Goal: Task Accomplishment & Management: Manage account settings

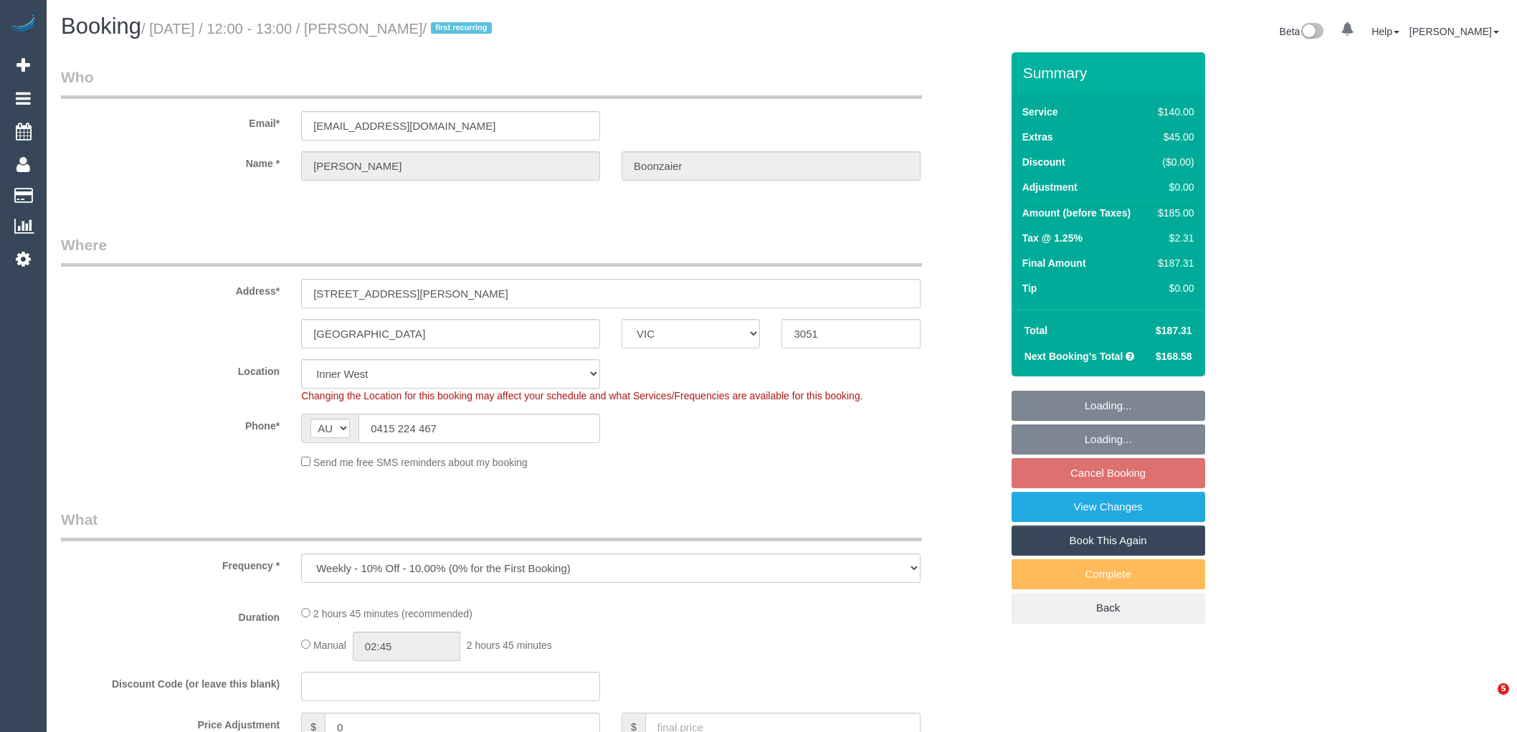
select select "VIC"
select select "string:stripe-pm_1RzXpv2GScqysDRViP3N51dc"
select select "object:909"
select select "number:29"
select select "number:16"
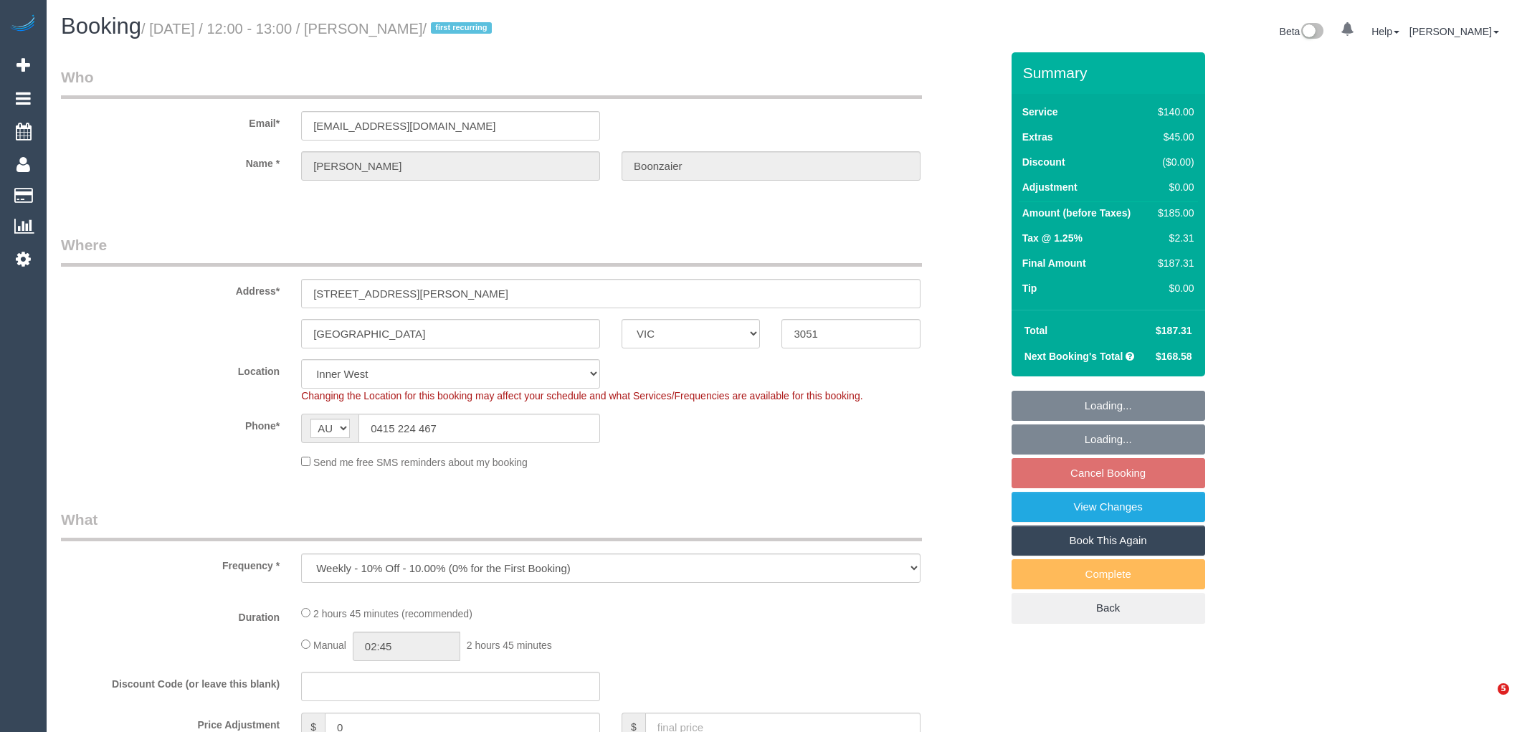
select select "number:19"
select select "number:25"
select select "number:34"
select select "number:11"
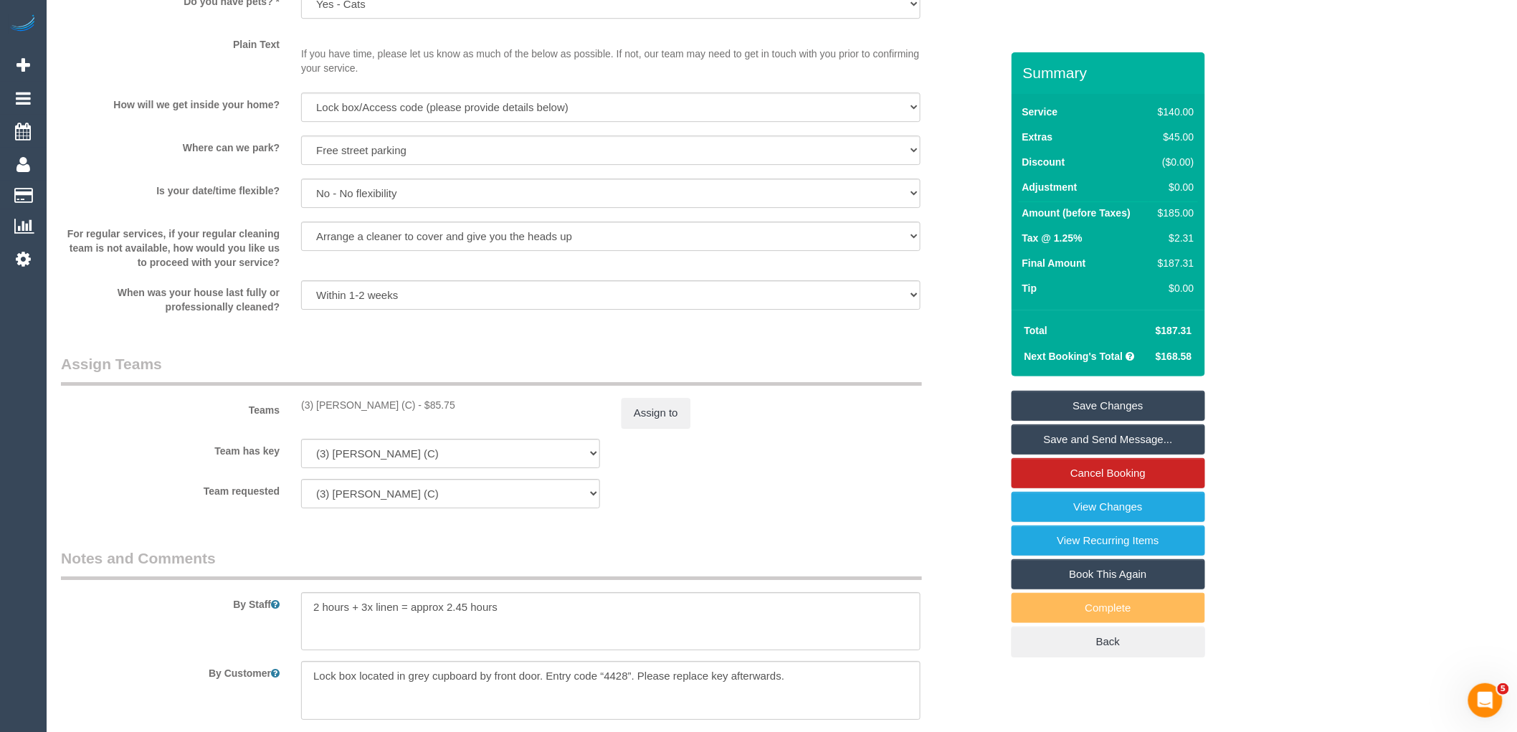
scroll to position [2230, 0]
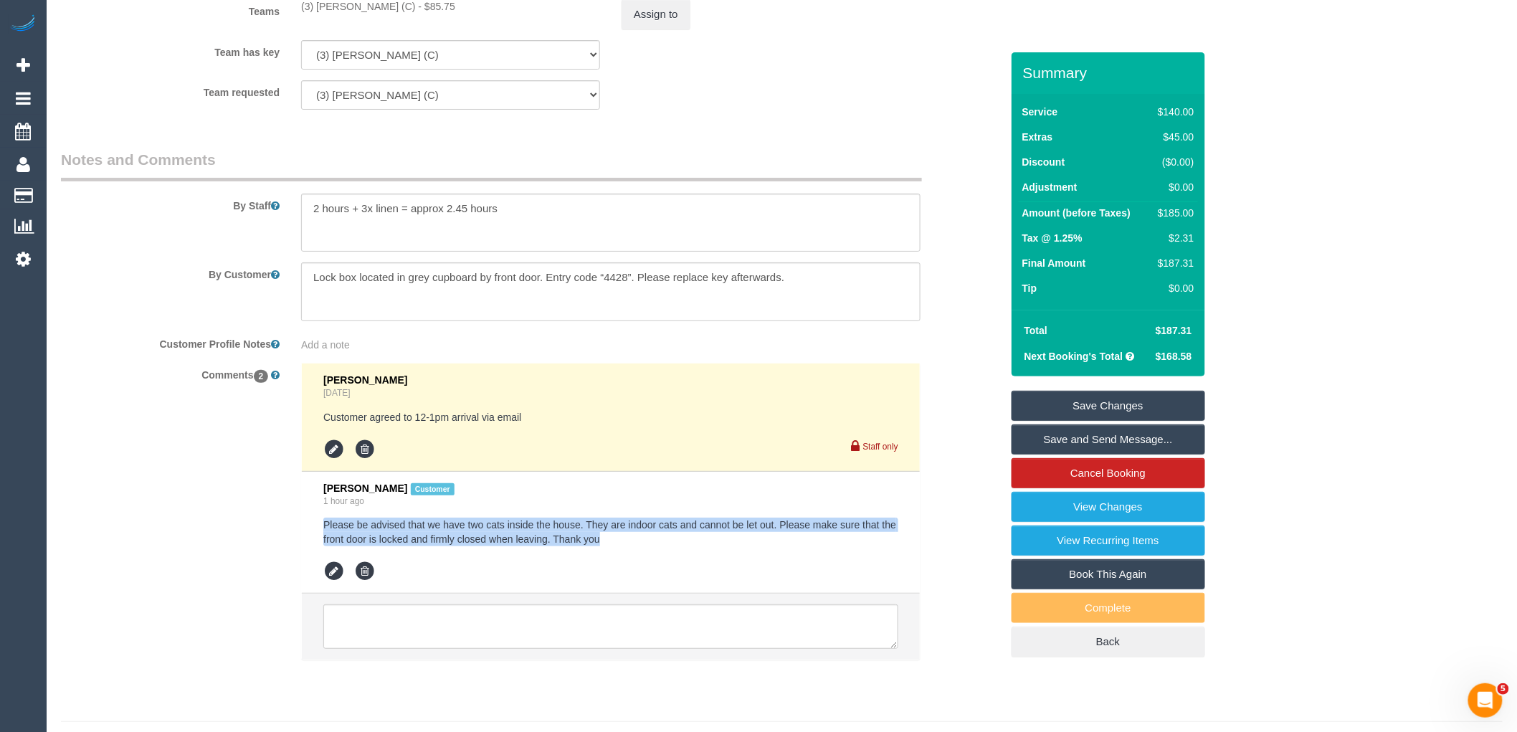
drag, startPoint x: 419, startPoint y: 543, endPoint x: 315, endPoint y: 531, distance: 104.6
click at [315, 531] on li "Ann Boonzaier Customer 1 hour ago Please be advised that we have two cats insid…" at bounding box center [611, 533] width 618 height 123
copy pre "Please be advised that we have two cats inside the house. They are indoor cats …"
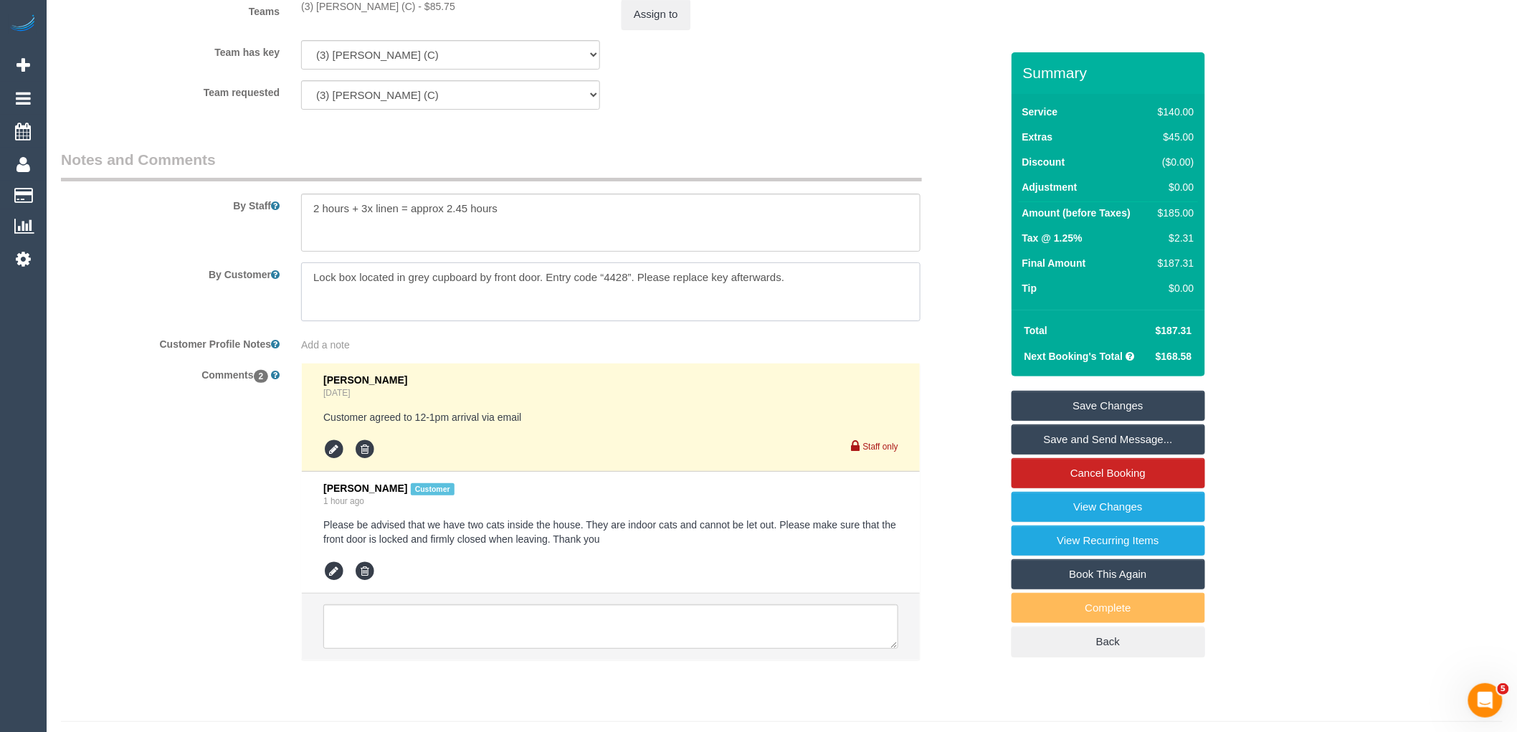
click at [832, 284] on textarea at bounding box center [610, 291] width 619 height 59
paste textarea "Please be advised that we have two cats inside the house. They are indoor cats …"
type textarea "Lock box located in grey cupboard by front door. Entry code “4428”. Please repl…"
click at [1155, 407] on link "Save Changes" at bounding box center [1108, 406] width 194 height 30
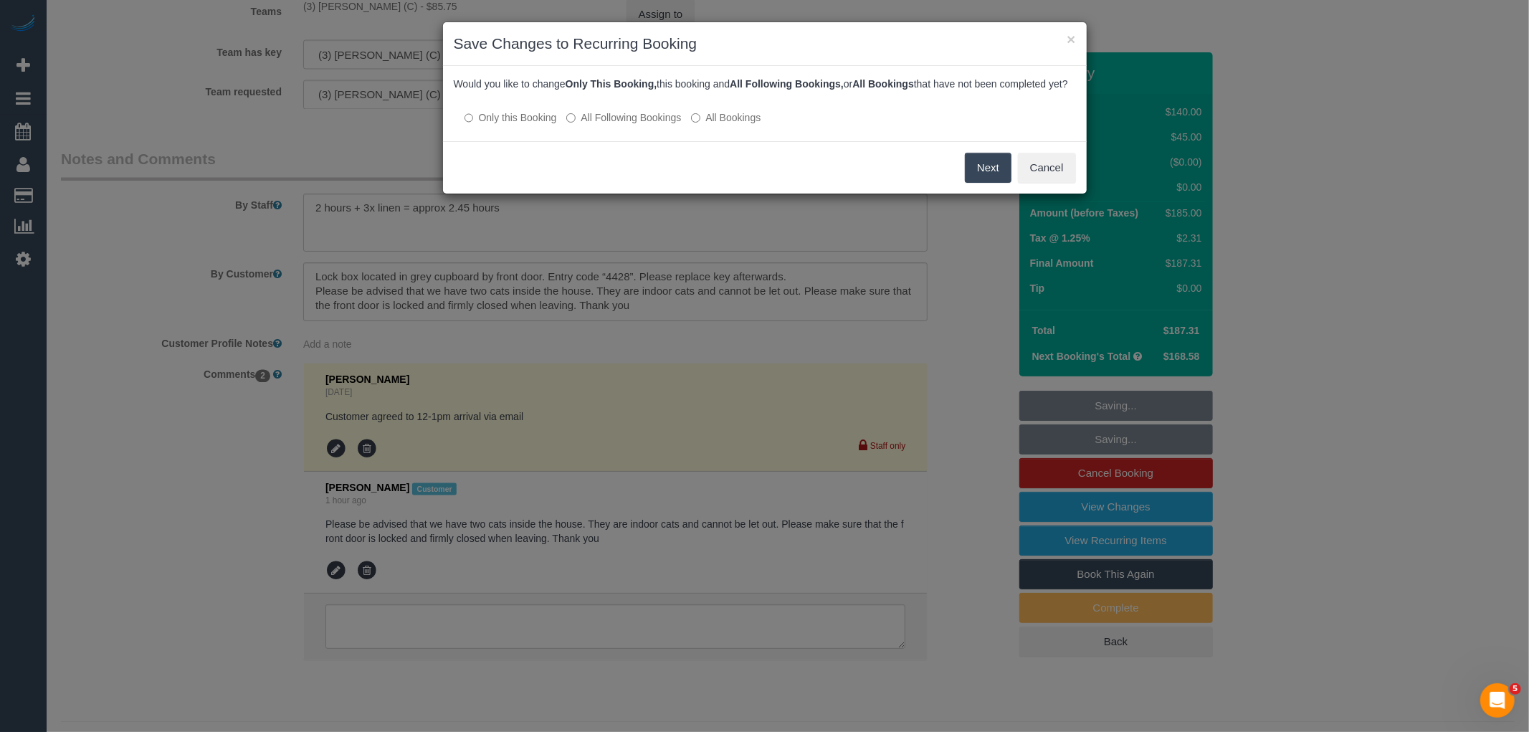
click at [648, 125] on label "All Following Bookings" at bounding box center [623, 117] width 115 height 14
click at [983, 183] on button "Save" at bounding box center [987, 168] width 49 height 30
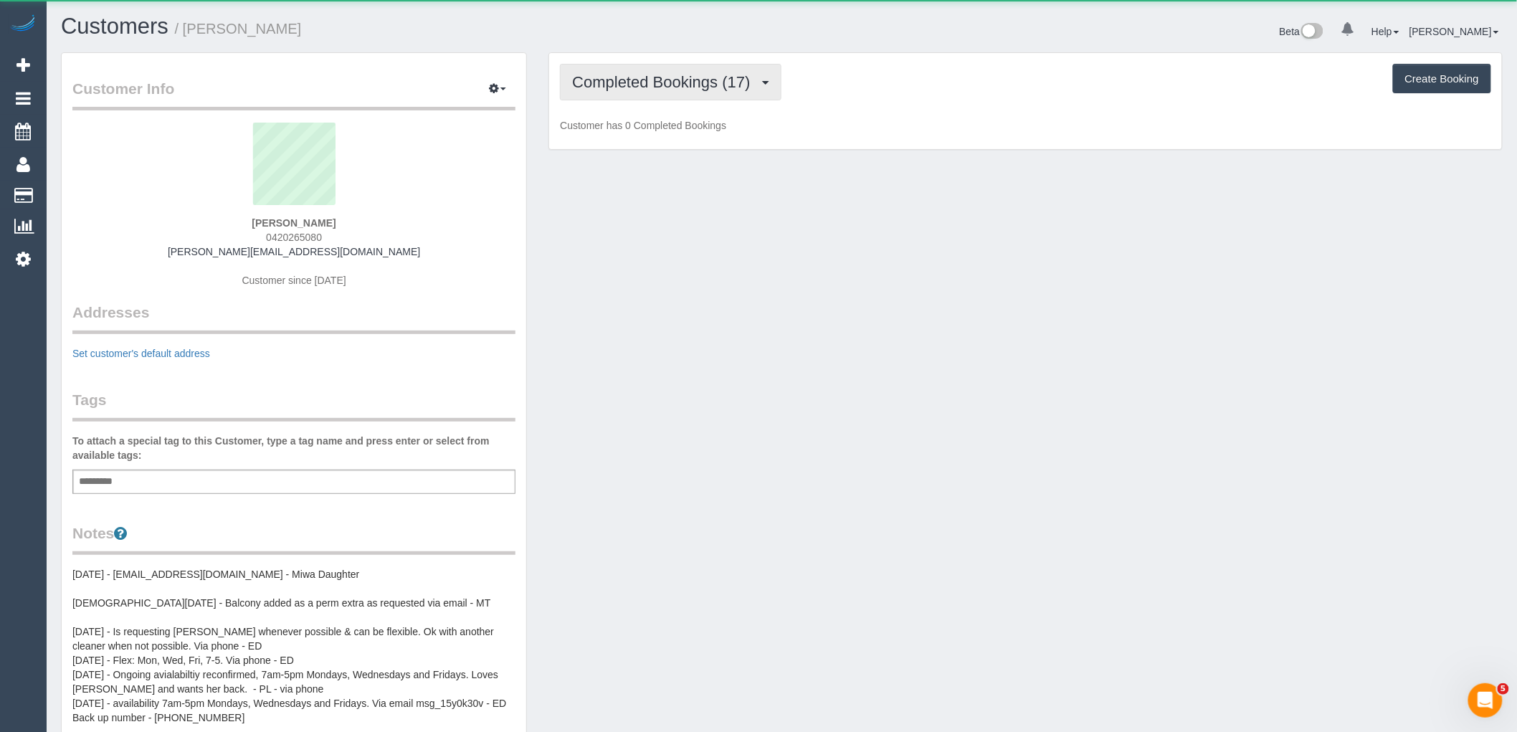
click at [691, 81] on span "Completed Bookings (17)" at bounding box center [664, 82] width 185 height 18
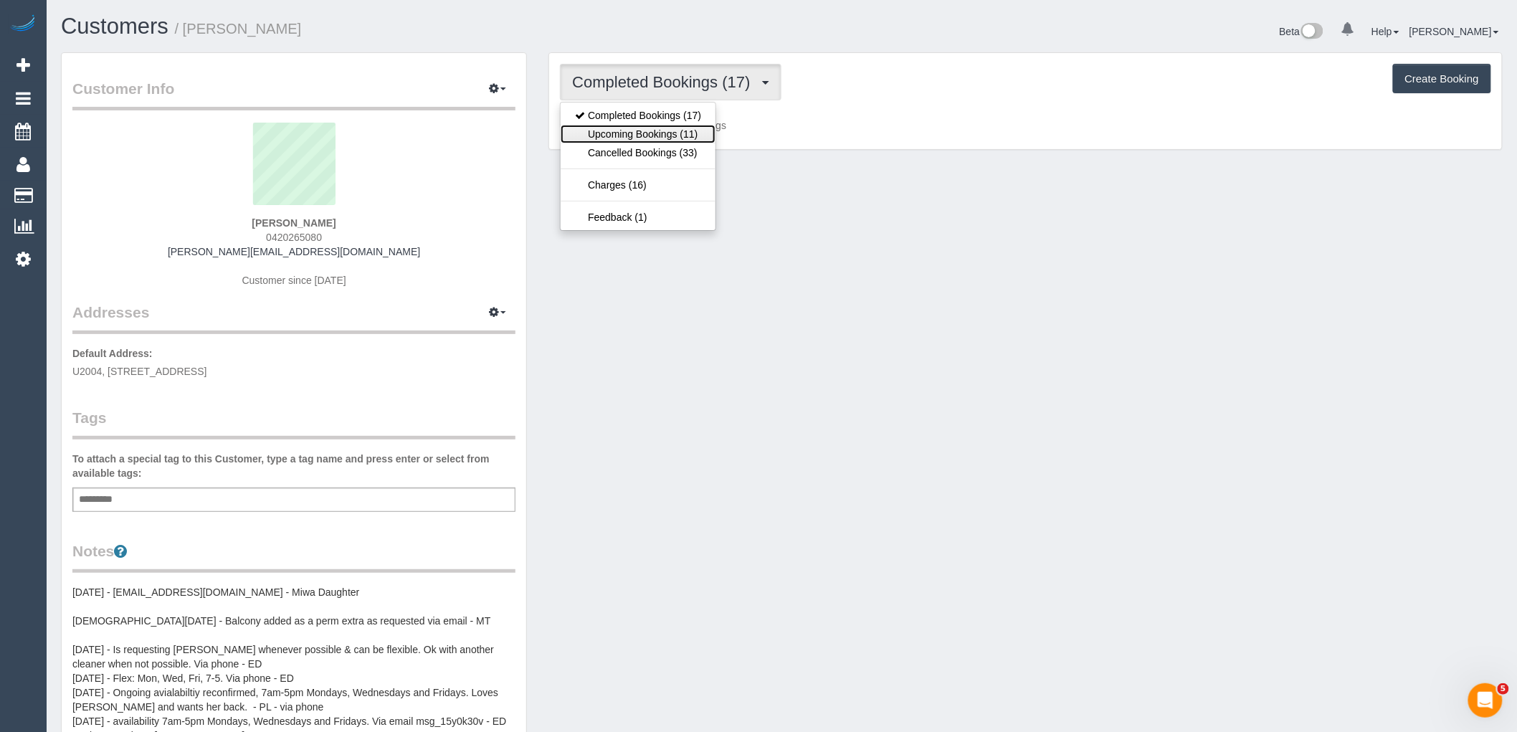
click at [678, 141] on link "Upcoming Bookings (11)" at bounding box center [638, 134] width 155 height 19
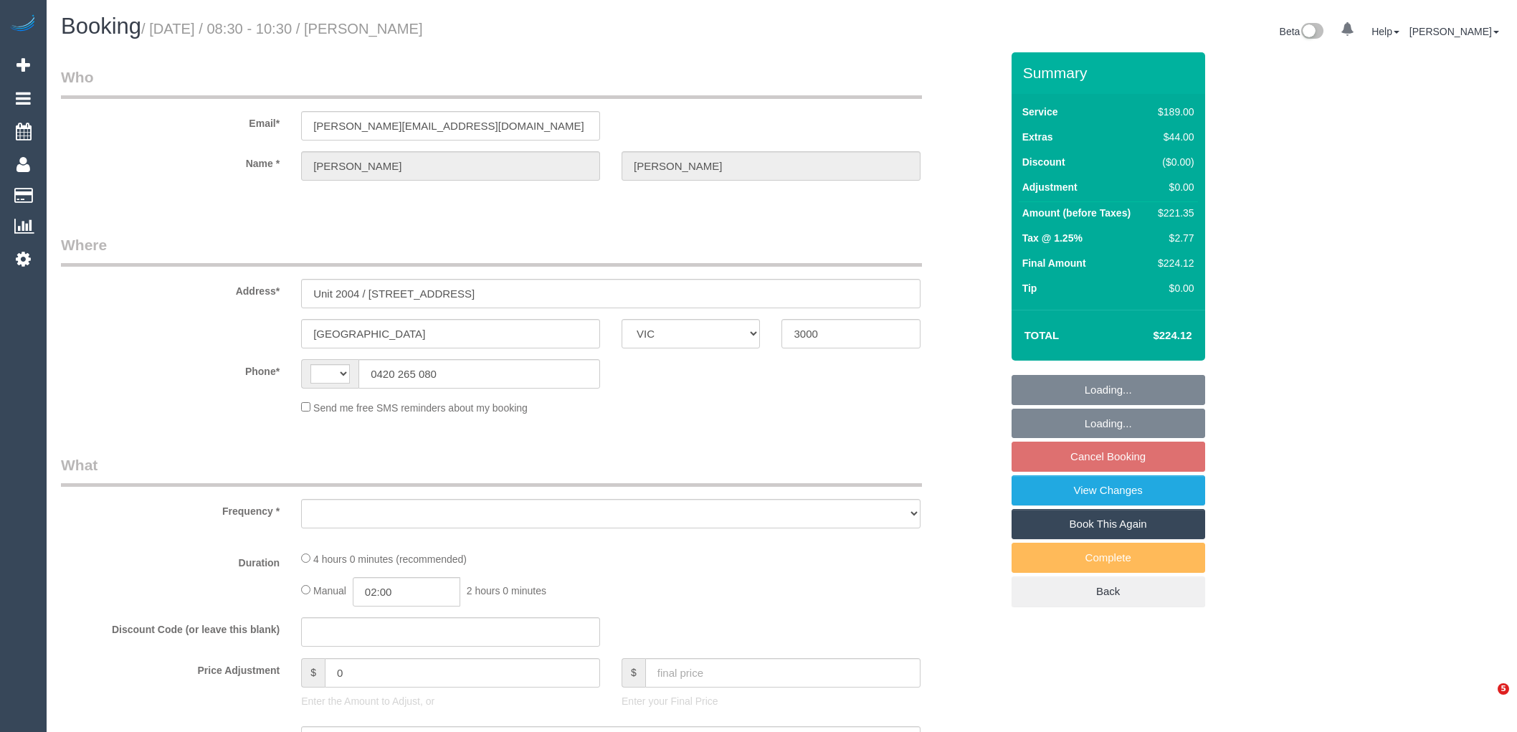
select select "VIC"
select select "string:AU"
select select "object:532"
select select "string:stripe-pm_1LuVCt2GScqysDRVIfhQCq0R"
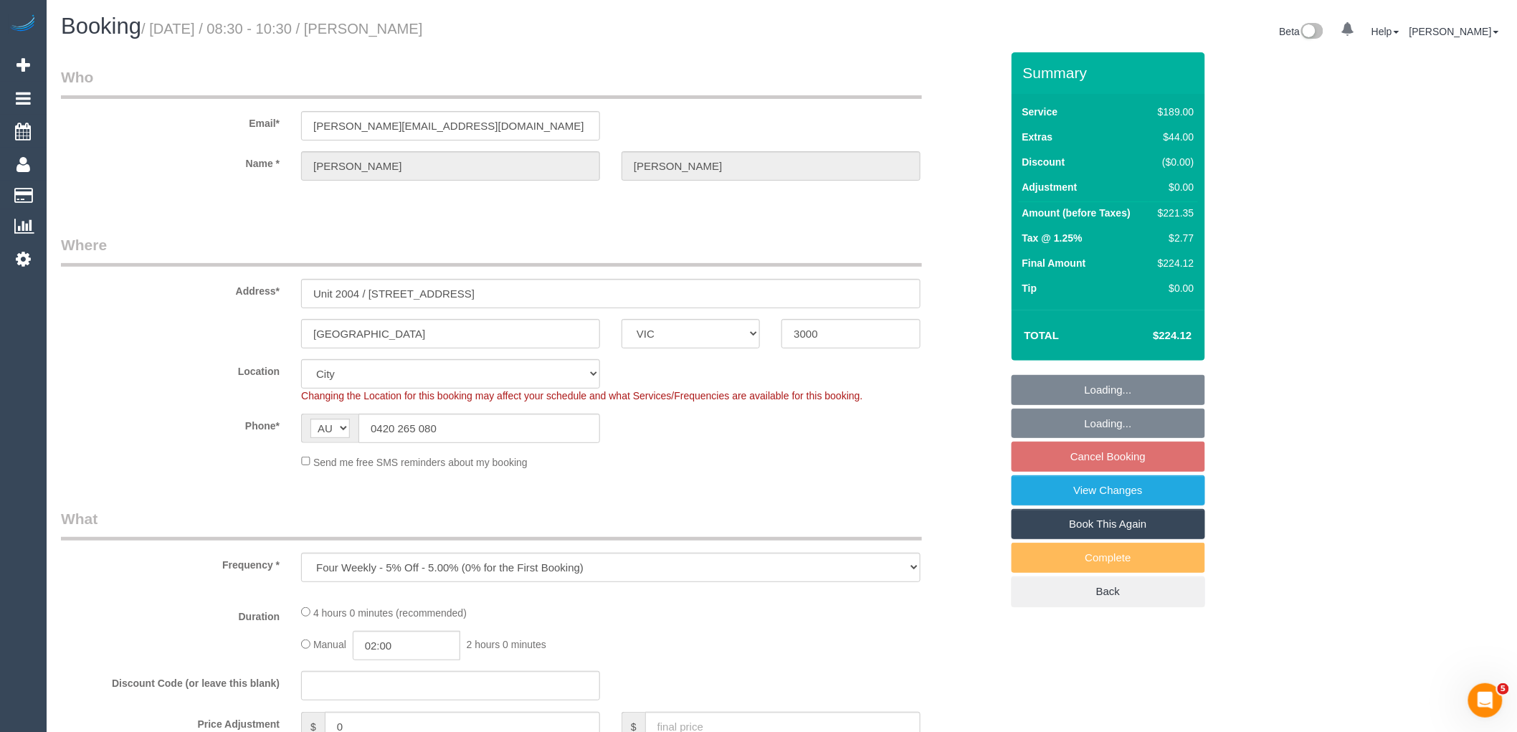
select select "number:28"
select select "number:14"
select select "number:21"
select select "number:22"
select select "number:13"
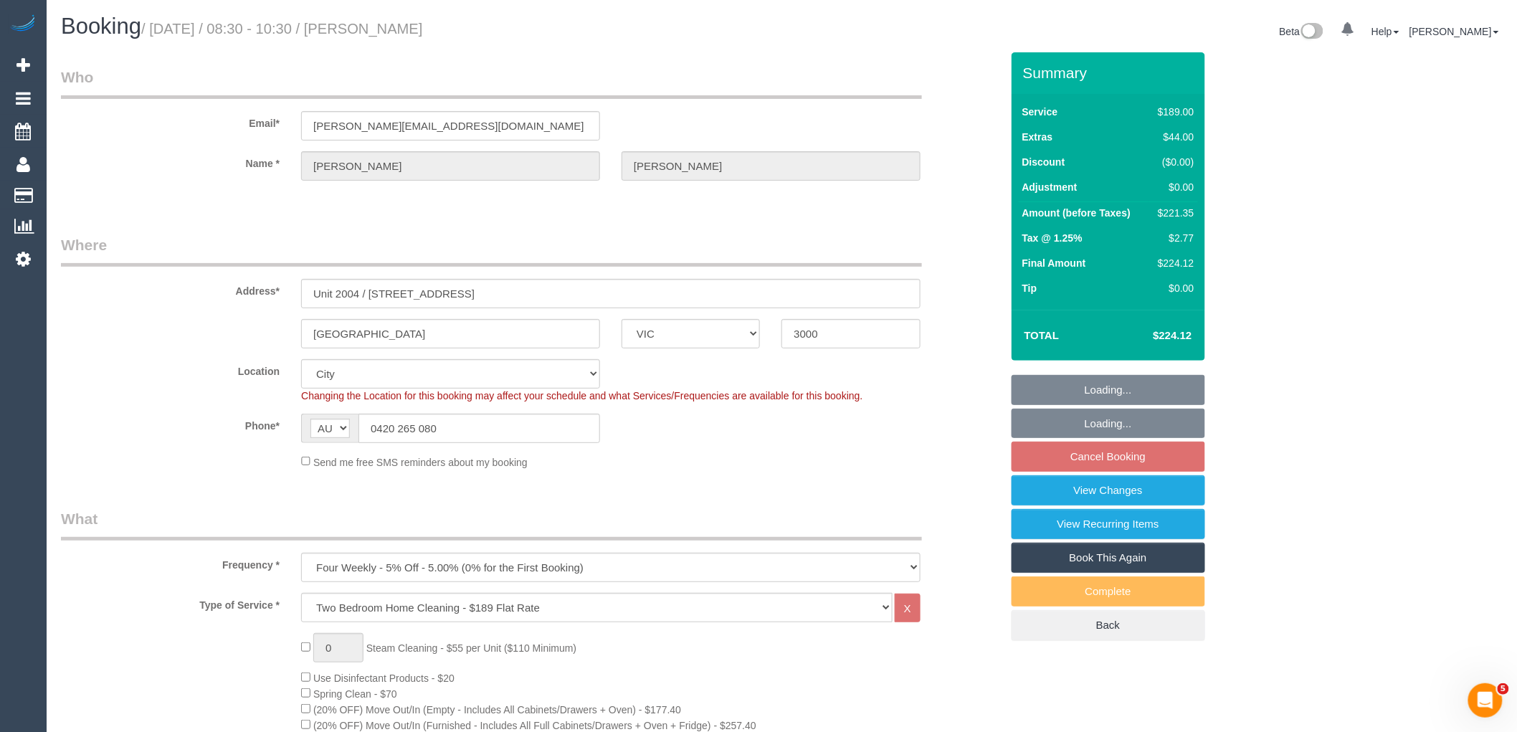
select select "object:1193"
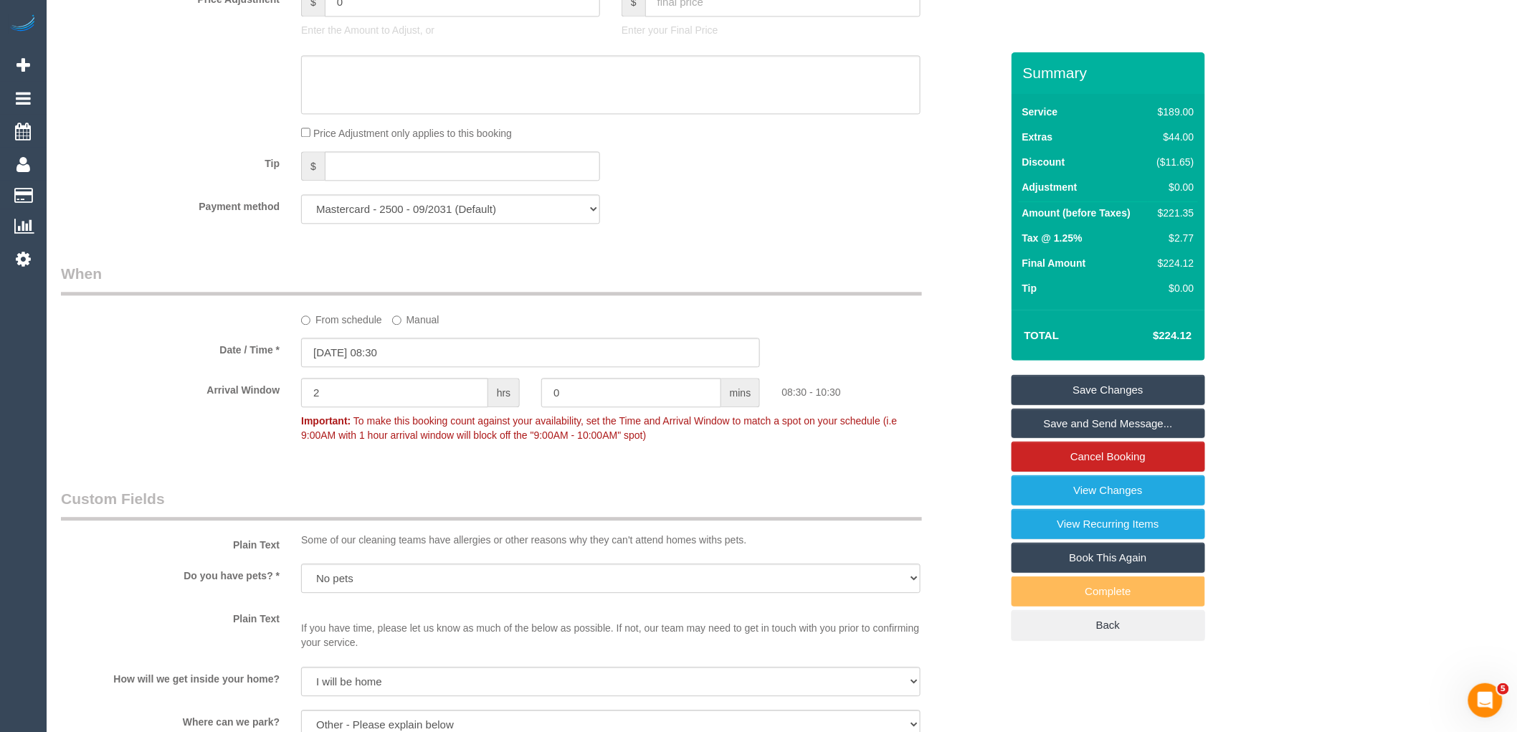
scroll to position [1593, 0]
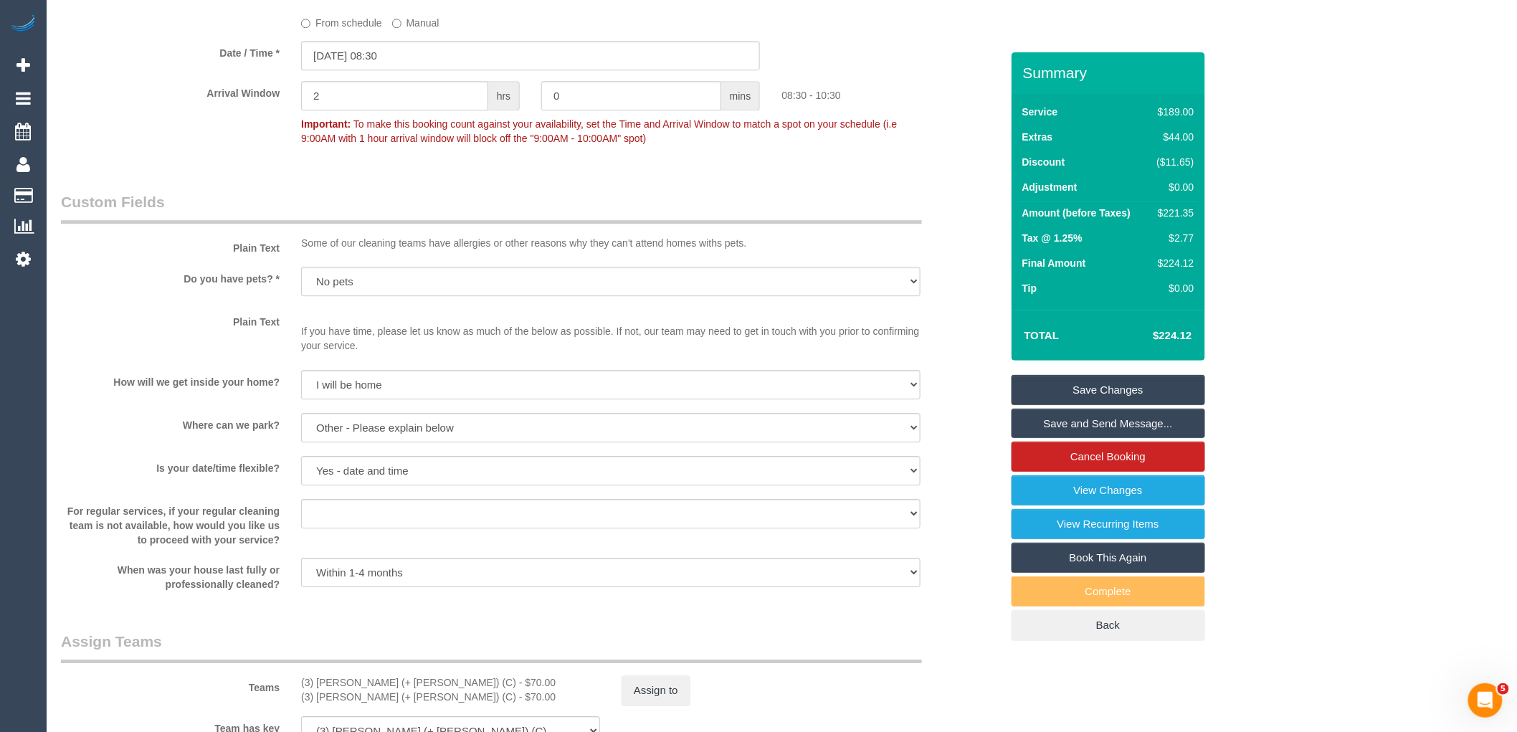
click at [335, 30] on label "From schedule" at bounding box center [341, 20] width 81 height 19
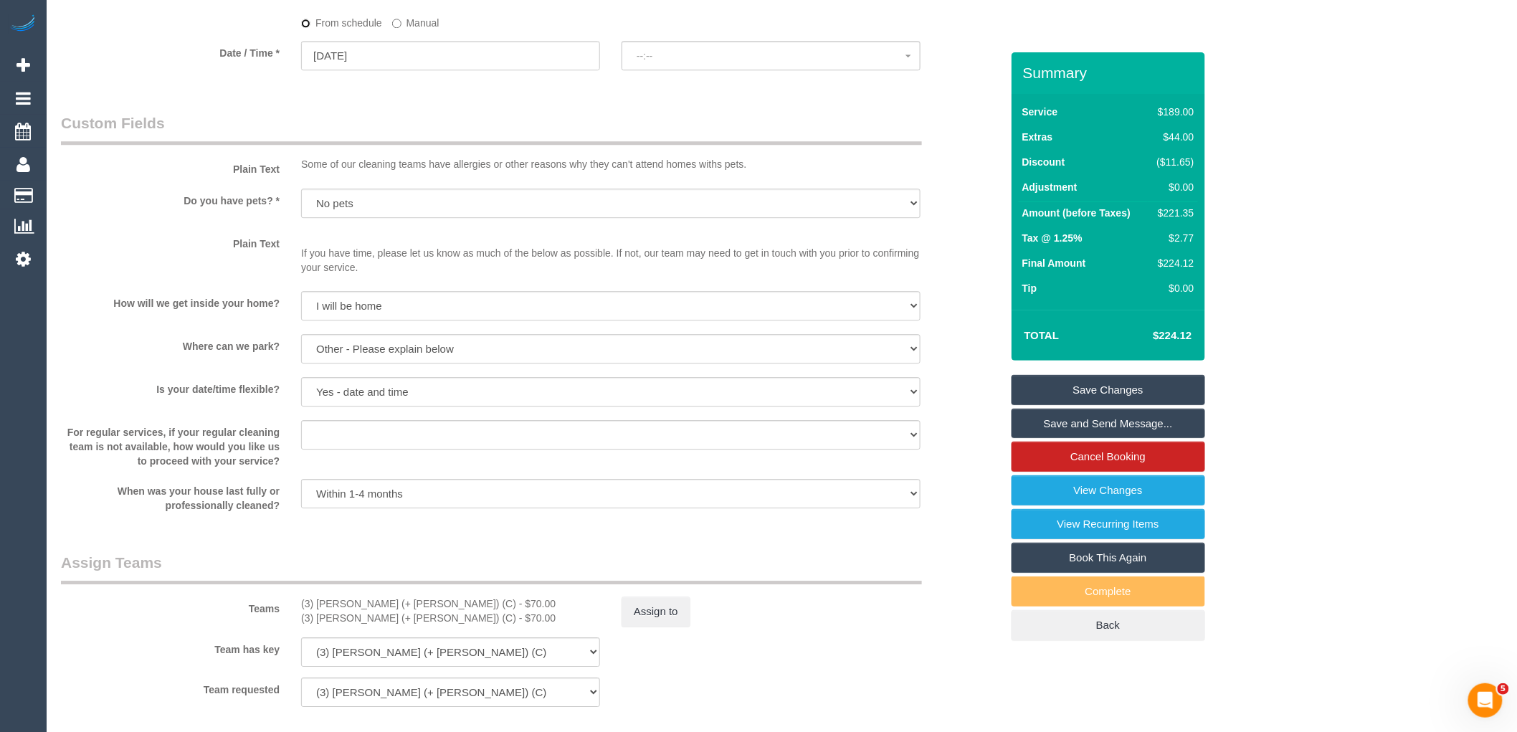
select select "spot10"
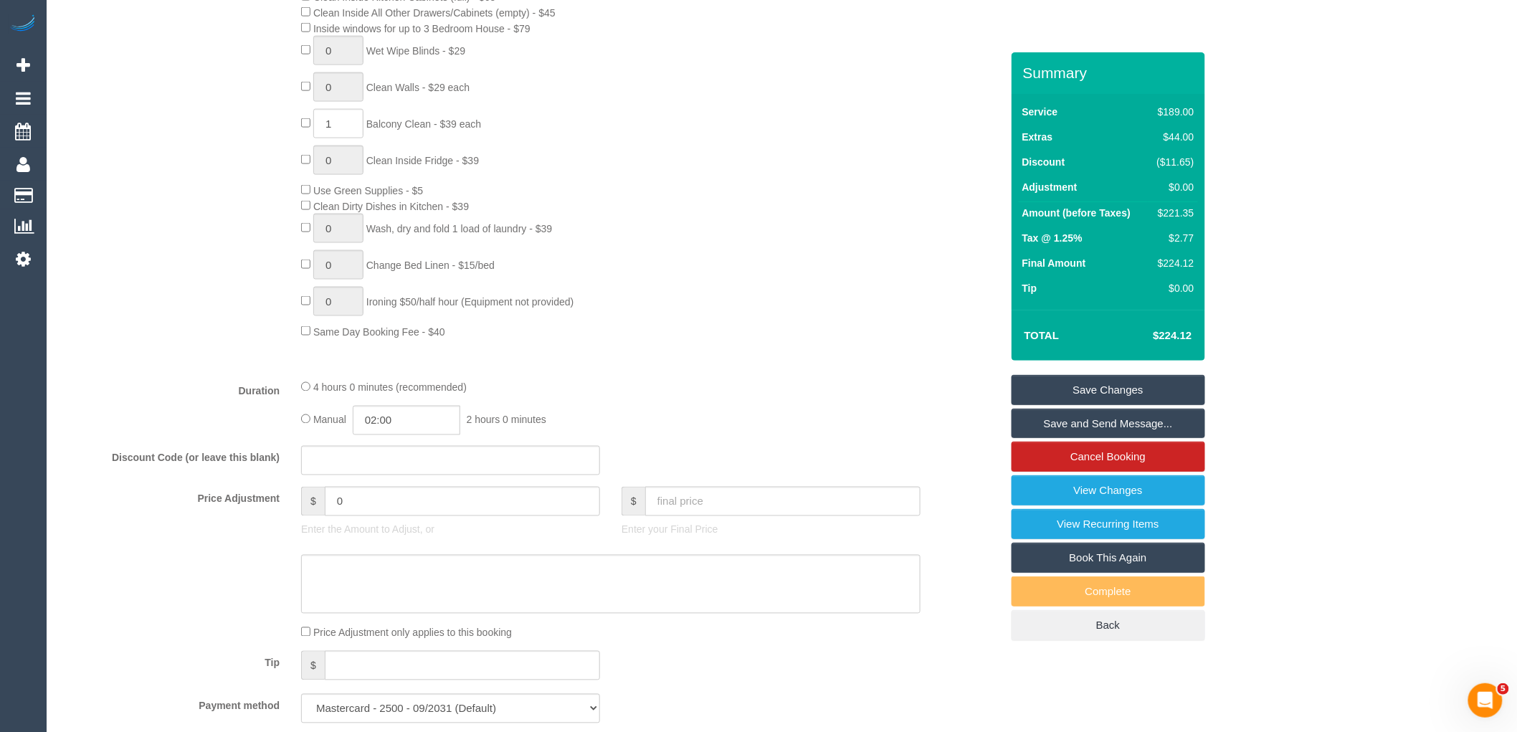
scroll to position [1353, 0]
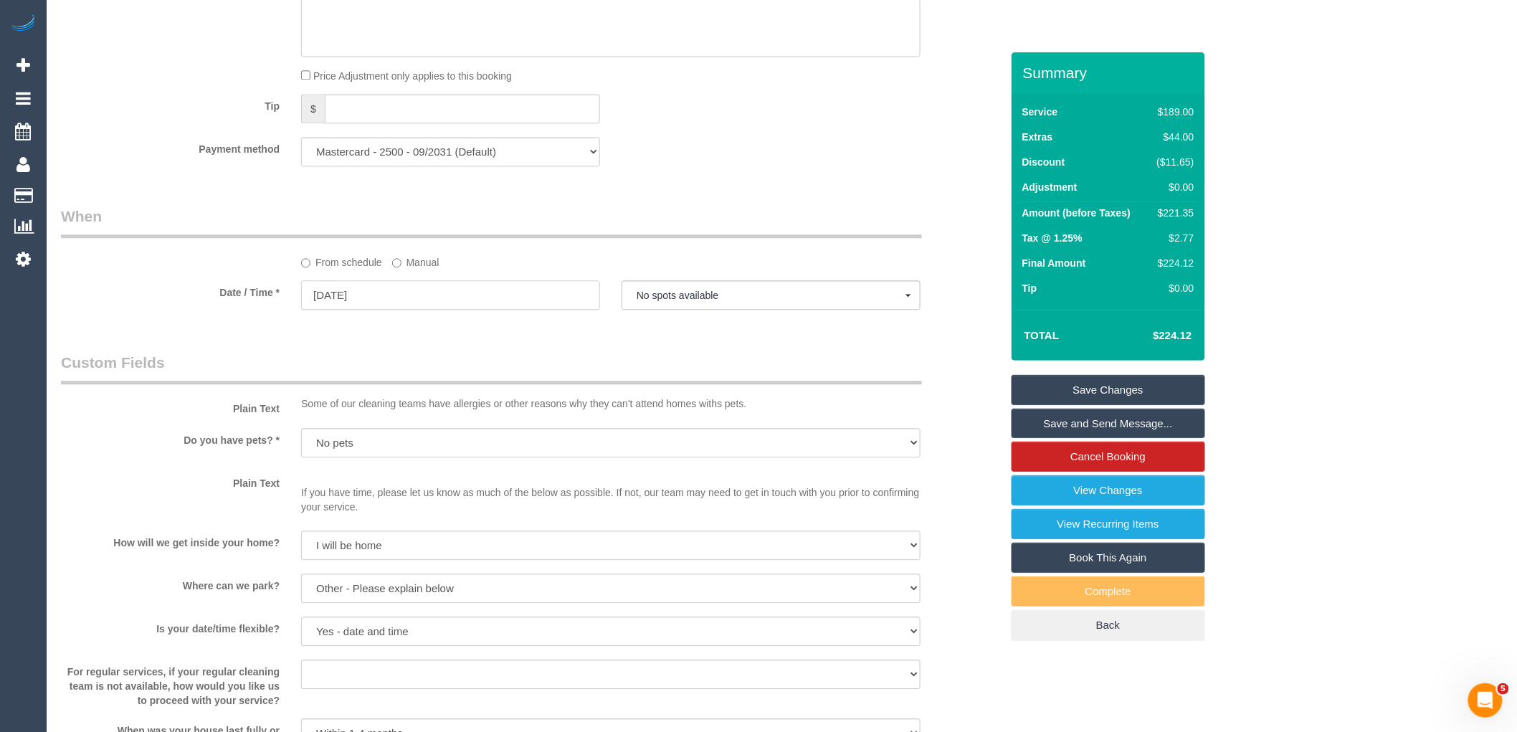
click at [387, 310] on input "03/09/2025" at bounding box center [450, 294] width 299 height 29
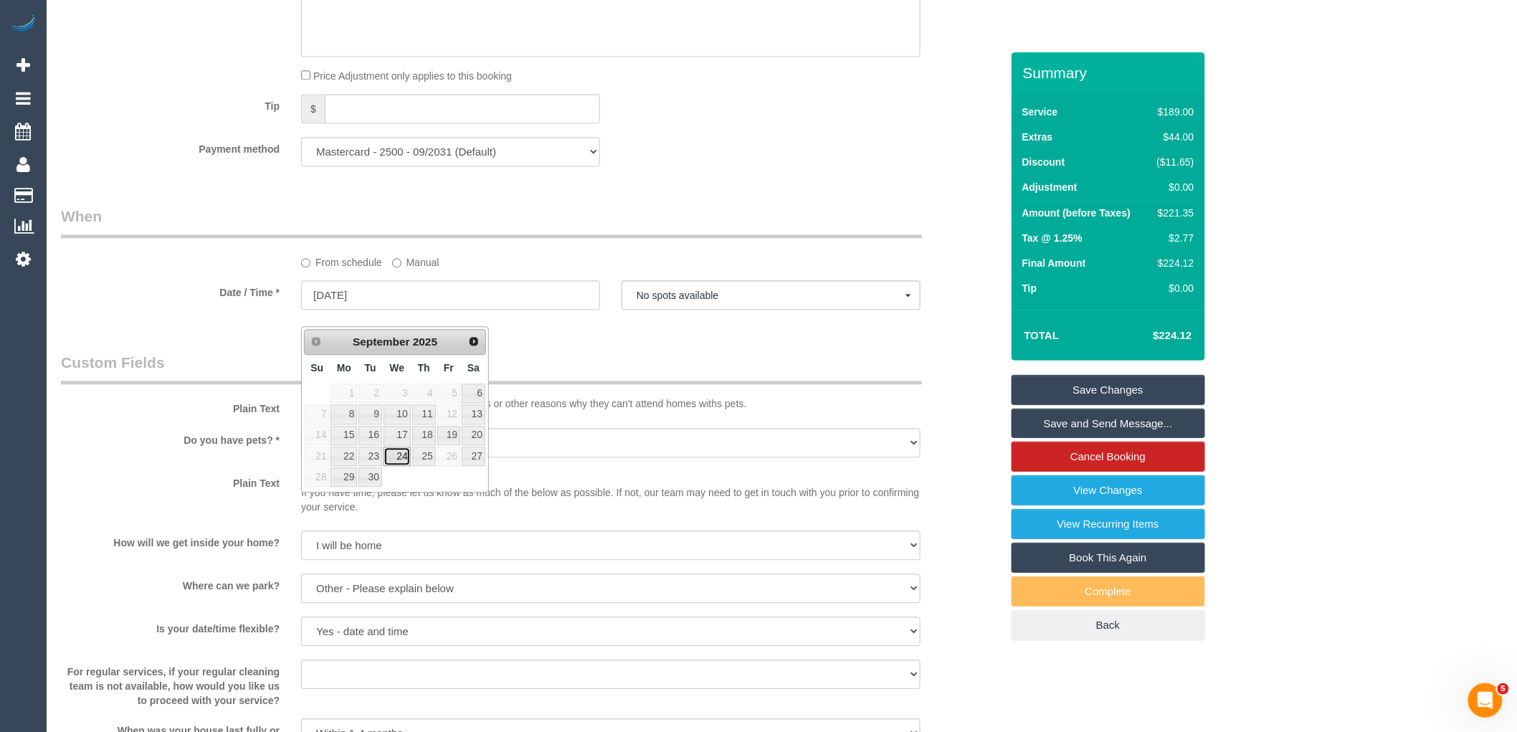
click at [400, 460] on link "24" at bounding box center [396, 456] width 27 height 19
type input "24/09/2025"
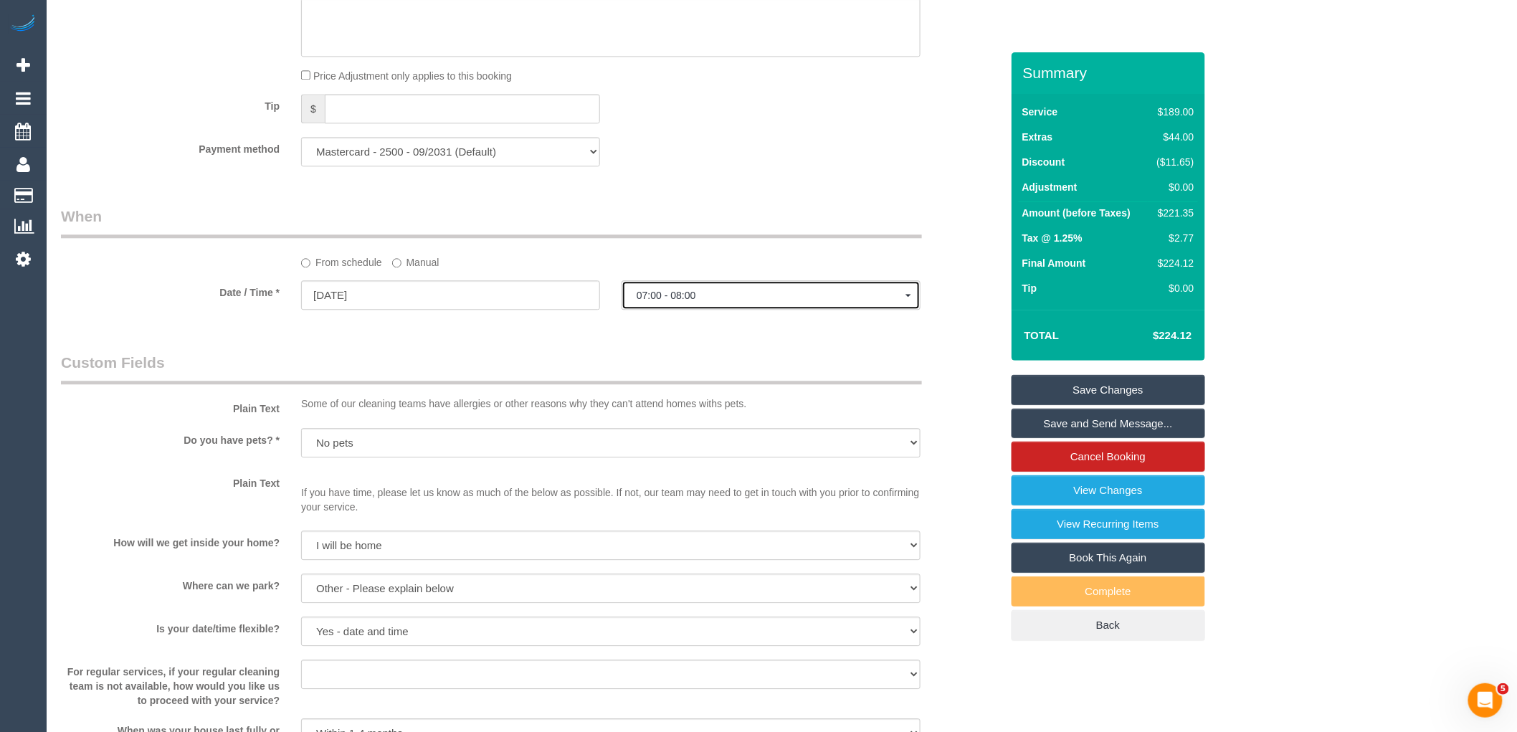
click at [732, 301] on span "07:00 - 08:00" at bounding box center [771, 295] width 269 height 11
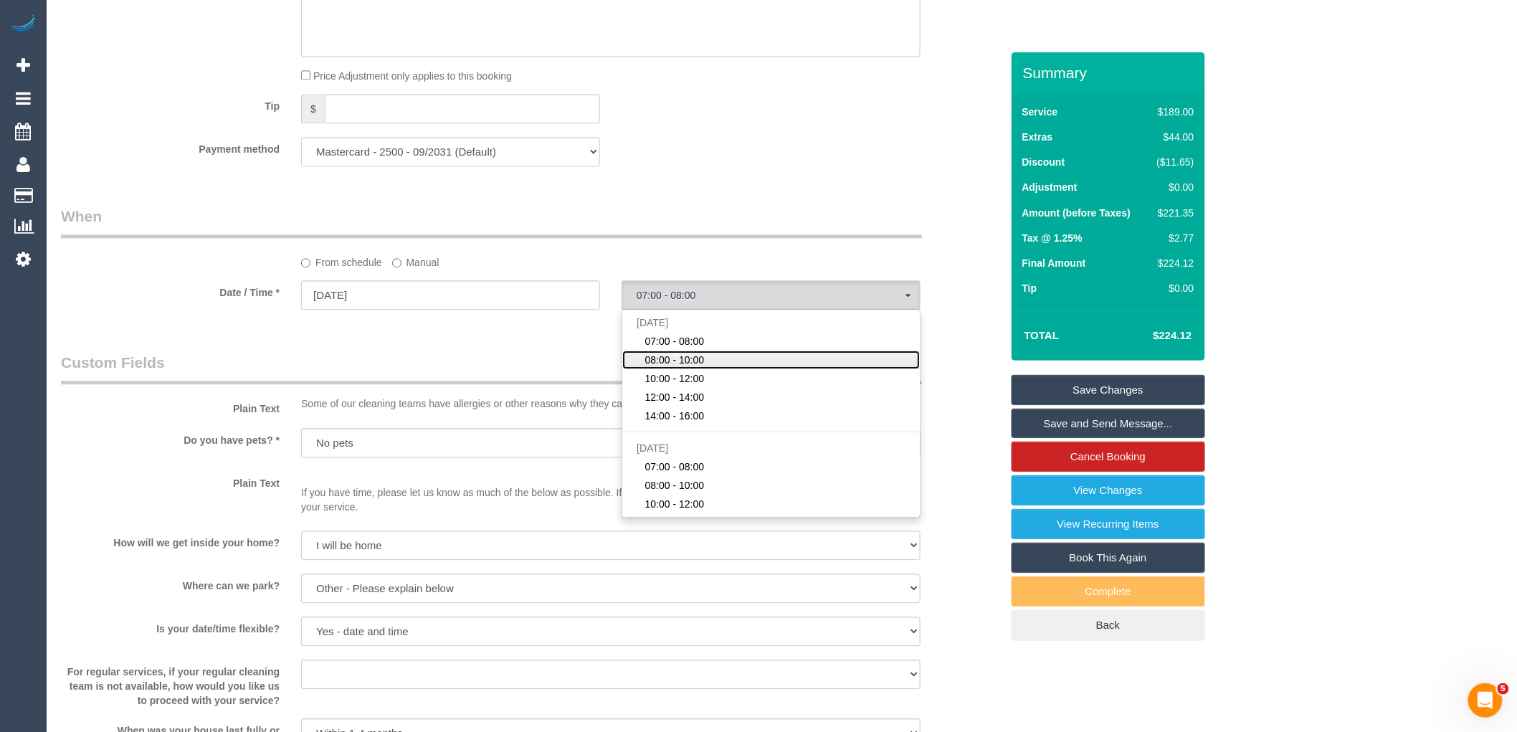
click at [674, 367] on span "08:00 - 10:00" at bounding box center [674, 360] width 59 height 14
select select "spot20"
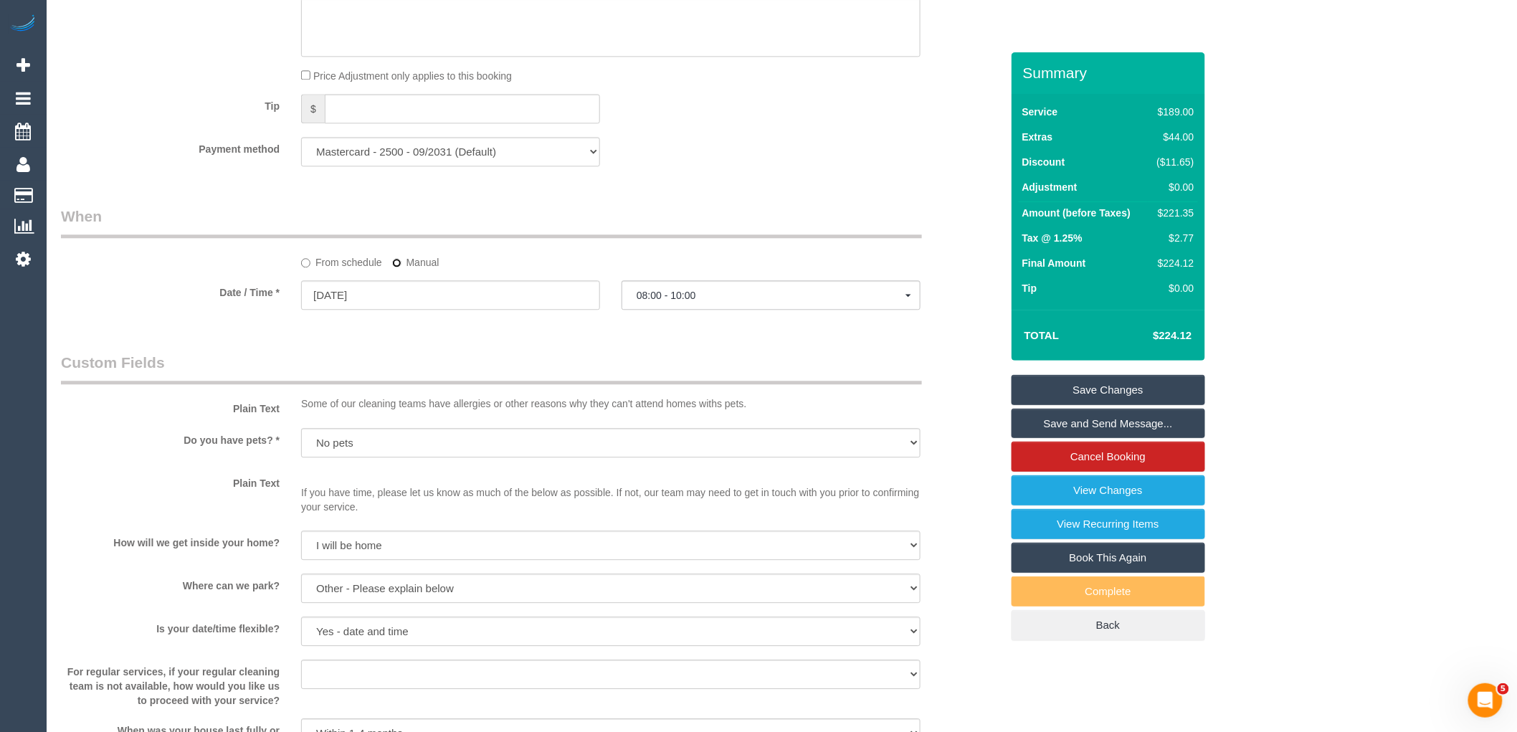
click at [396, 270] on label "Manual" at bounding box center [415, 259] width 47 height 19
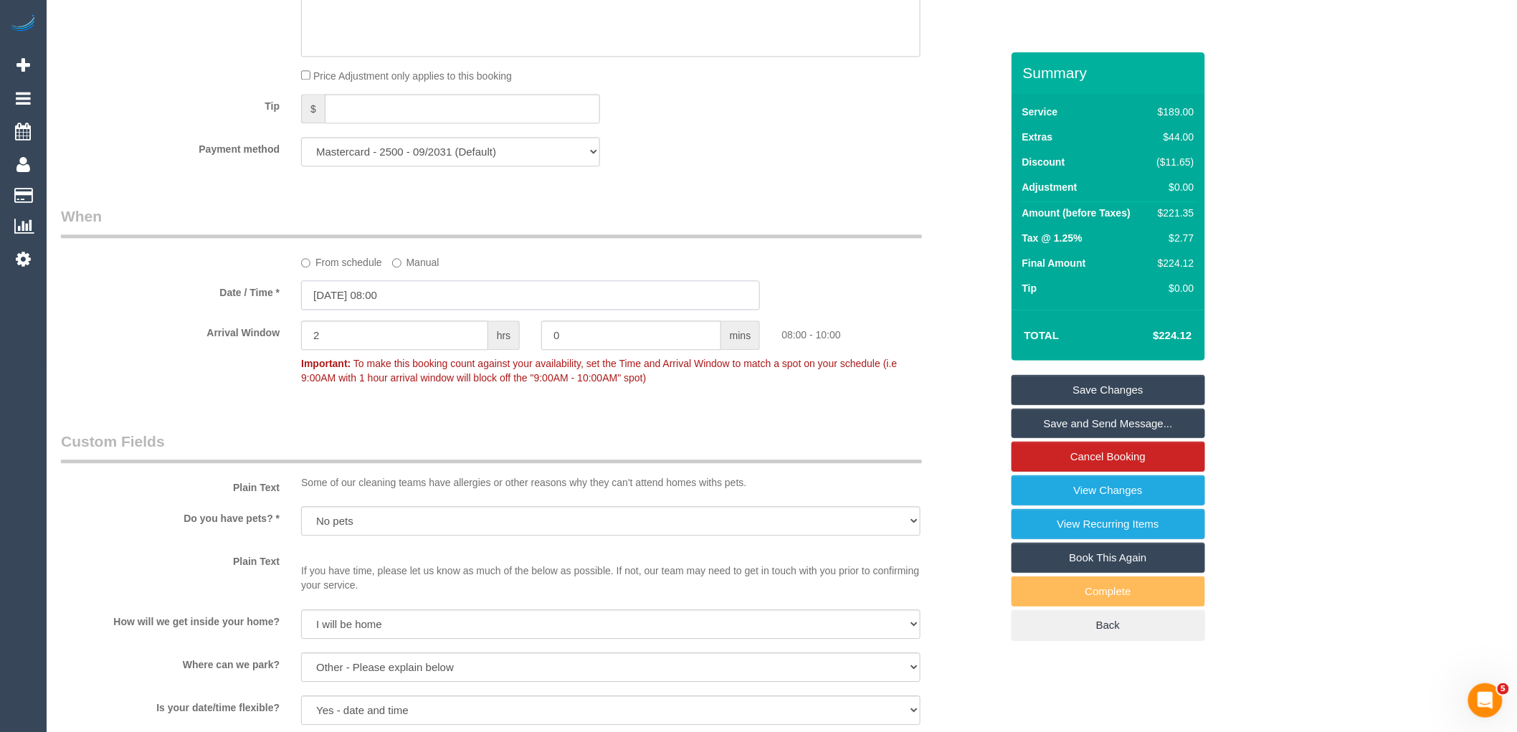
click at [425, 310] on input "24/09/2025 08:00" at bounding box center [530, 294] width 459 height 29
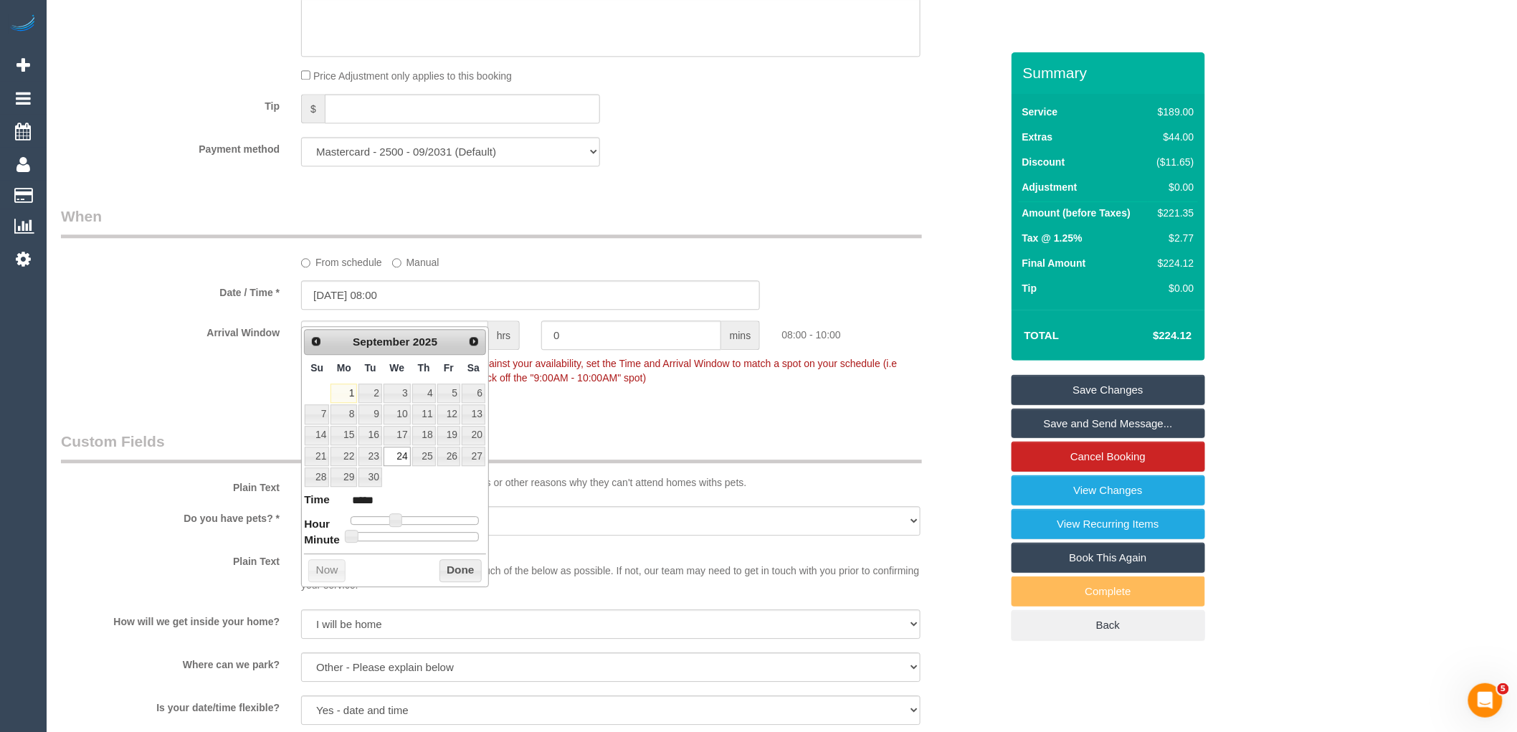
type input "24/09/2025 08:30"
type input "*****"
click at [419, 538] on div at bounding box center [415, 536] width 128 height 9
click at [464, 569] on button "Done" at bounding box center [460, 570] width 42 height 23
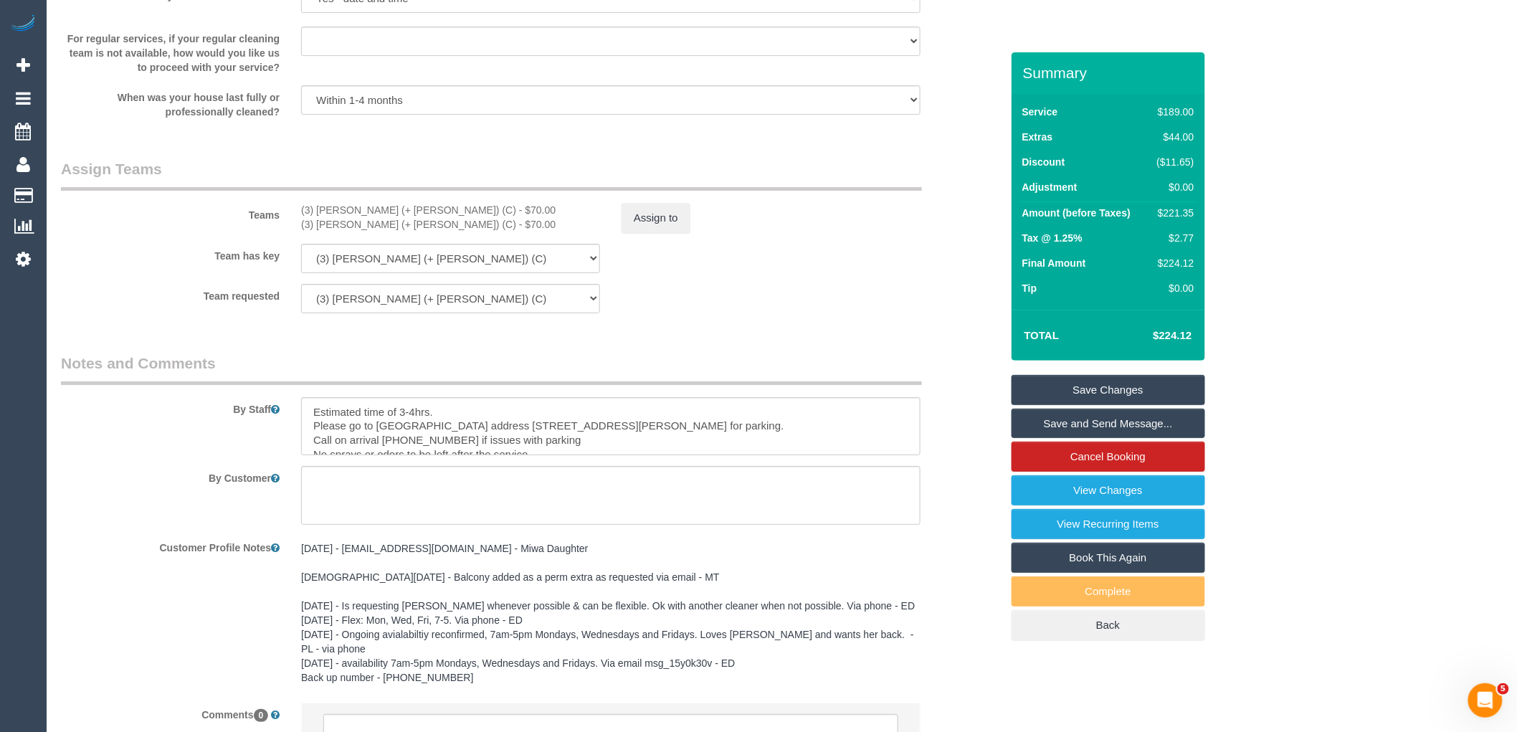
scroll to position [2222, 0]
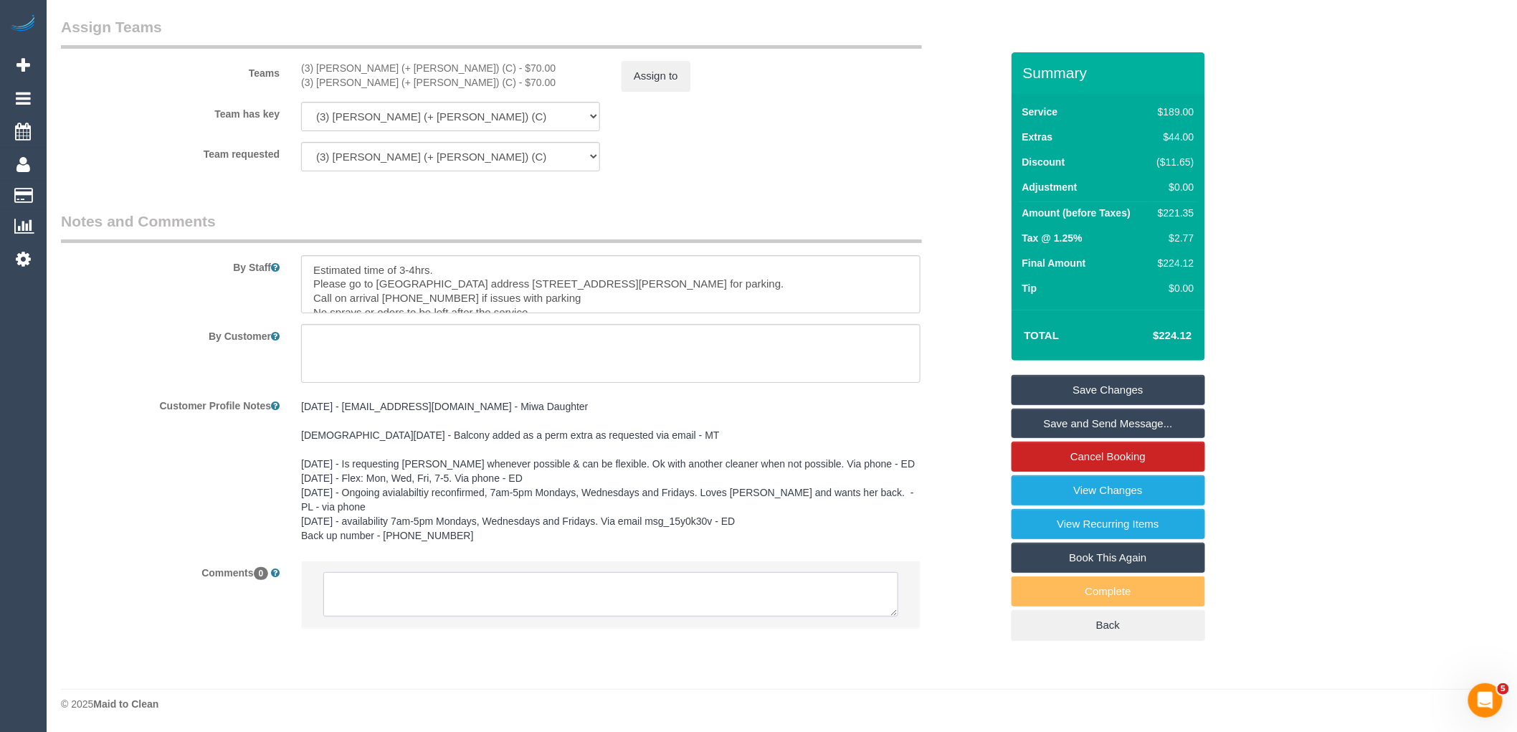
click at [550, 586] on textarea at bounding box center [610, 594] width 575 height 44
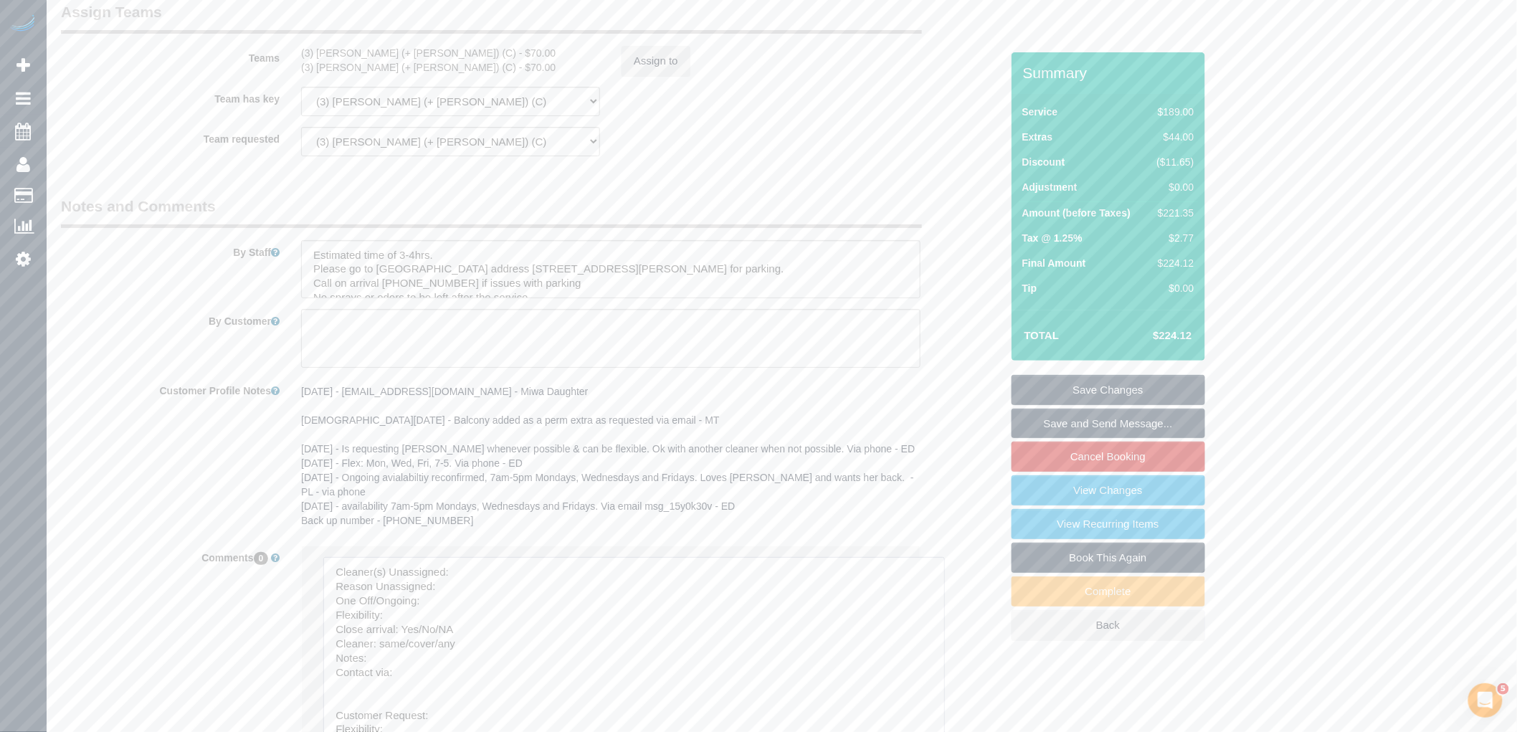
drag, startPoint x: 892, startPoint y: 611, endPoint x: 668, endPoint y: 641, distance: 225.6
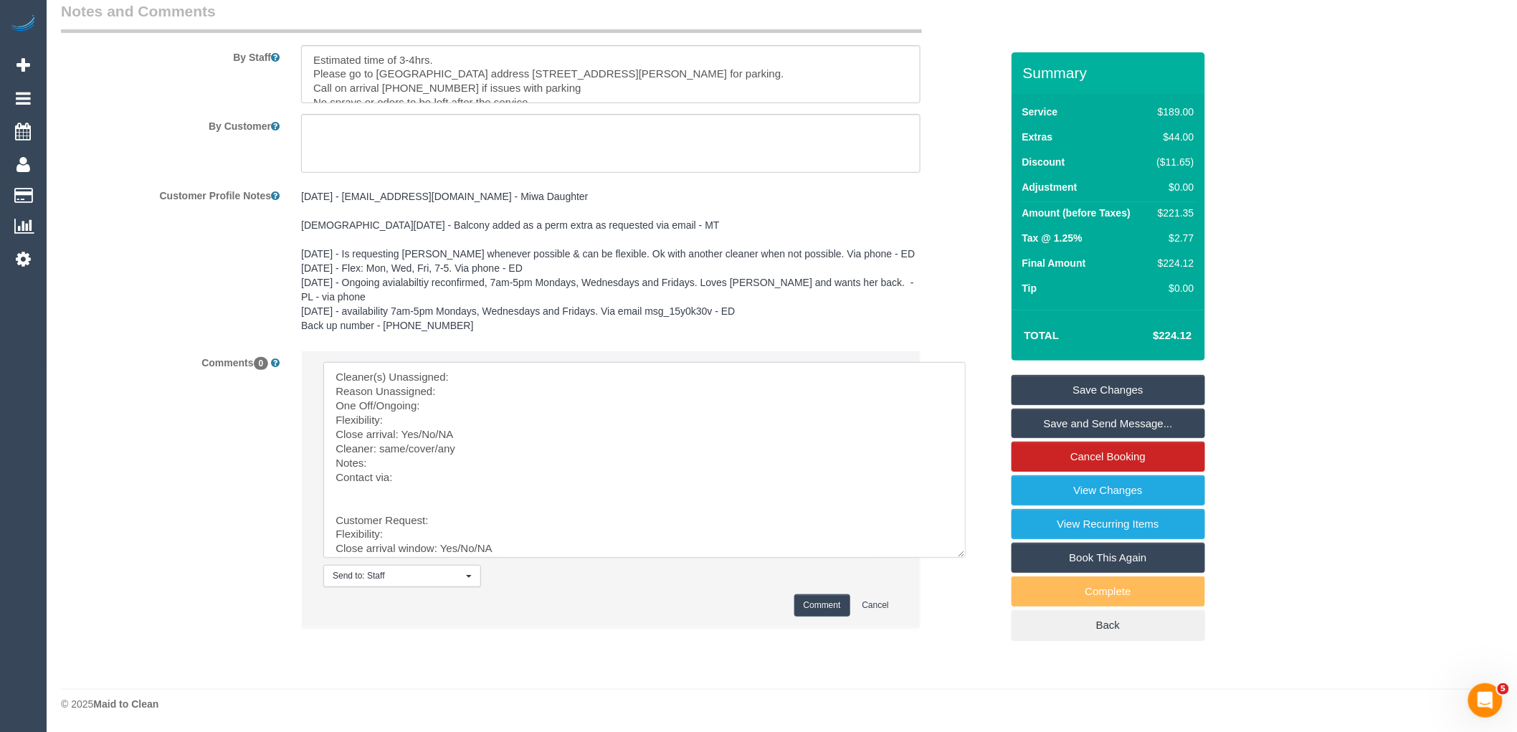
scroll to position [62, 0]
drag, startPoint x: 382, startPoint y: 489, endPoint x: 487, endPoint y: 650, distance: 192.7
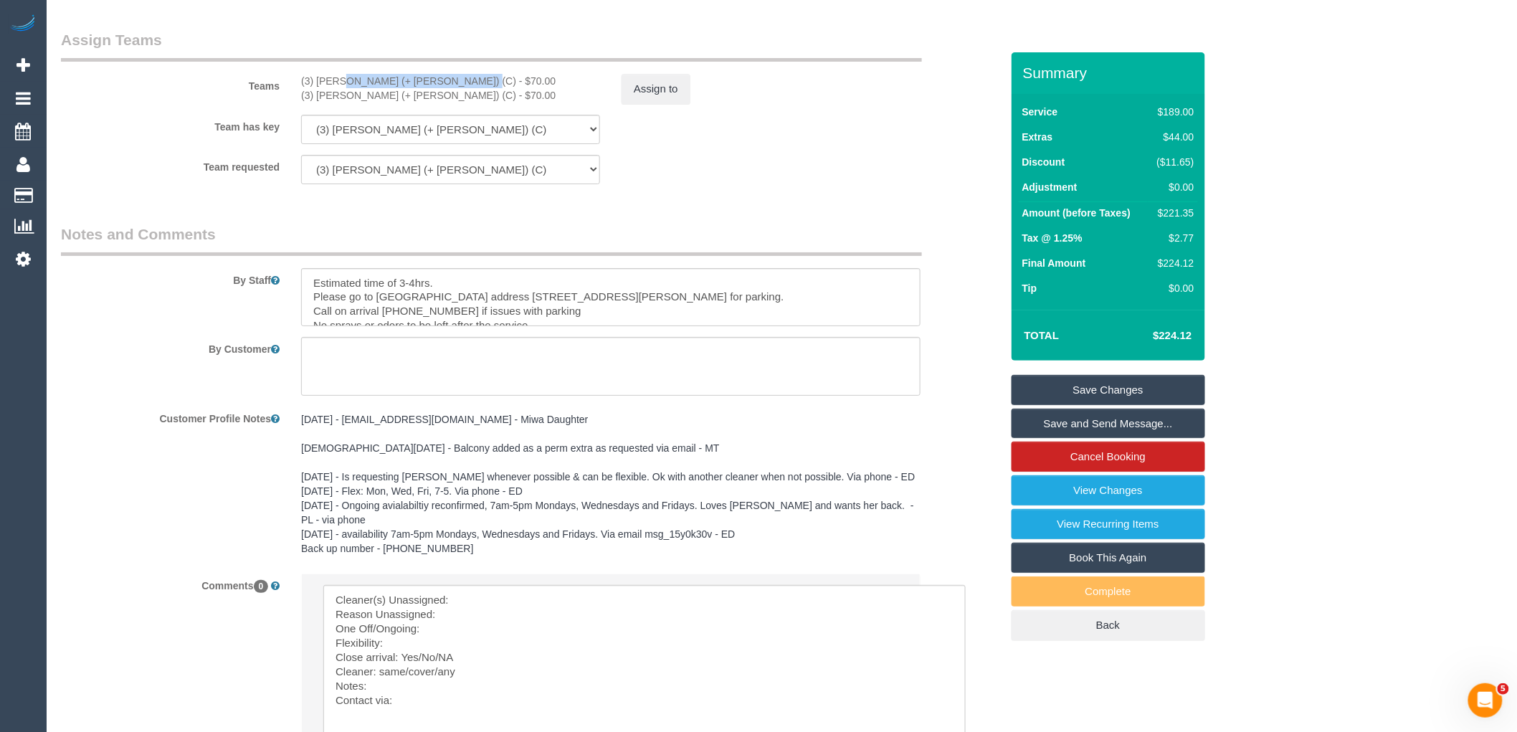
drag, startPoint x: 413, startPoint y: 91, endPoint x: 302, endPoint y: 94, distance: 110.4
click at [302, 88] on div "(3) Felipe (+ Tatiana) (C) - $70.00" at bounding box center [450, 81] width 299 height 14
copy div "(3) [PERSON_NAME] (+ [PERSON_NAME]) (C)"
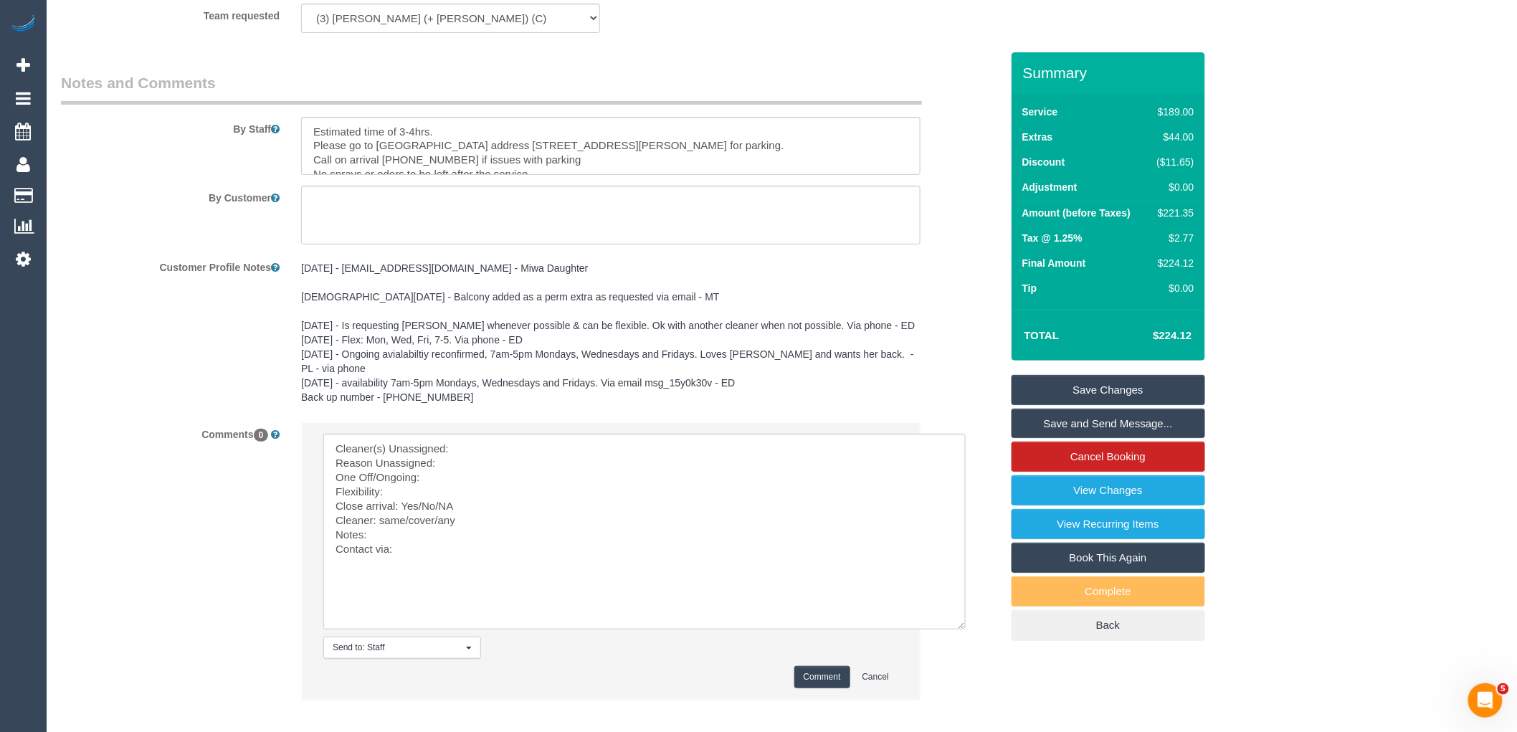
scroll to position [2433, 0]
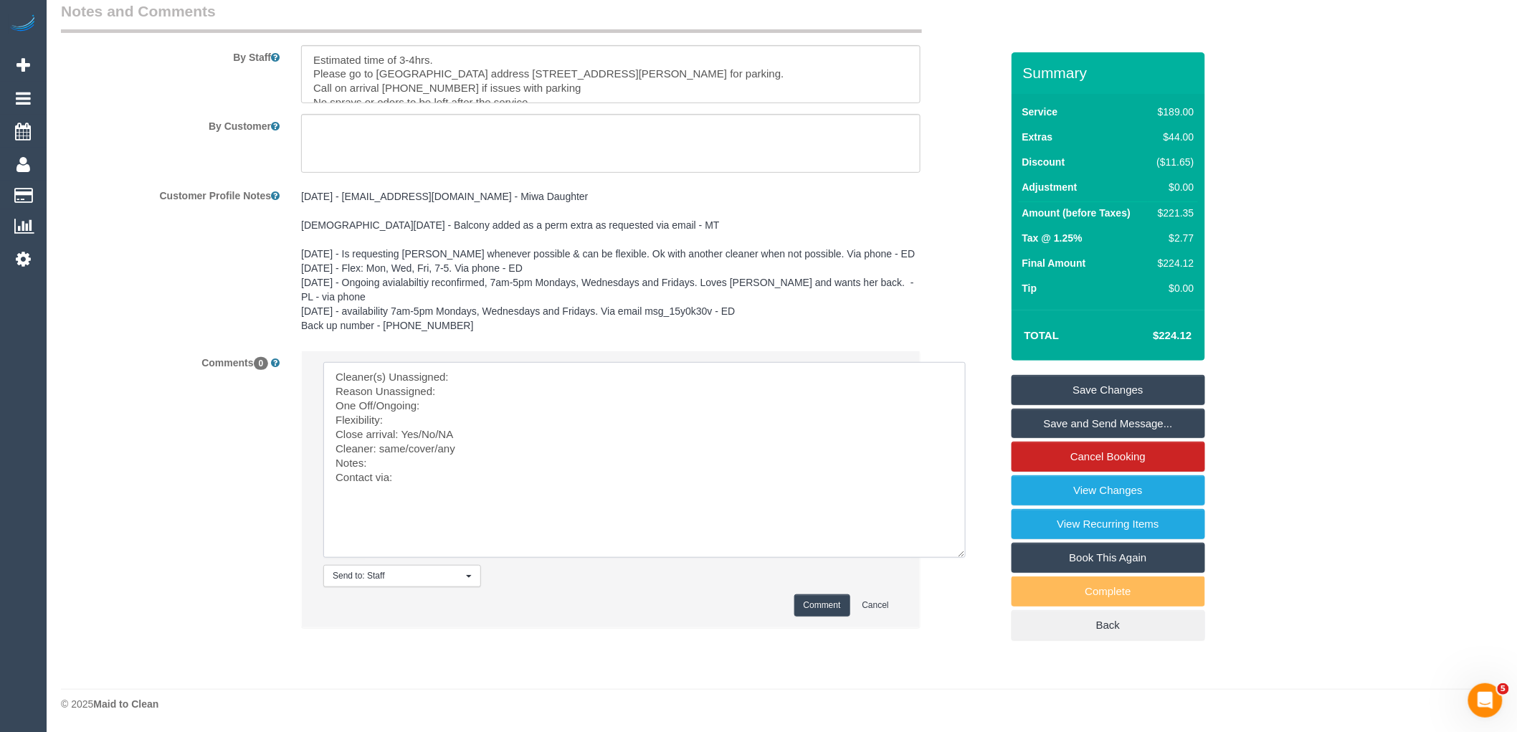
click at [470, 373] on textarea at bounding box center [644, 460] width 642 height 196
paste textarea "(3) [PERSON_NAME] (+ [PERSON_NAME]) (C)"
click at [469, 392] on textarea at bounding box center [644, 460] width 642 height 196
drag, startPoint x: 461, startPoint y: 437, endPoint x: 418, endPoint y: 428, distance: 44.0
click at [418, 428] on textarea at bounding box center [644, 460] width 642 height 196
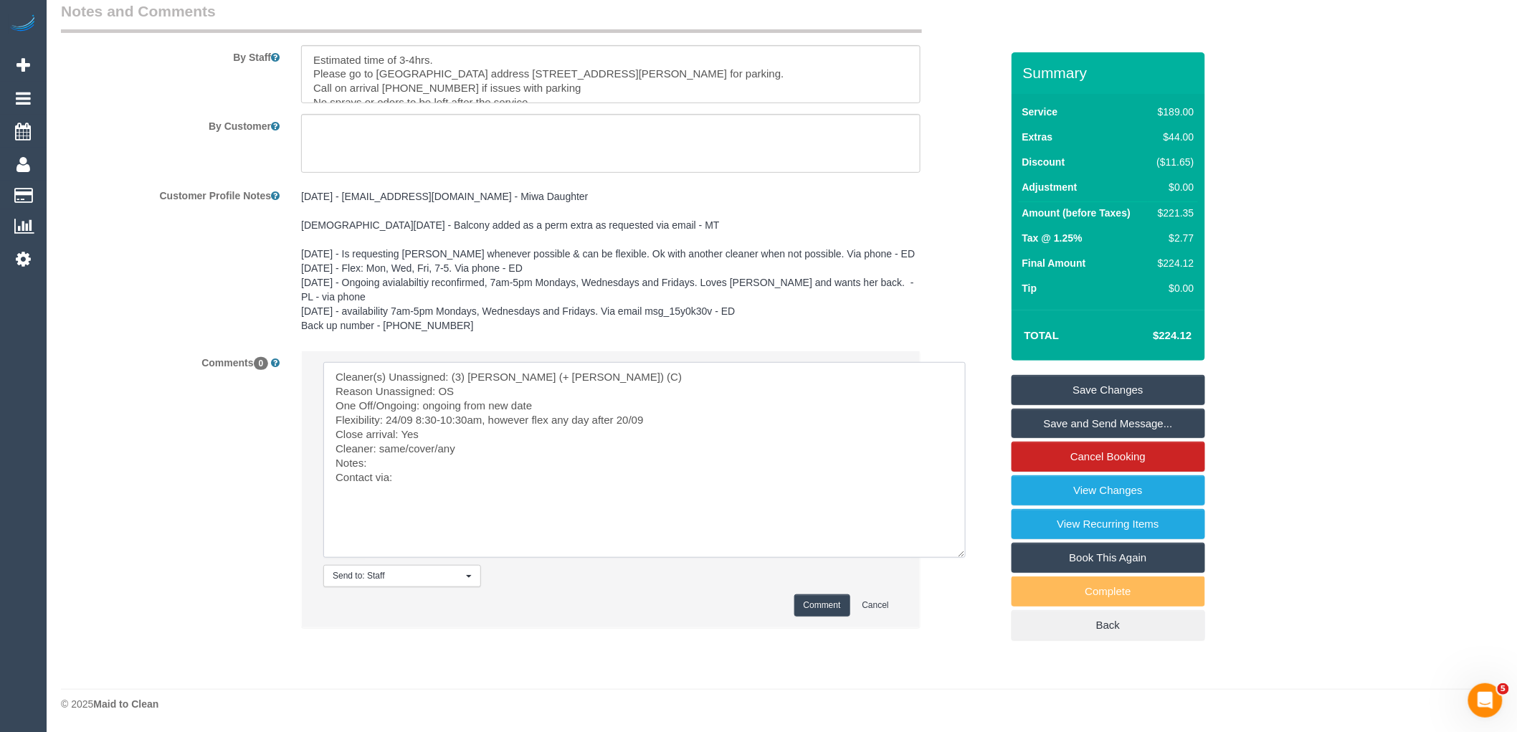
drag, startPoint x: 436, startPoint y: 442, endPoint x: 376, endPoint y: 442, distance: 59.5
click at [376, 442] on textarea at bounding box center [644, 460] width 642 height 196
click at [425, 473] on textarea at bounding box center [644, 460] width 642 height 196
click at [416, 453] on textarea at bounding box center [644, 460] width 642 height 196
click at [481, 459] on textarea at bounding box center [644, 460] width 642 height 196
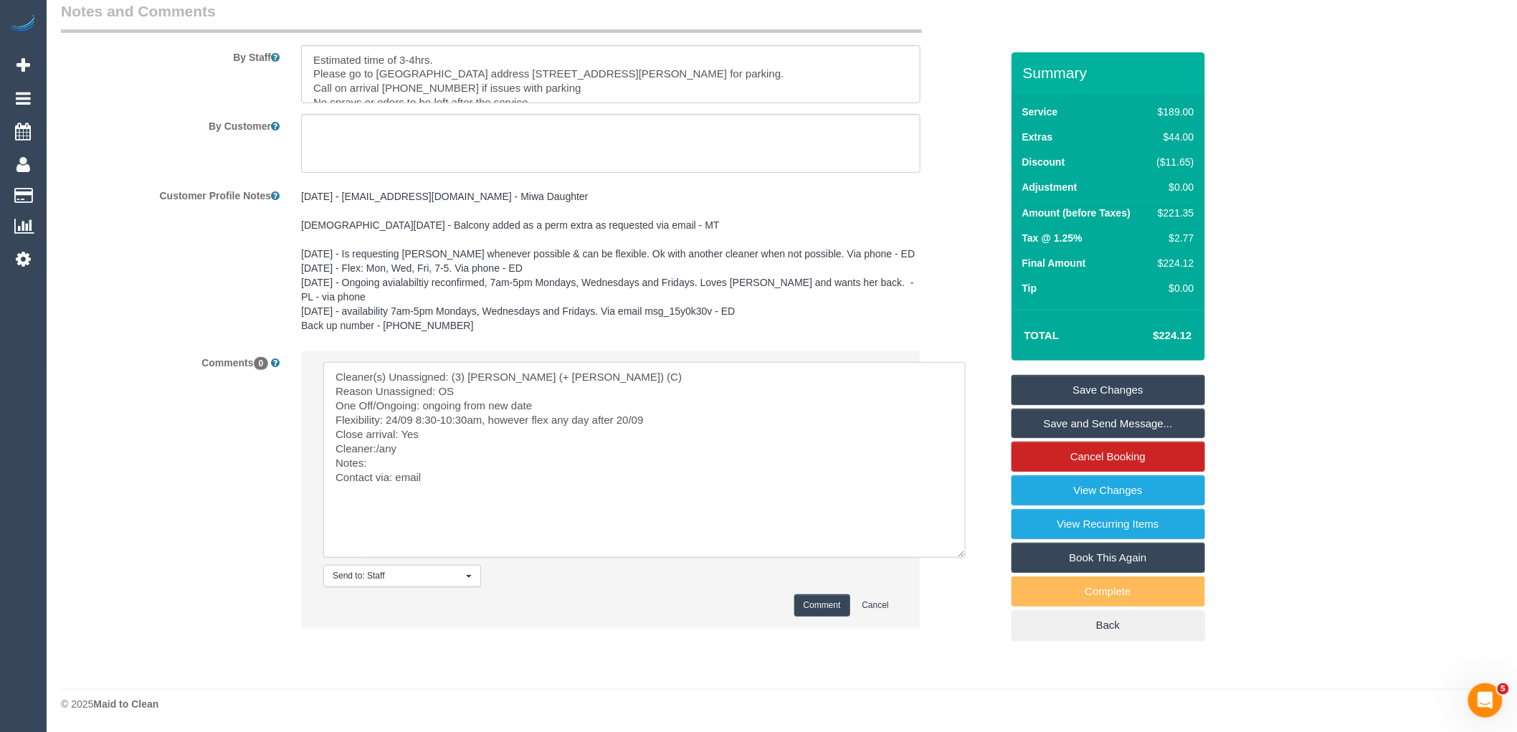
paste textarea "cnv_qaxy4i7"
type textarea "Cleaner(s) Unassigned: (3) Felipe (+ Tatiana) (C) Reason Unassigned: OS One Off…"
click at [833, 605] on button "Comment" at bounding box center [822, 605] width 56 height 22
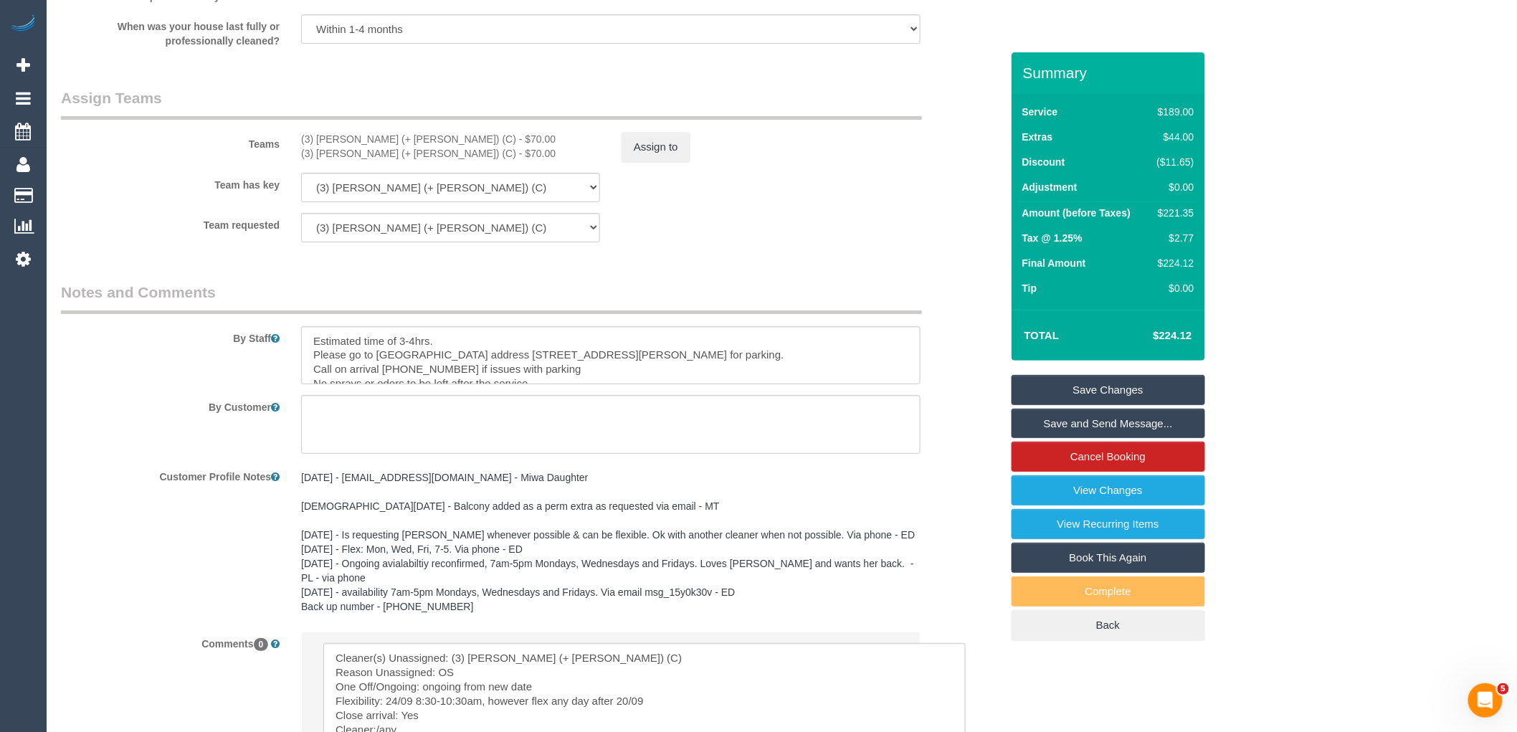
scroll to position [1875, 0]
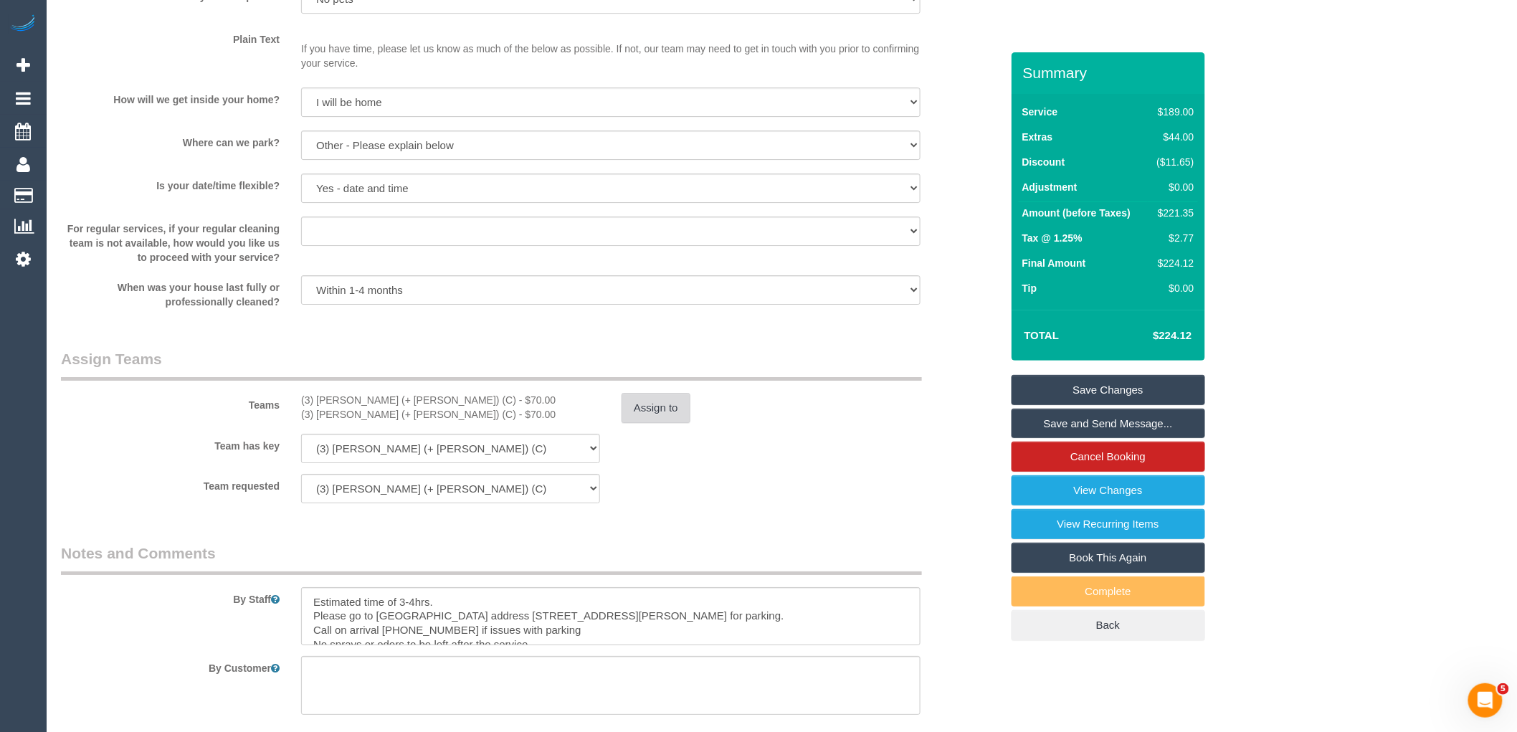
click at [651, 414] on button "Assign to" at bounding box center [655, 408] width 69 height 30
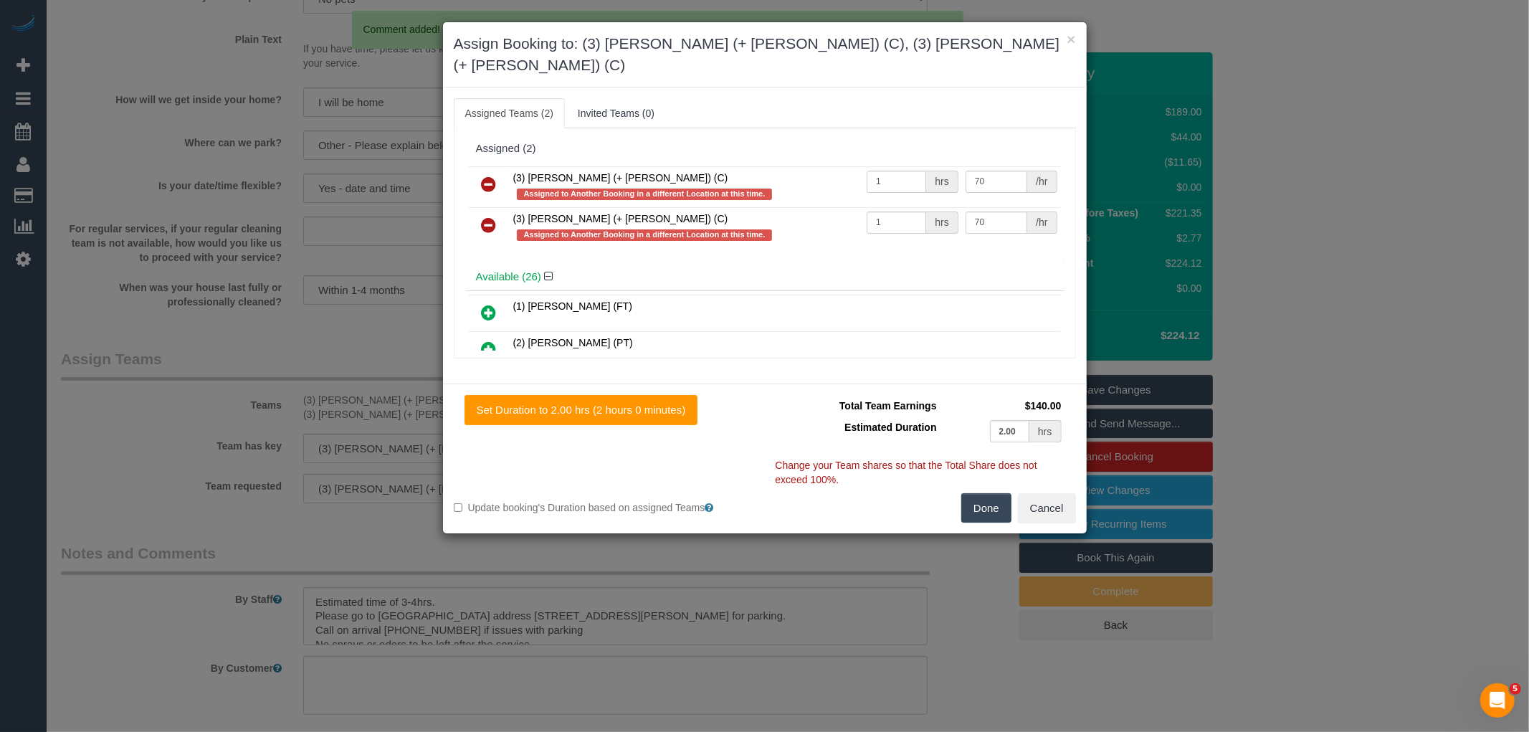
click at [493, 176] on icon at bounding box center [489, 184] width 15 height 17
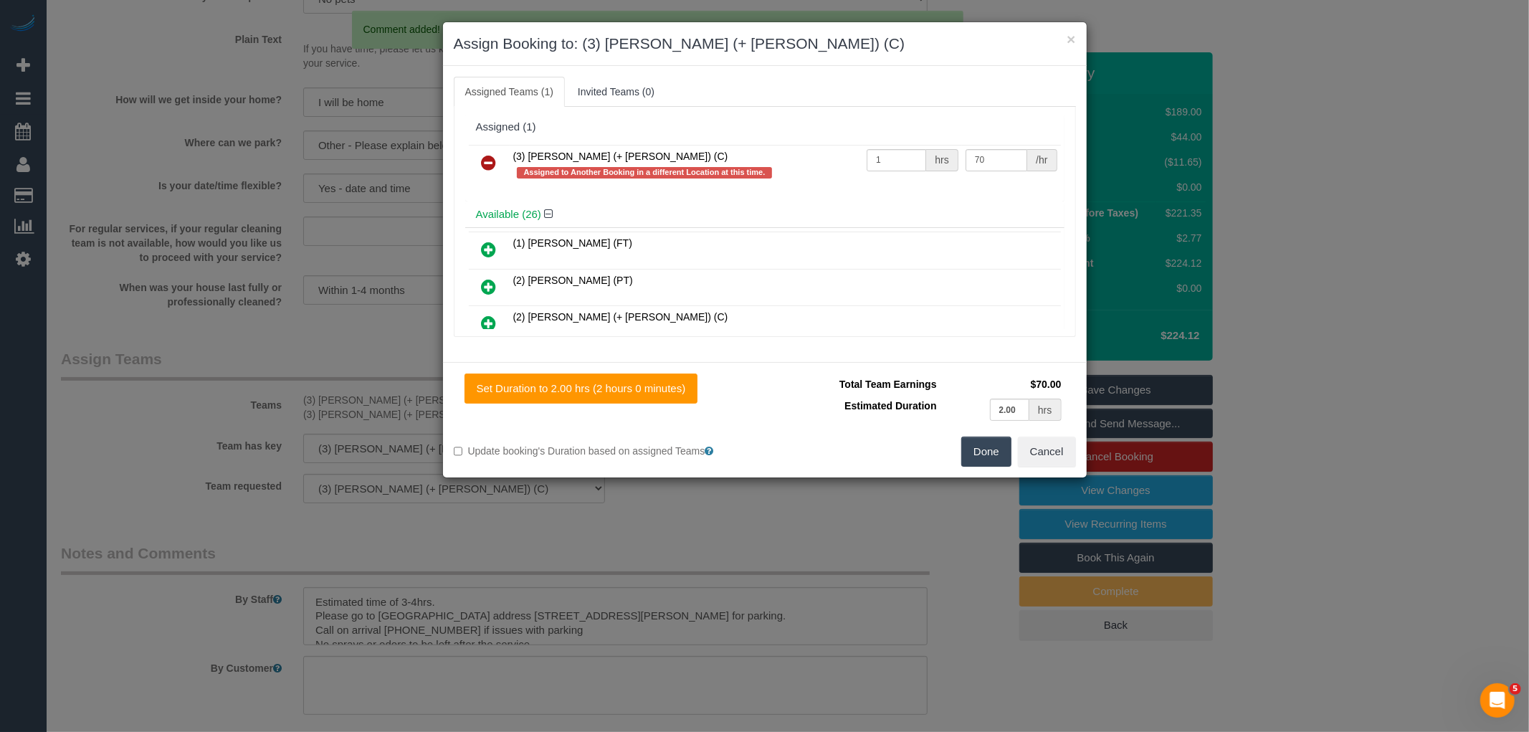
click at [493, 161] on icon at bounding box center [489, 162] width 15 height 17
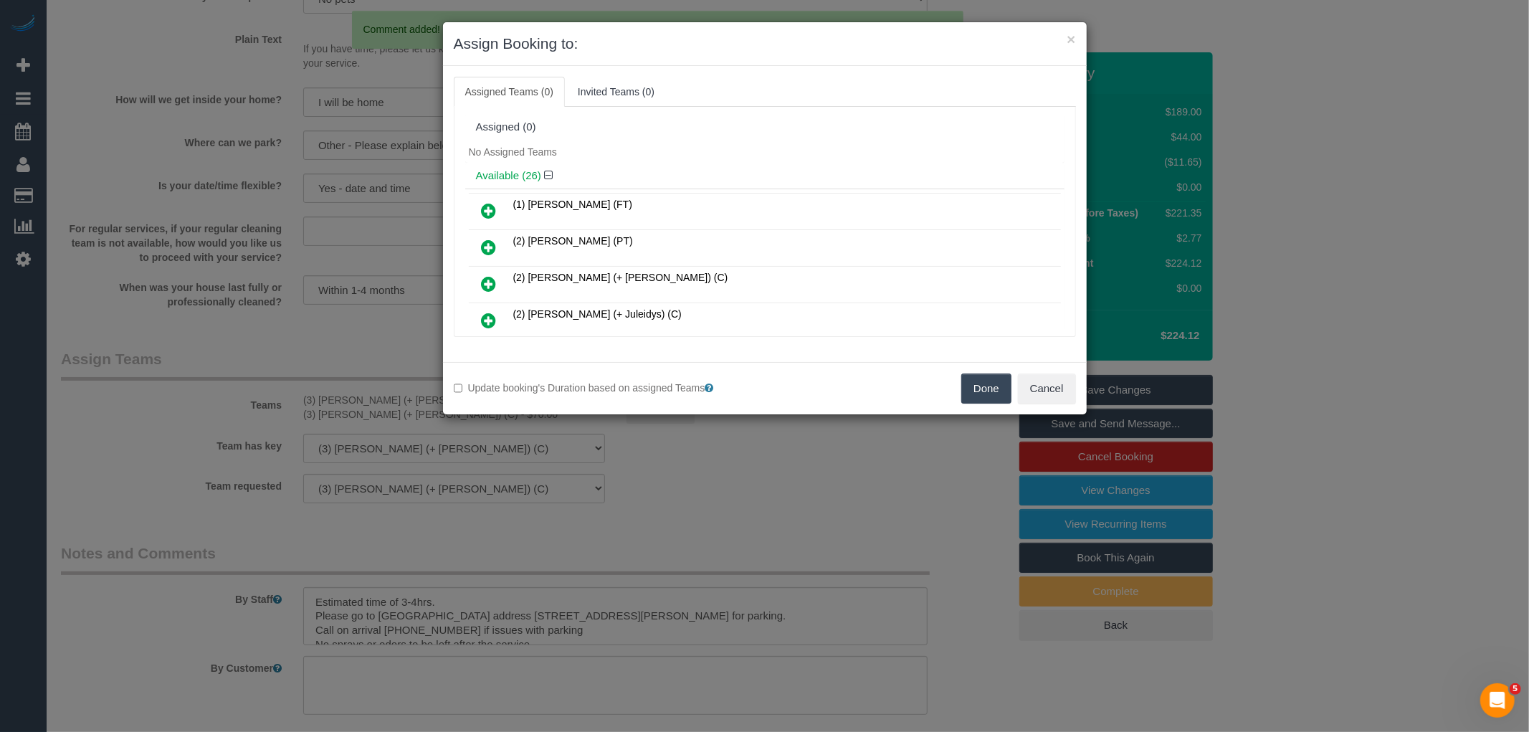
click at [999, 389] on button "Done" at bounding box center [986, 388] width 50 height 30
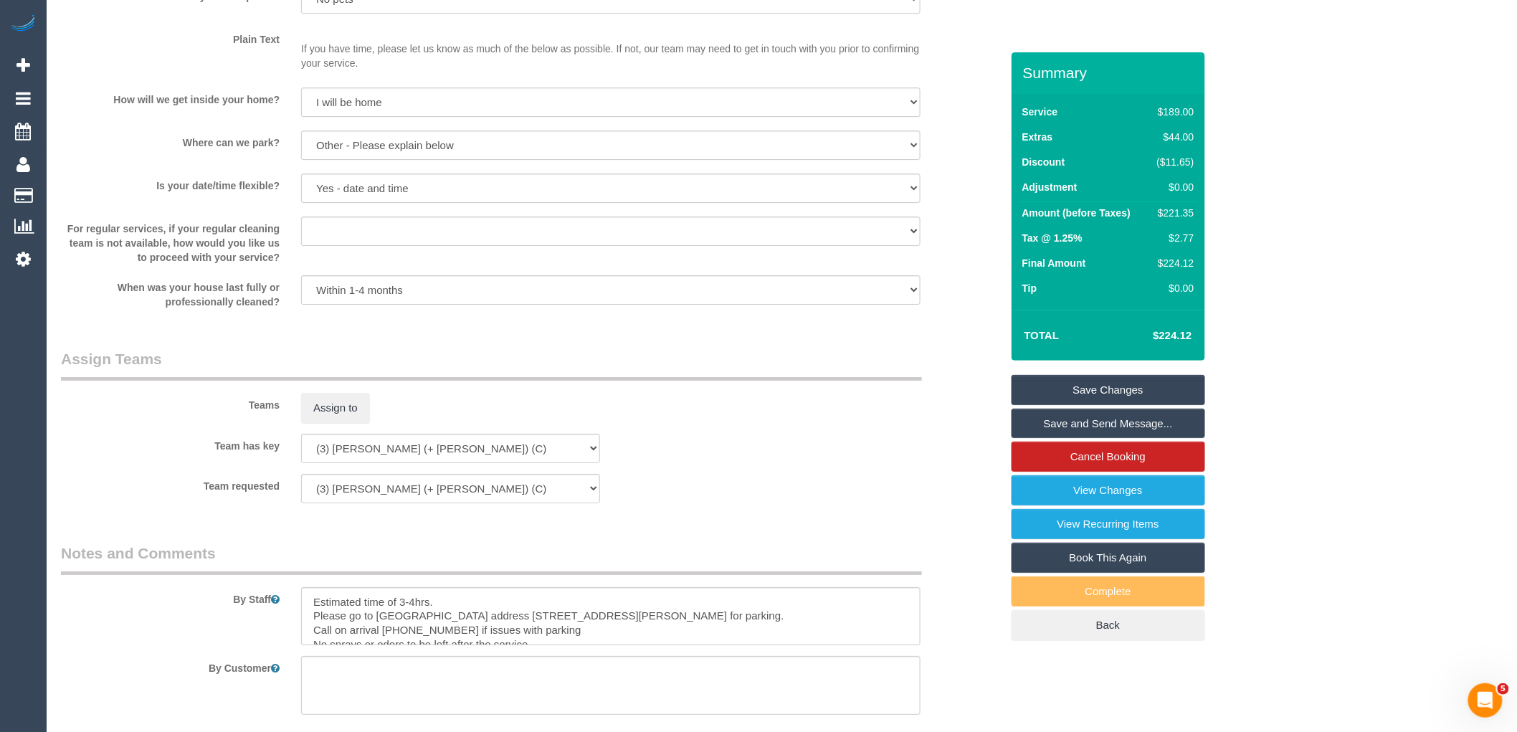
click at [1080, 389] on link "Save Changes" at bounding box center [1108, 390] width 194 height 30
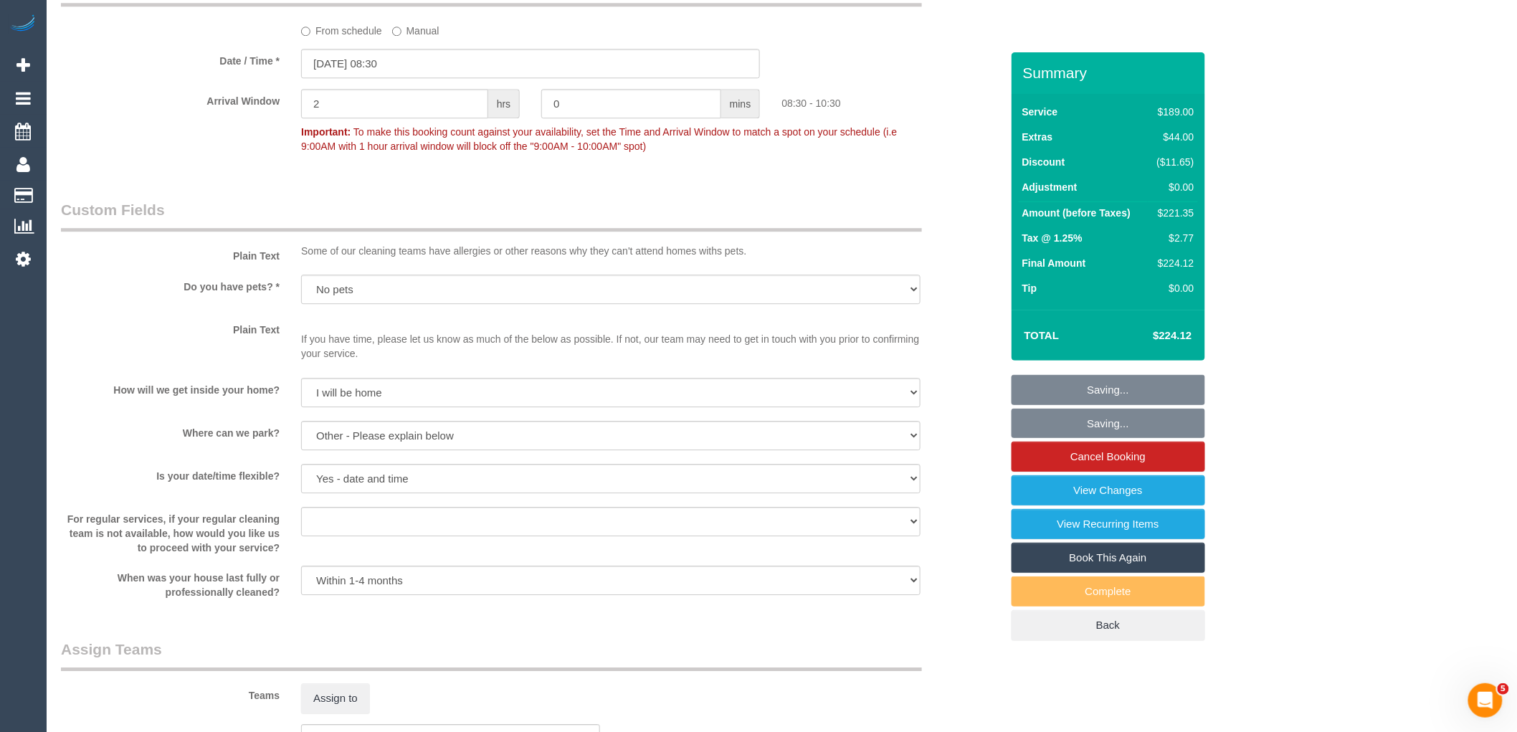
scroll to position [1238, 0]
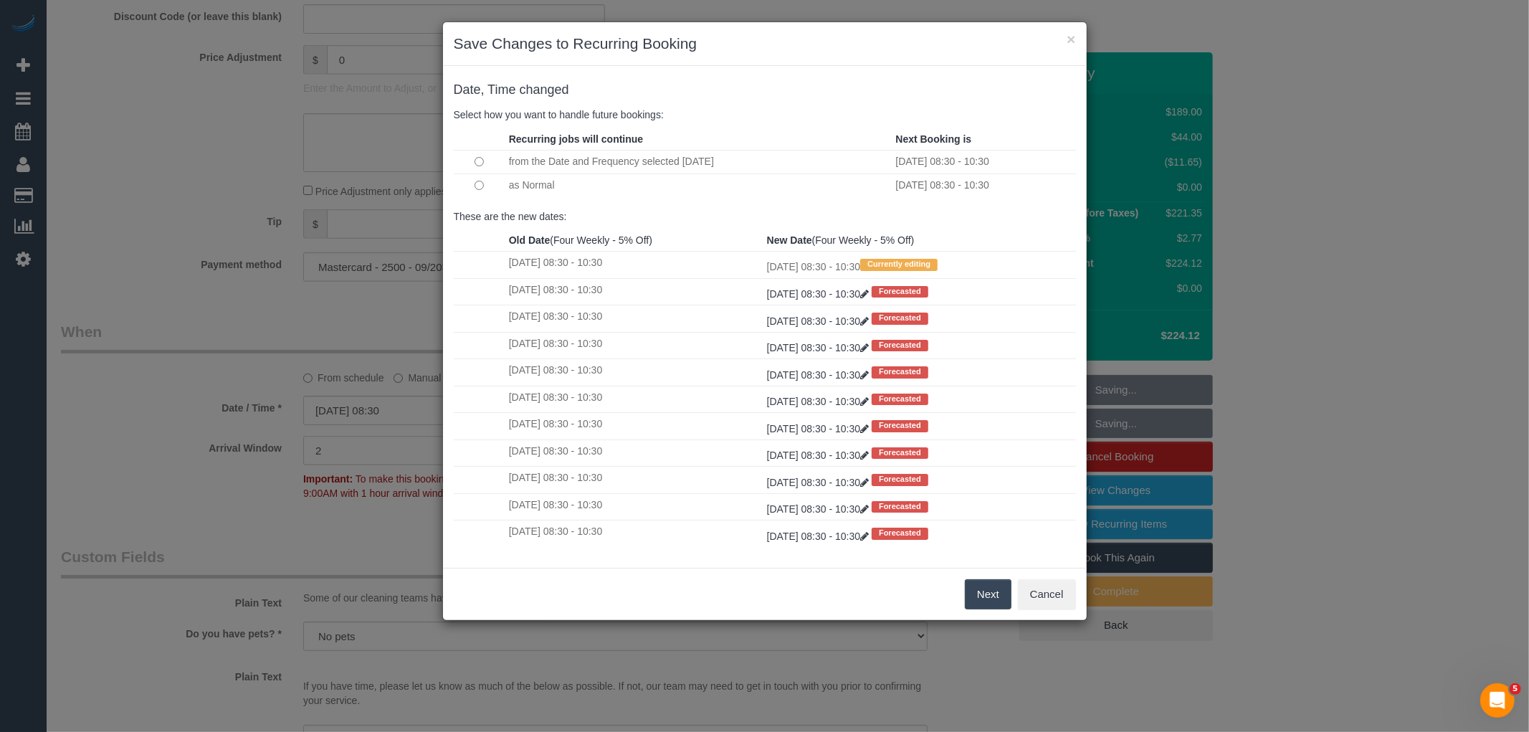
click at [986, 593] on button "Next" at bounding box center [988, 594] width 47 height 30
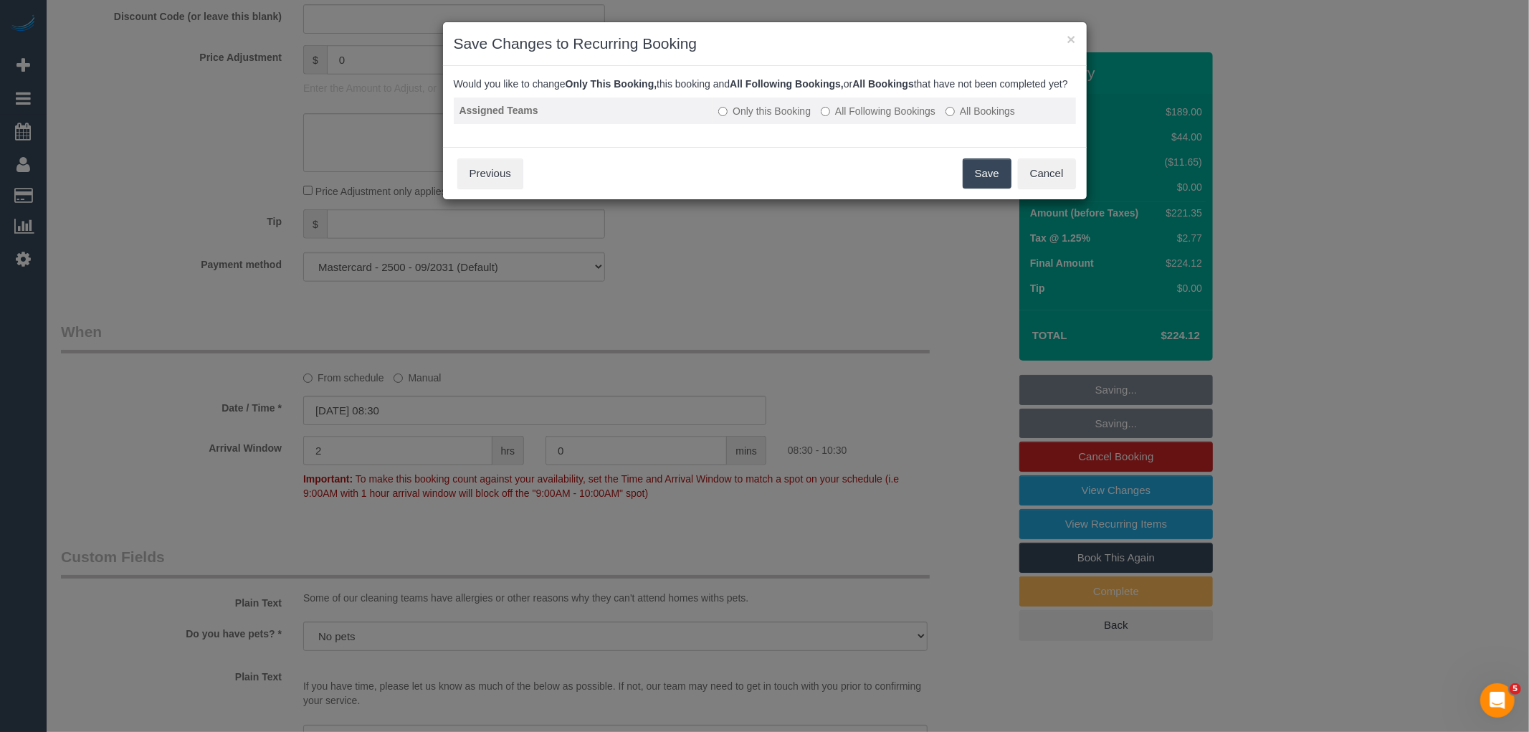
click at [897, 118] on label "All Following Bookings" at bounding box center [878, 111] width 115 height 14
click at [986, 189] on button "Save" at bounding box center [987, 173] width 49 height 30
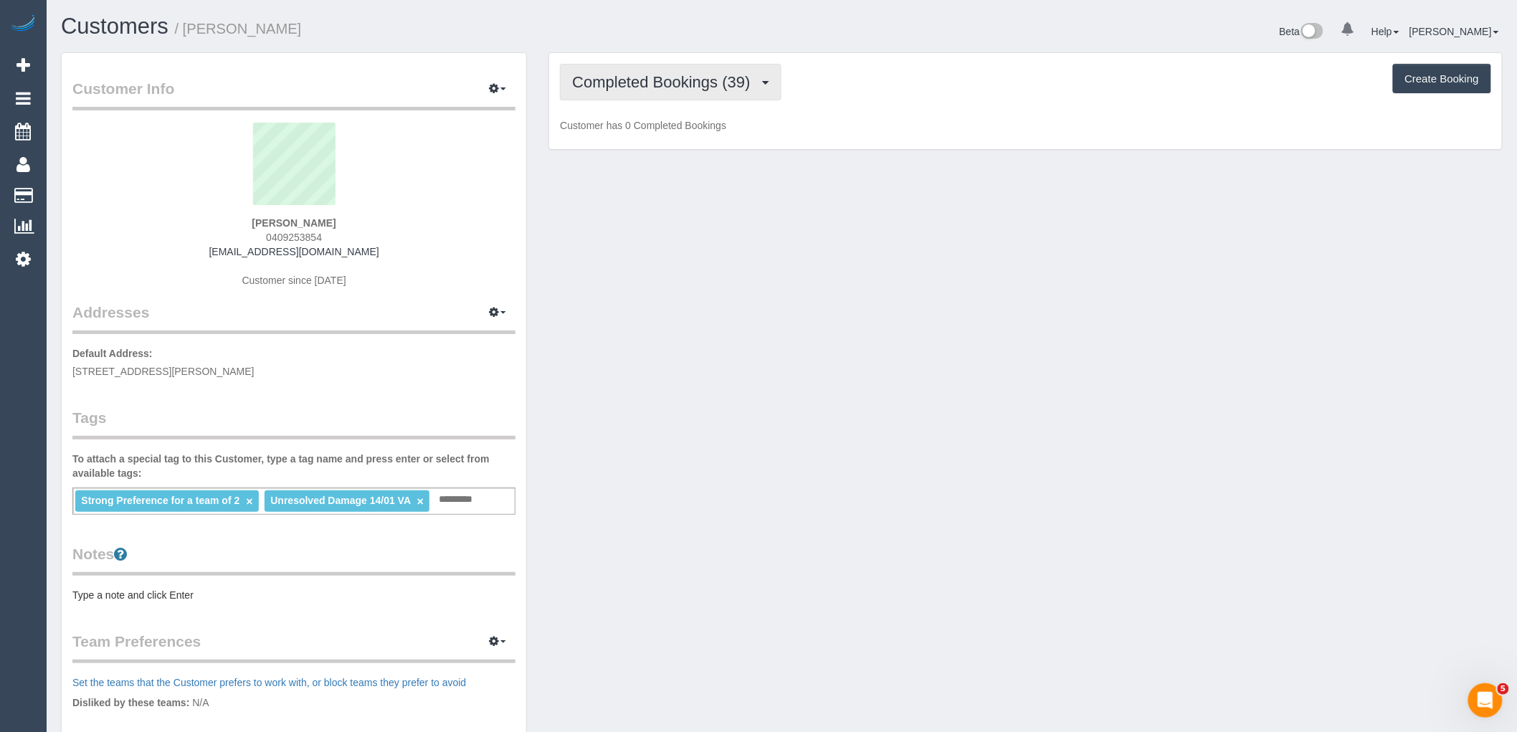
click at [689, 80] on span "Completed Bookings (39)" at bounding box center [664, 82] width 185 height 18
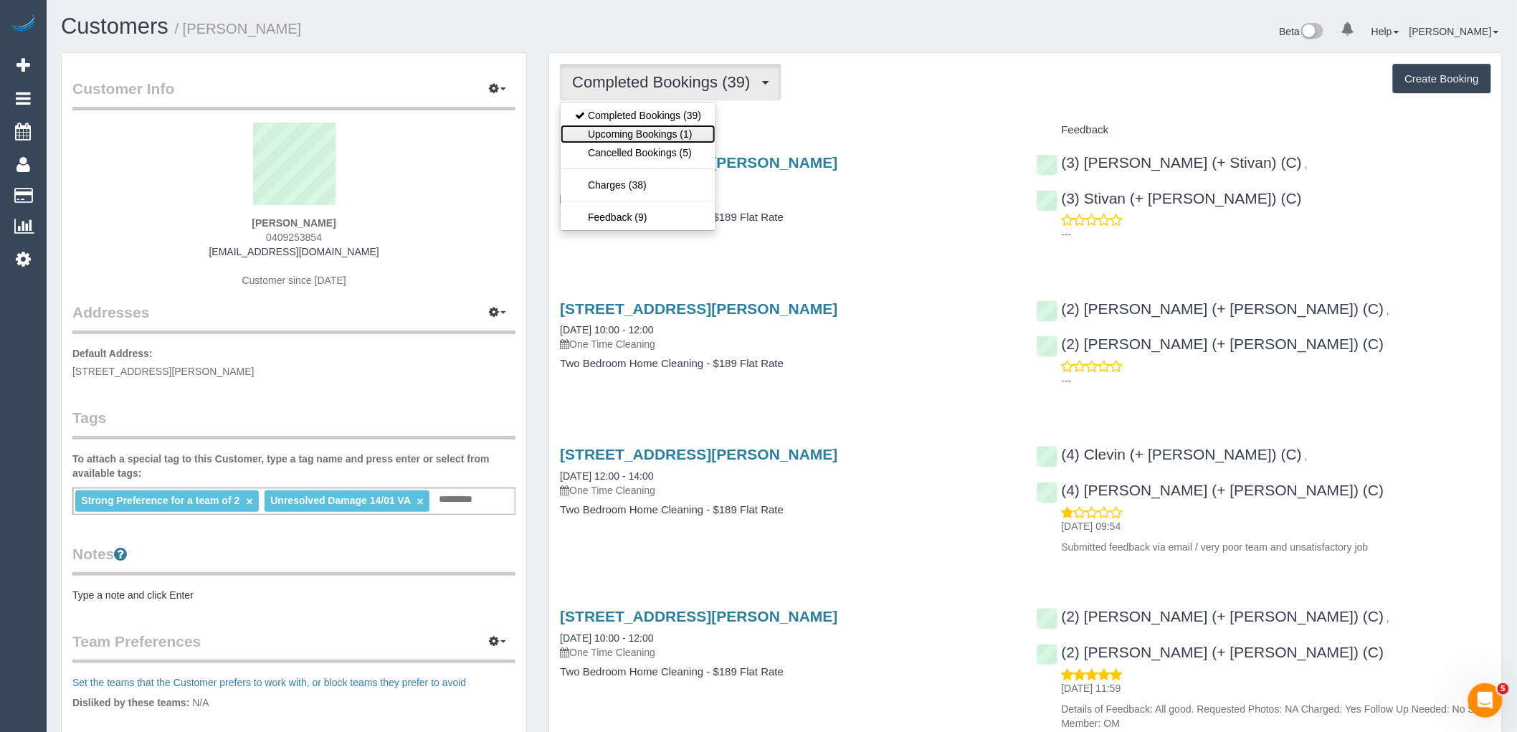
click at [682, 132] on link "Upcoming Bookings (1)" at bounding box center [638, 134] width 155 height 19
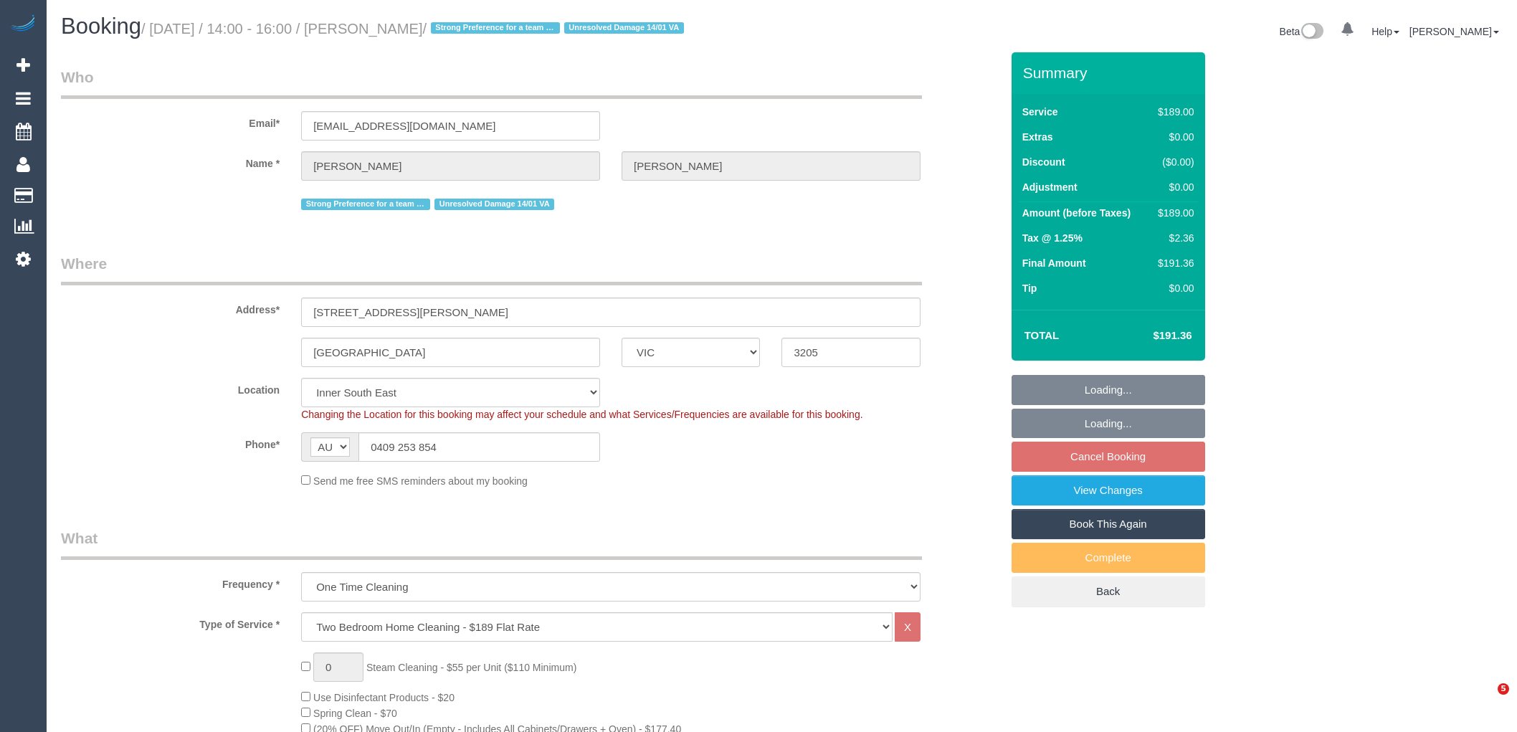
select select "VIC"
select select "string:stripe-pm_1POt192GScqysDRVG2CmIGv1"
select select "spot1"
select select "number:28"
select select "number:14"
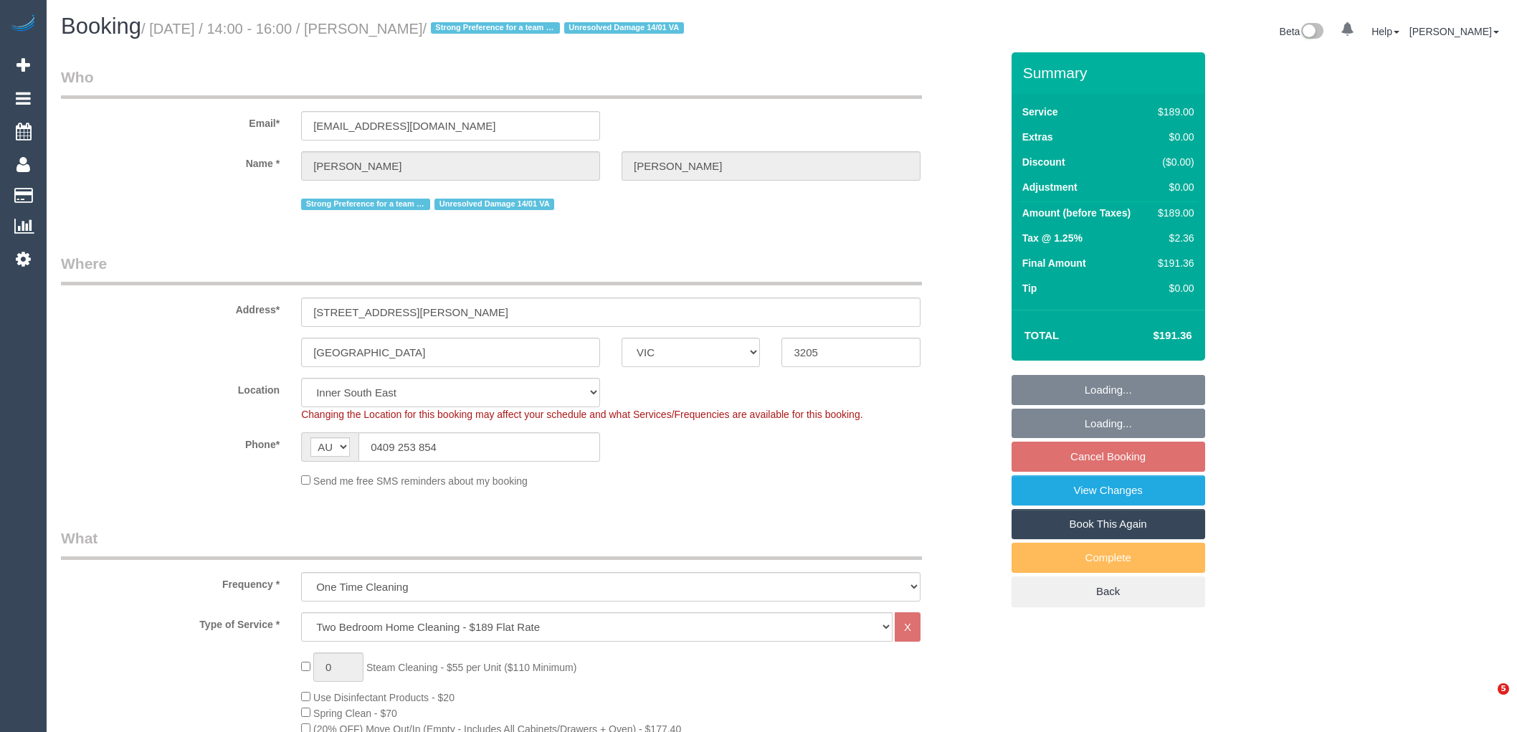
select select "number:18"
select select "number:22"
select select "number:12"
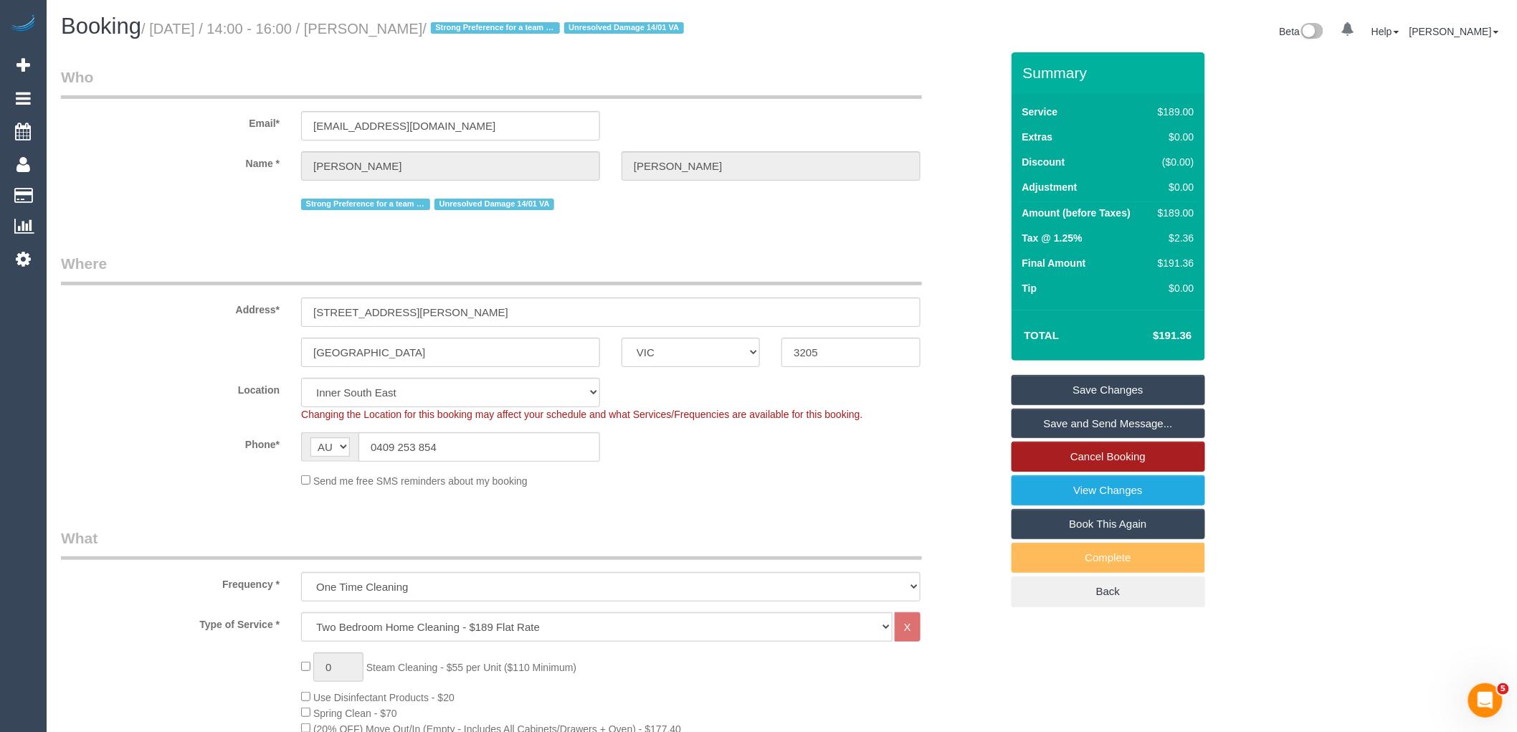
click at [1148, 462] on link "Cancel Booking" at bounding box center [1108, 457] width 194 height 30
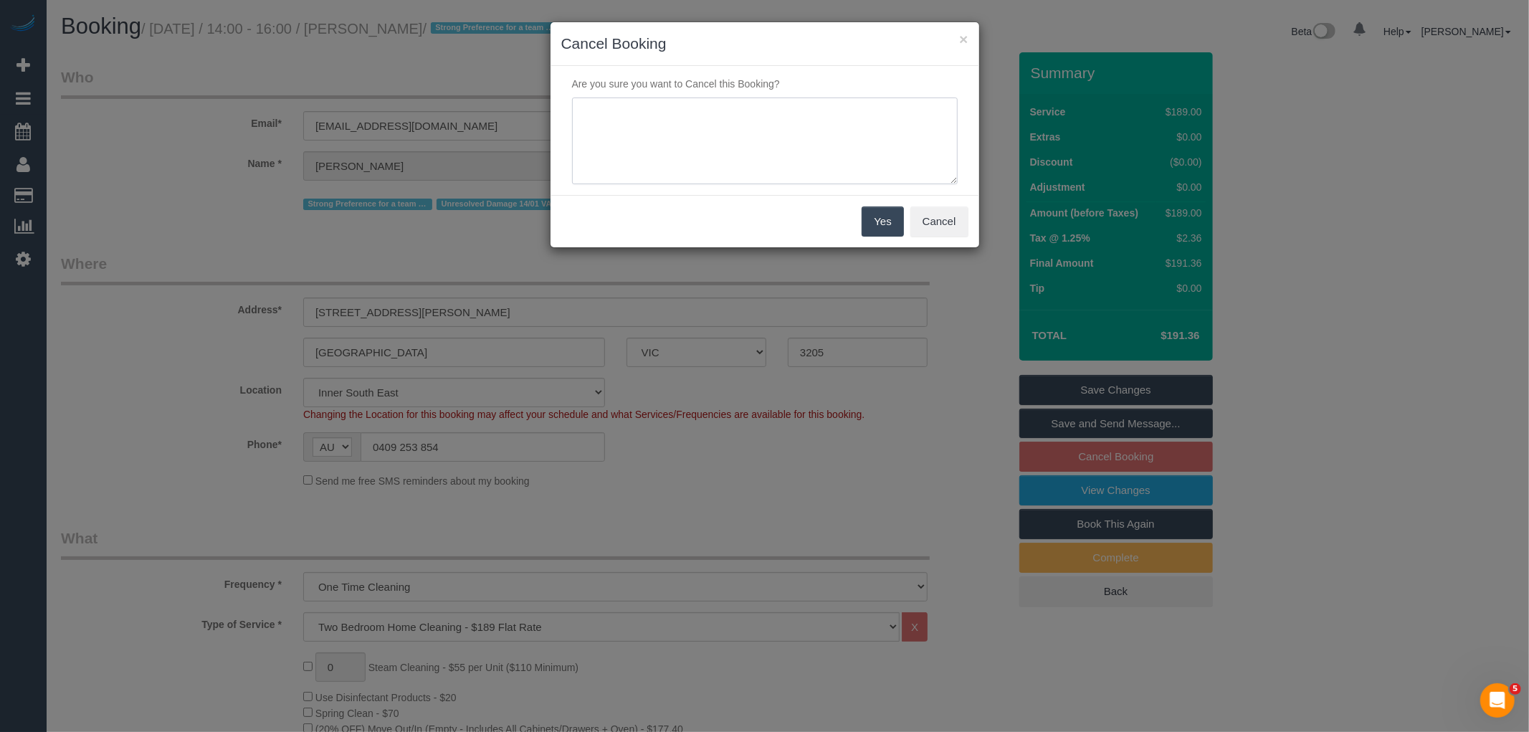
click at [792, 123] on textarea at bounding box center [765, 140] width 386 height 87
type textarea "Unable to get away from work via phone VC"
click at [884, 210] on button "Yes" at bounding box center [883, 221] width 42 height 30
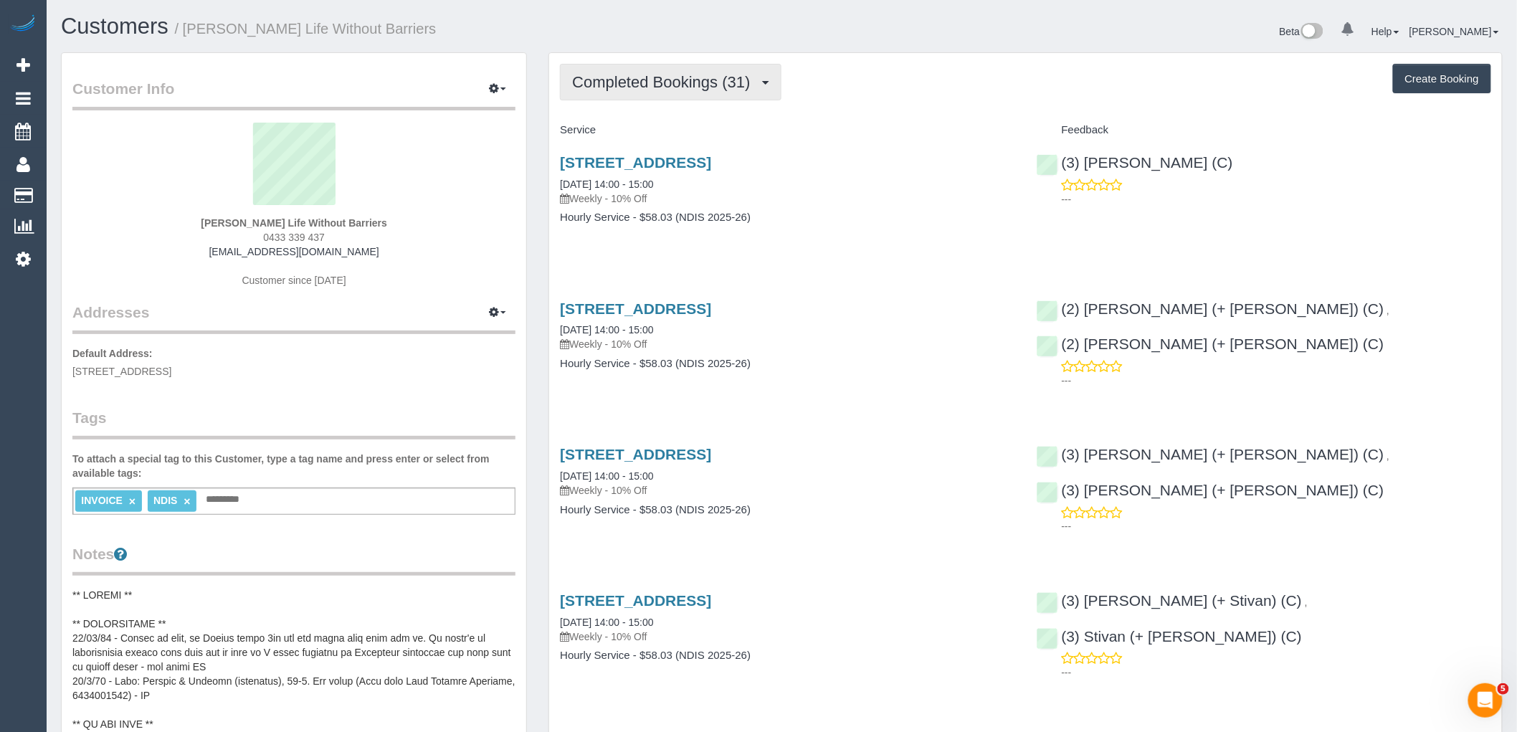
click at [648, 74] on span "Completed Bookings (31)" at bounding box center [664, 82] width 185 height 18
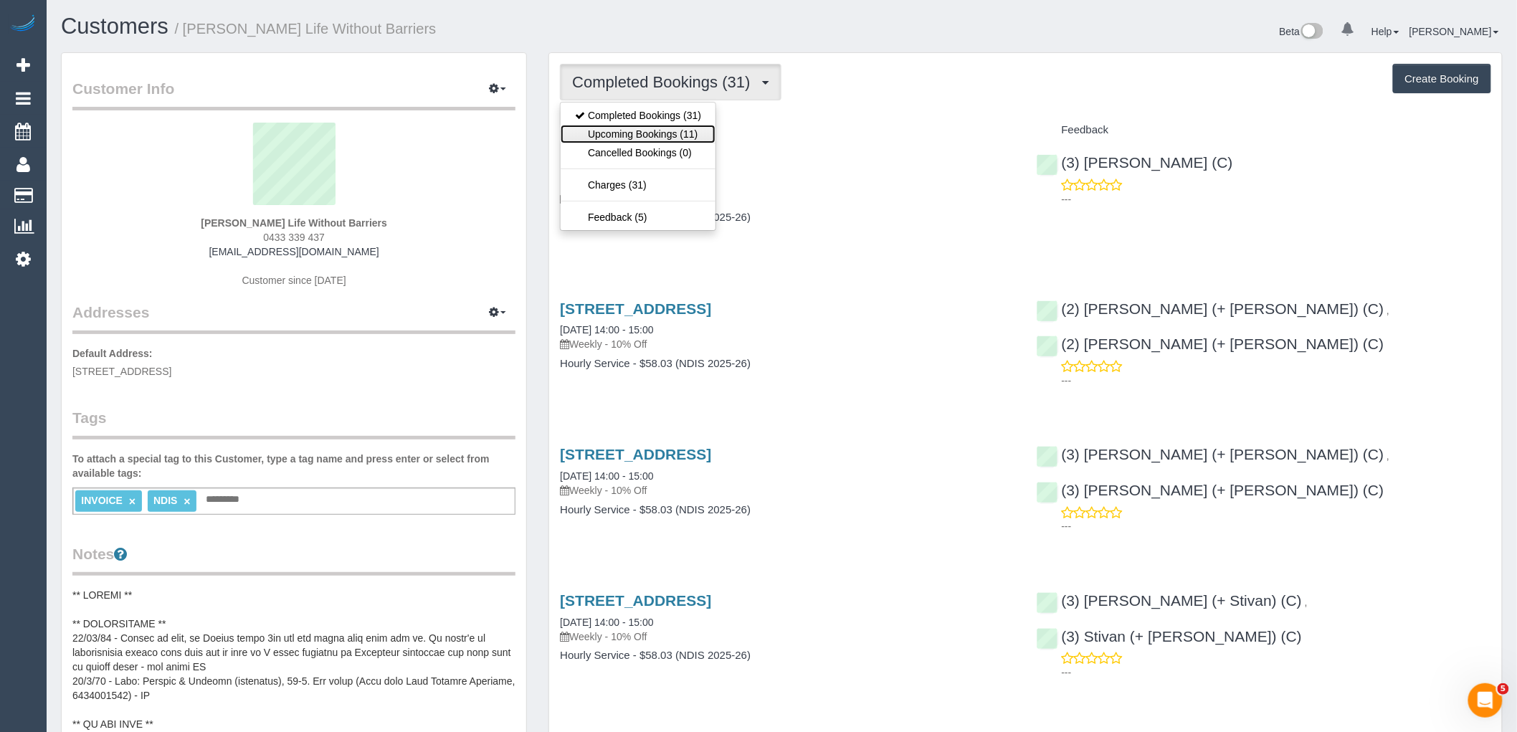
click at [690, 131] on link "Upcoming Bookings (11)" at bounding box center [638, 134] width 155 height 19
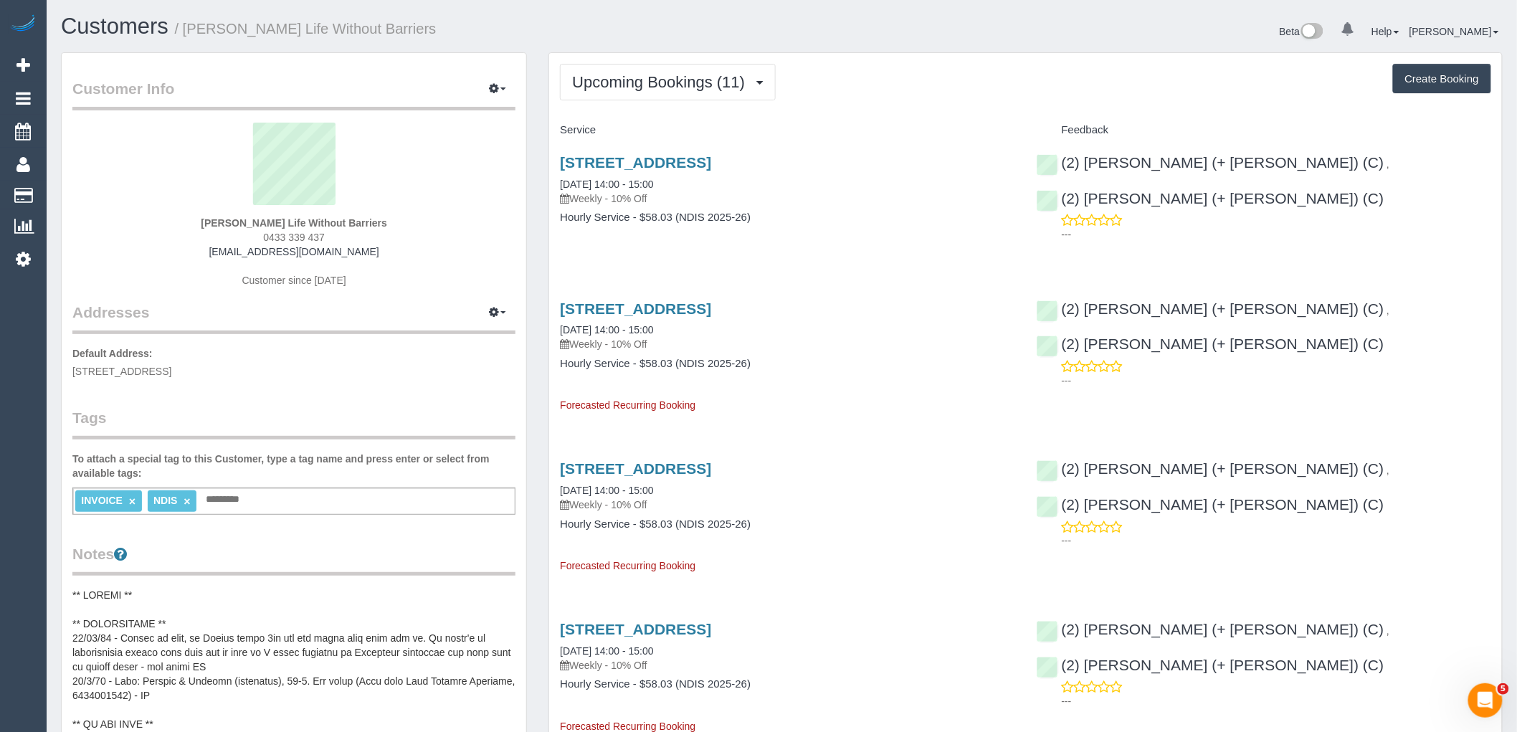
drag, startPoint x: 430, startPoint y: 221, endPoint x: 97, endPoint y: 227, distance: 332.7
click at [119, 221] on div "Stephen Macras Life Without Barriers 0433 339 437 smacras@gmail.com Customer si…" at bounding box center [293, 212] width 443 height 179
copy strong "Stephen Macras Life Without Barriers"
click at [376, 247] on div "Stephen Macras Life Without Barriers 0433 339 437 smacras@gmail.com Customer si…" at bounding box center [293, 212] width 443 height 179
drag, startPoint x: 348, startPoint y: 237, endPoint x: 209, endPoint y: 239, distance: 139.8
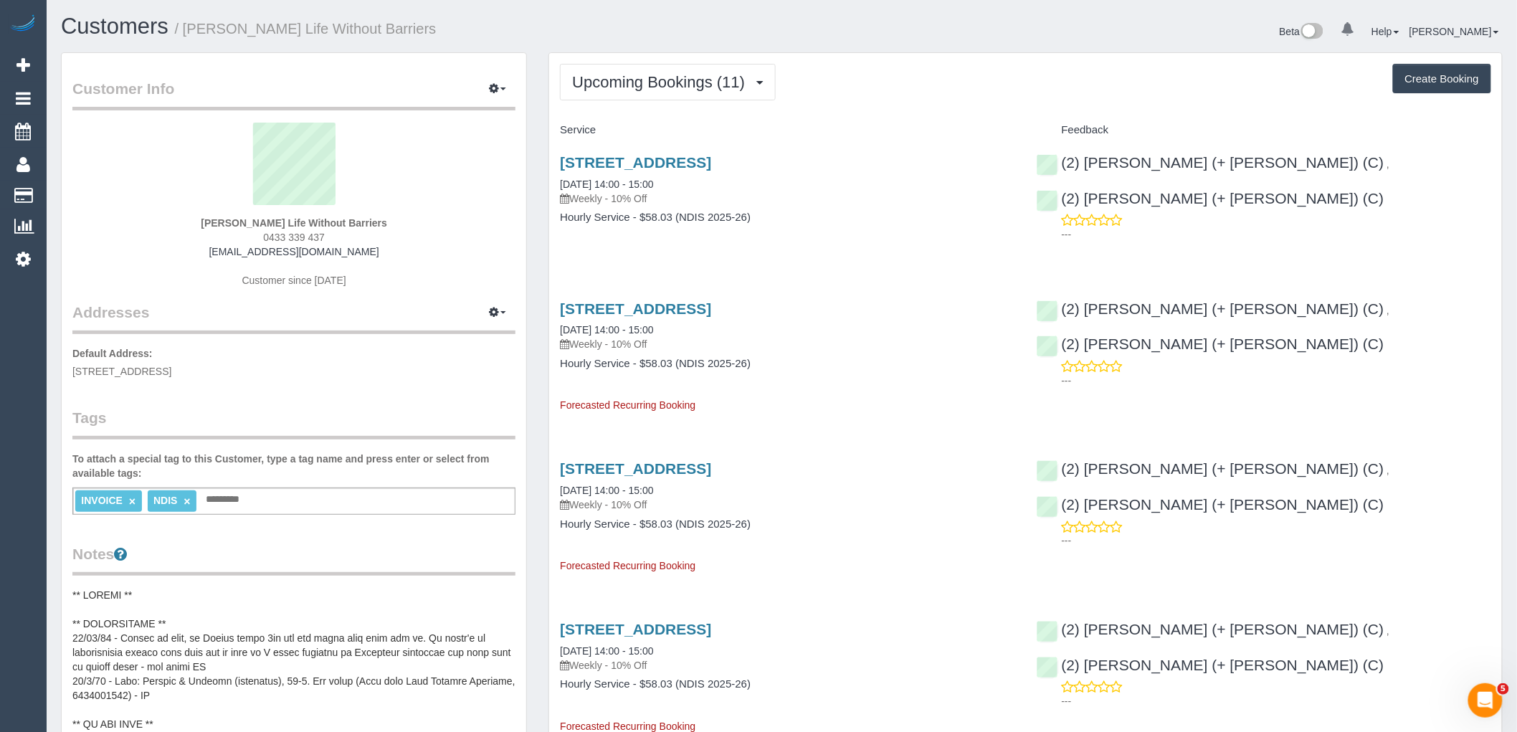
click at [215, 237] on div "Stephen Macras Life Without Barriers 0433 339 437 smacras@gmail.com Customer si…" at bounding box center [293, 212] width 443 height 179
copy span "0433 339 437"
click at [436, 254] on div "Stephen Macras Life Without Barriers 0433 339 437 smacras@gmail.com Customer si…" at bounding box center [293, 212] width 443 height 179
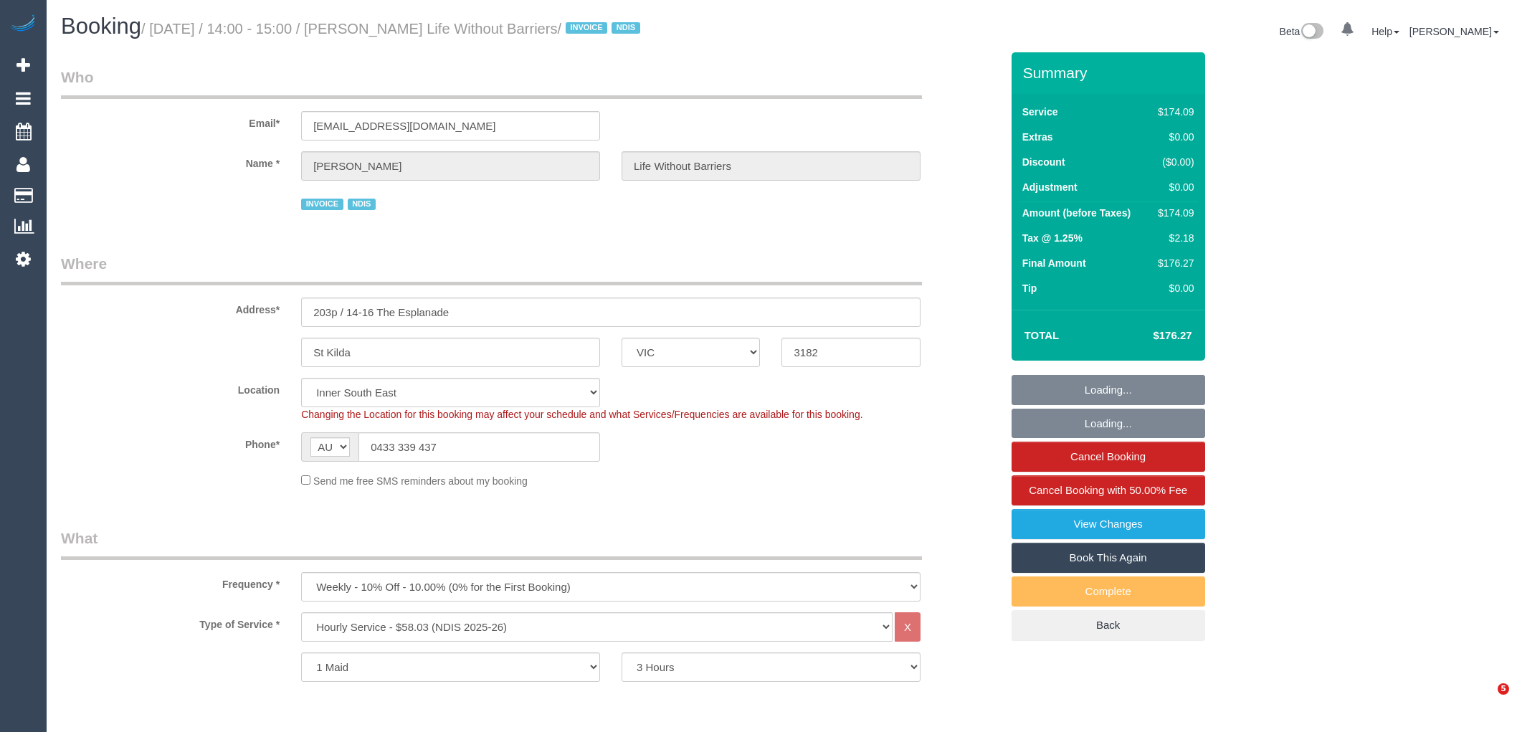
select select "VIC"
select select "180"
select select "number:28"
select select "number:14"
select select "number:18"
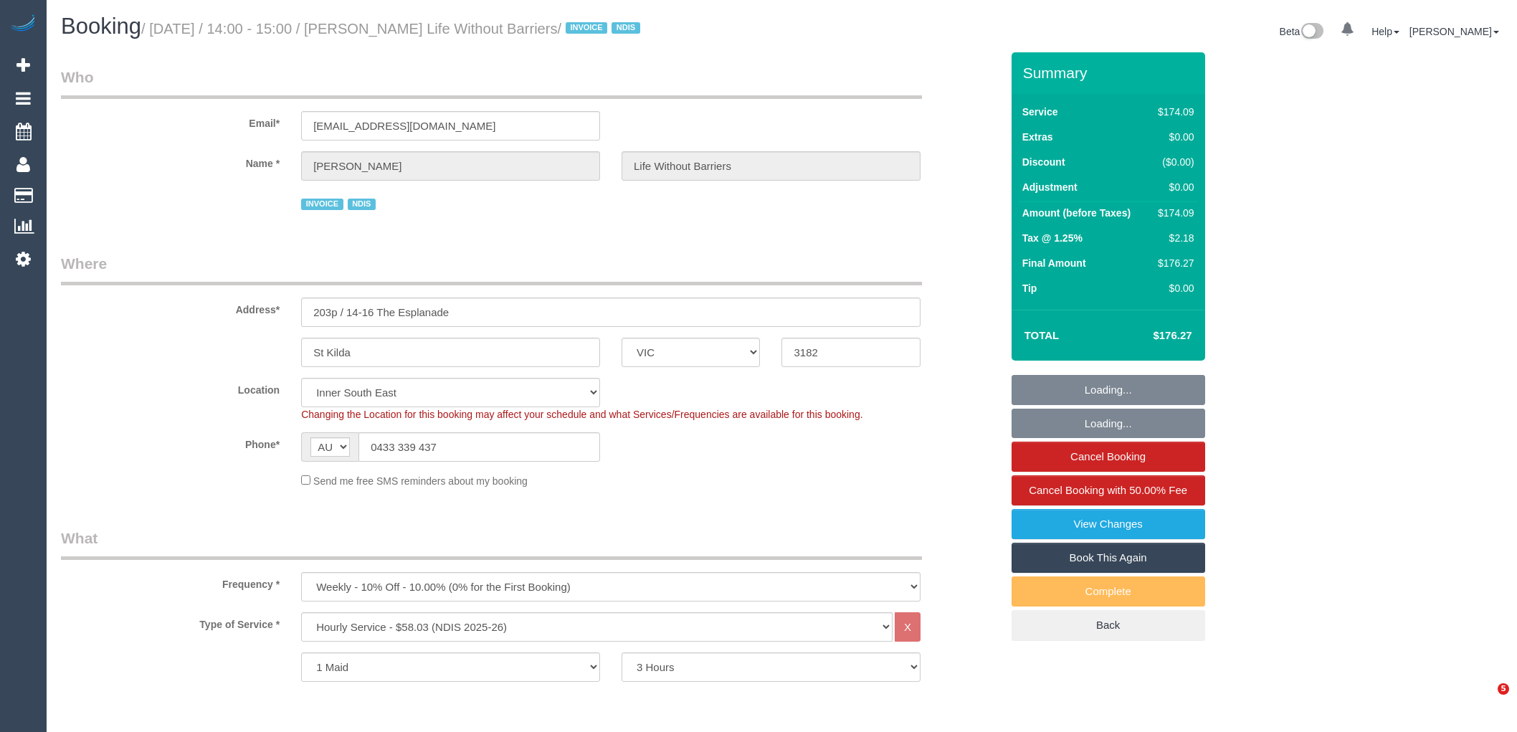
select select "number:36"
select select "number:35"
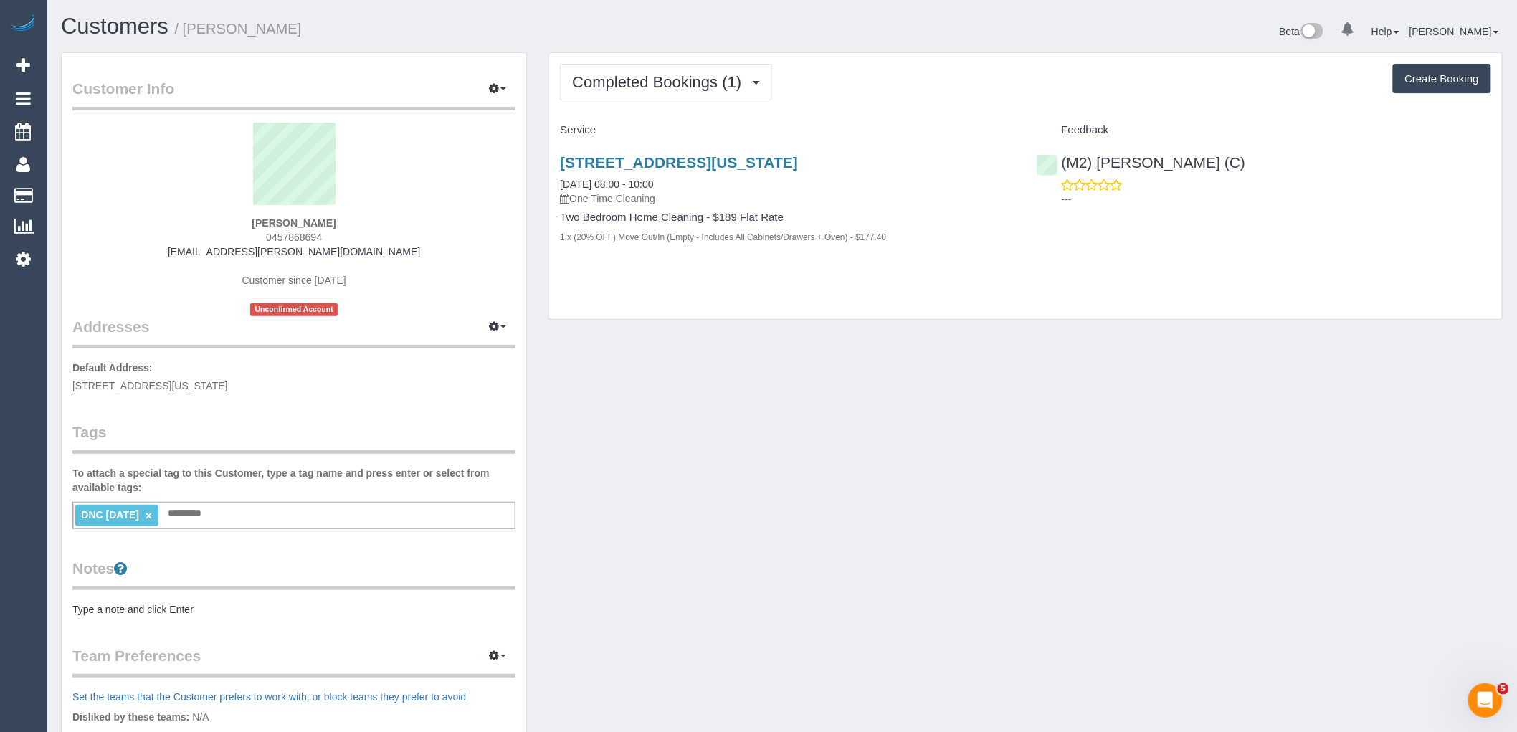
drag, startPoint x: 339, startPoint y: 234, endPoint x: 254, endPoint y: 235, distance: 85.3
click at [254, 235] on div "Kit Flanagan 0457868694 kit.flanagan@hotmail.com Customer since 2025 Unconfirme…" at bounding box center [293, 220] width 443 height 194
copy span "0457868694"
click at [414, 272] on div "Kit Flanagan 0457868694 kit.flanagan@hotmail.com Customer since 2025 Unconfirme…" at bounding box center [293, 220] width 443 height 194
click at [701, 89] on span "Completed Bookings (1)" at bounding box center [660, 82] width 176 height 18
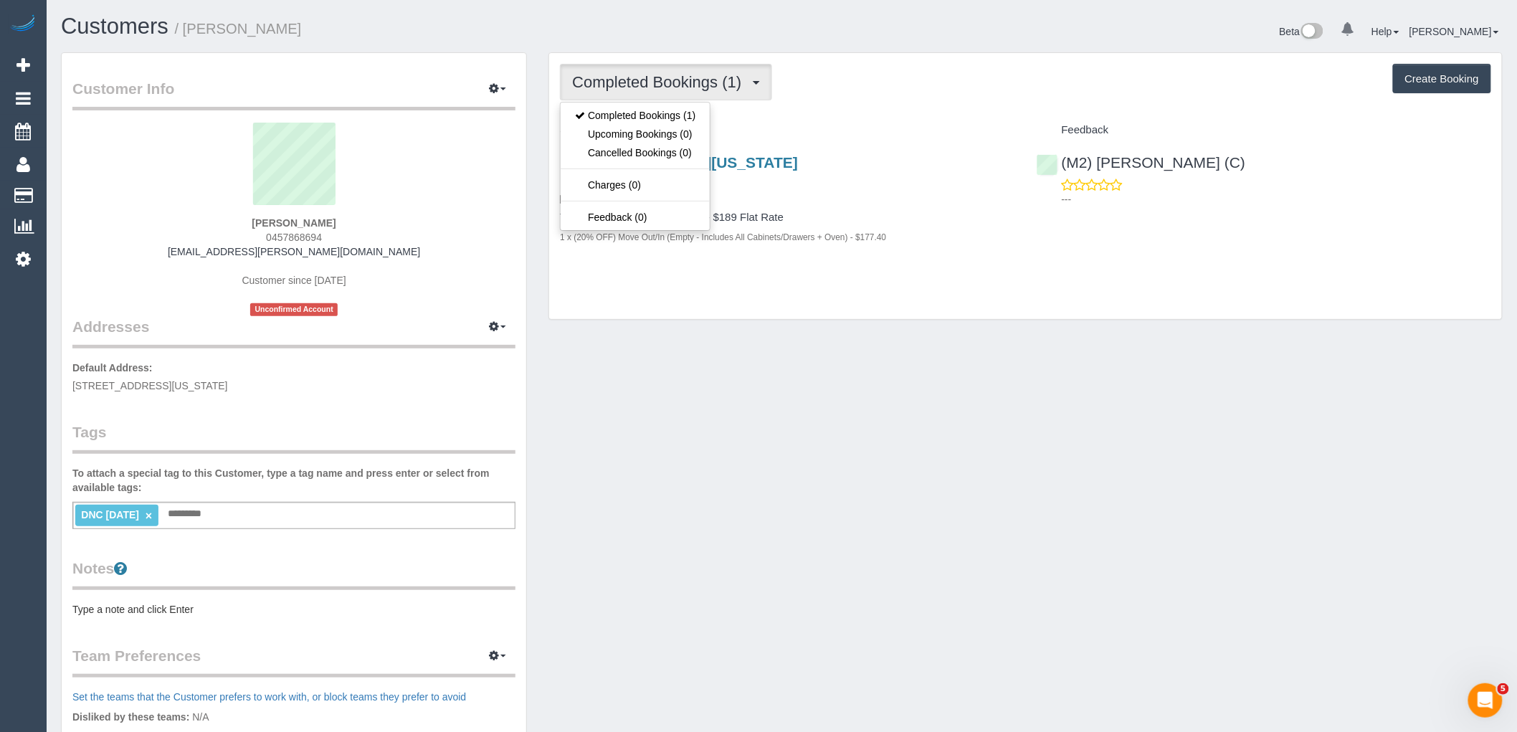
click at [937, 123] on div "Service" at bounding box center [787, 130] width 476 height 24
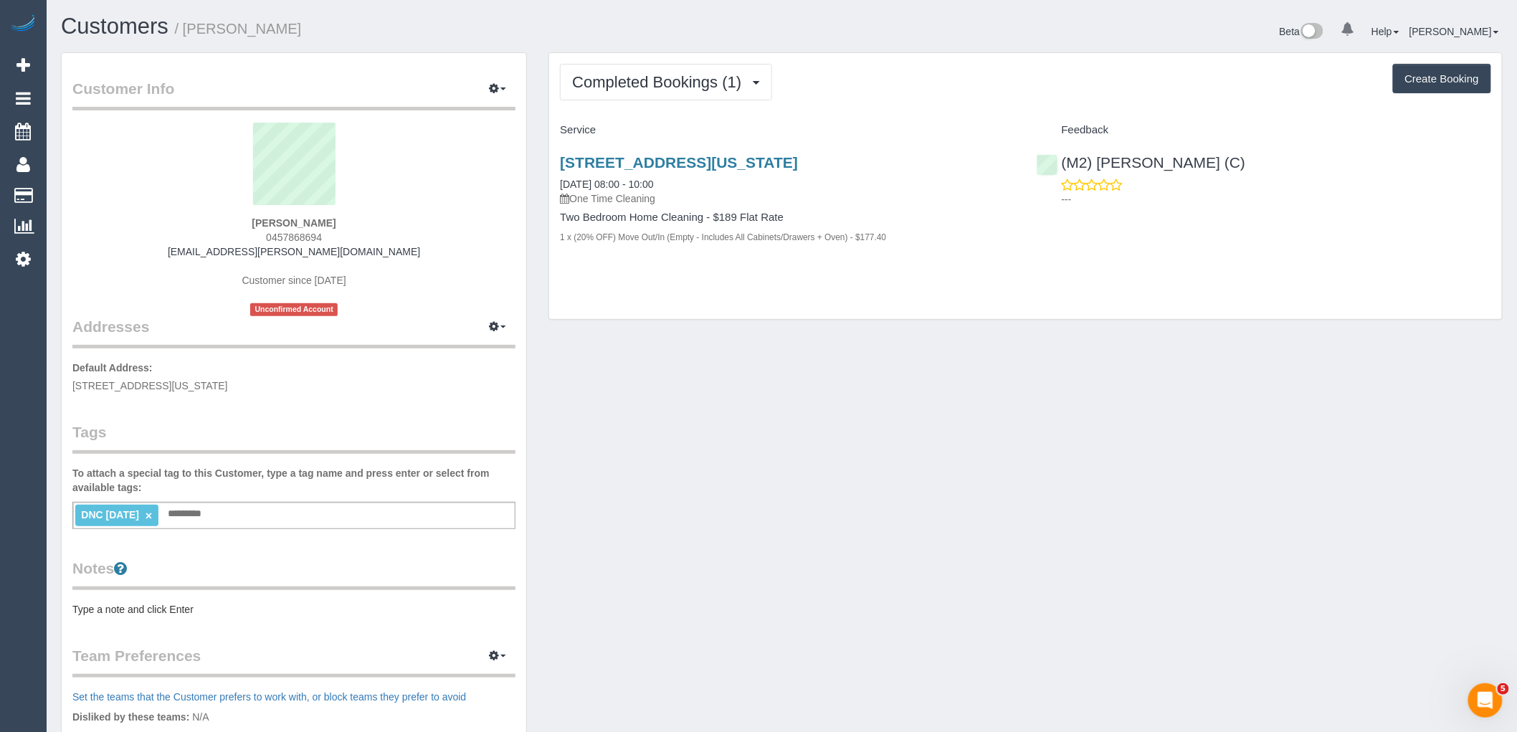
drag, startPoint x: 346, startPoint y: 220, endPoint x: 201, endPoint y: 214, distance: 144.9
click at [216, 215] on div "Kit Flanagan 0457868694 kit.flanagan@hotmail.com Customer since 2025 Unconfirme…" at bounding box center [293, 220] width 443 height 194
copy div "Kit Flanagan"
click at [785, 159] on link "1/24 Delaware St, Reservoir, VIC 3073" at bounding box center [679, 162] width 238 height 16
click at [152, 516] on link "×" at bounding box center [149, 516] width 6 height 12
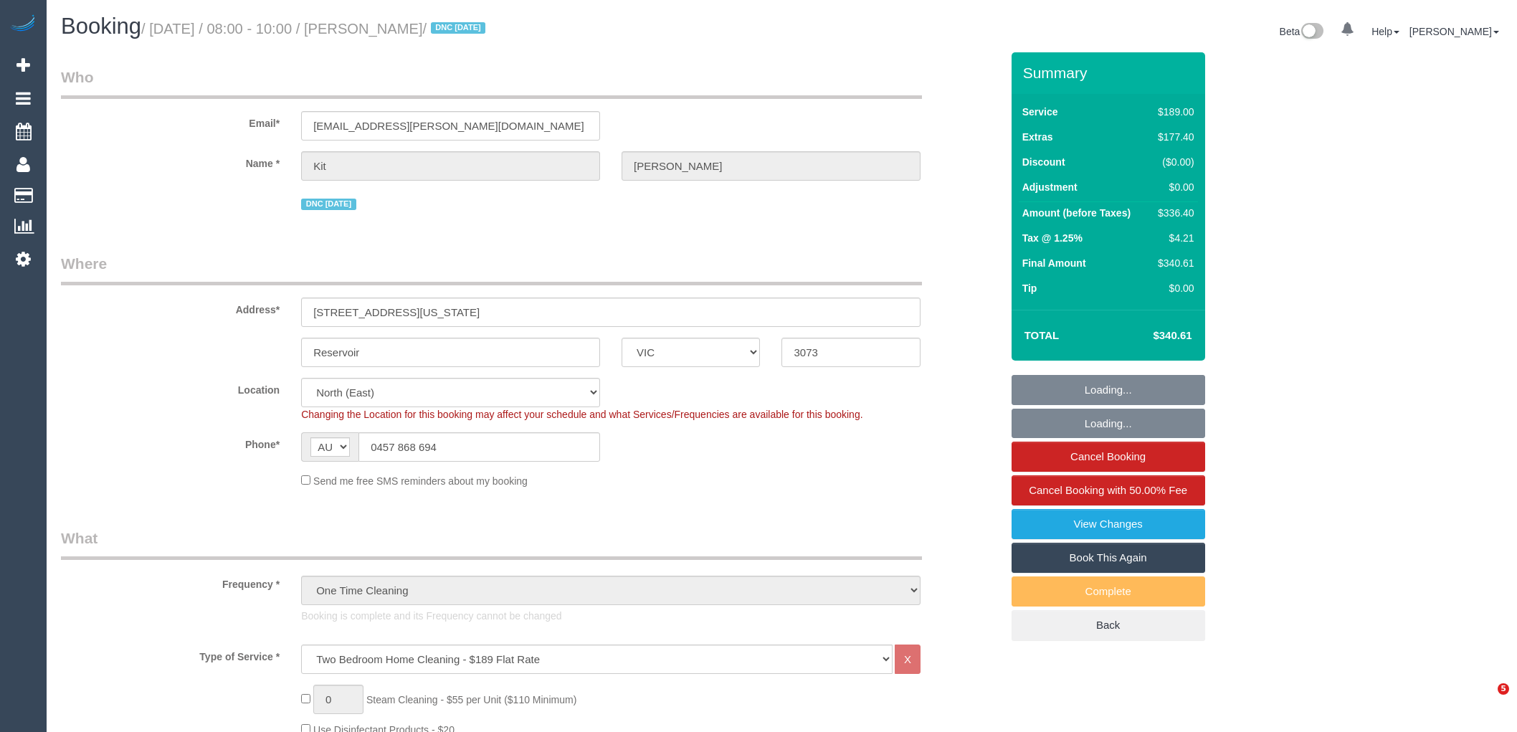
select select "VIC"
select select "spot1"
select select "number:27"
select select "number:14"
select select "number:19"
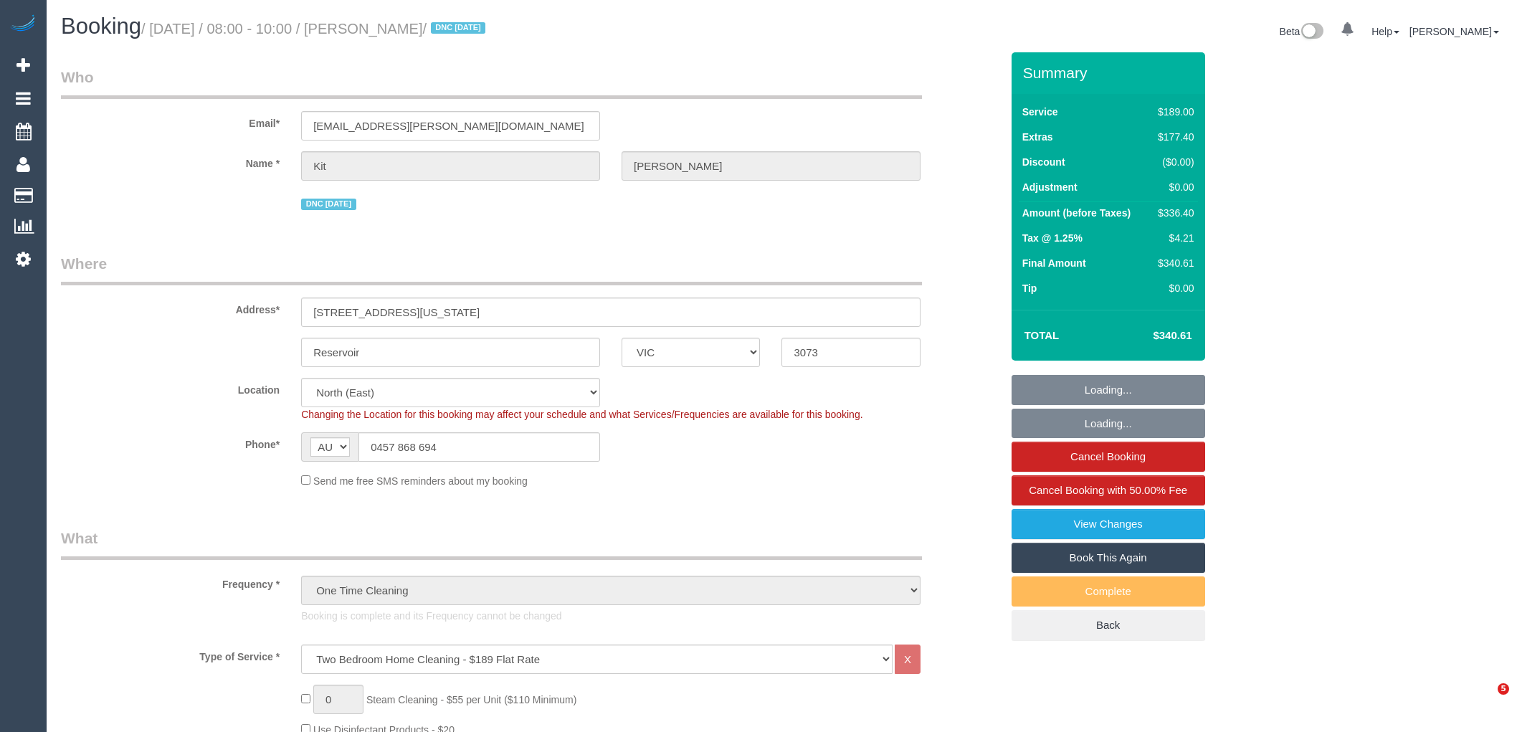
select select "number:25"
select select "number:33"
select select "number:26"
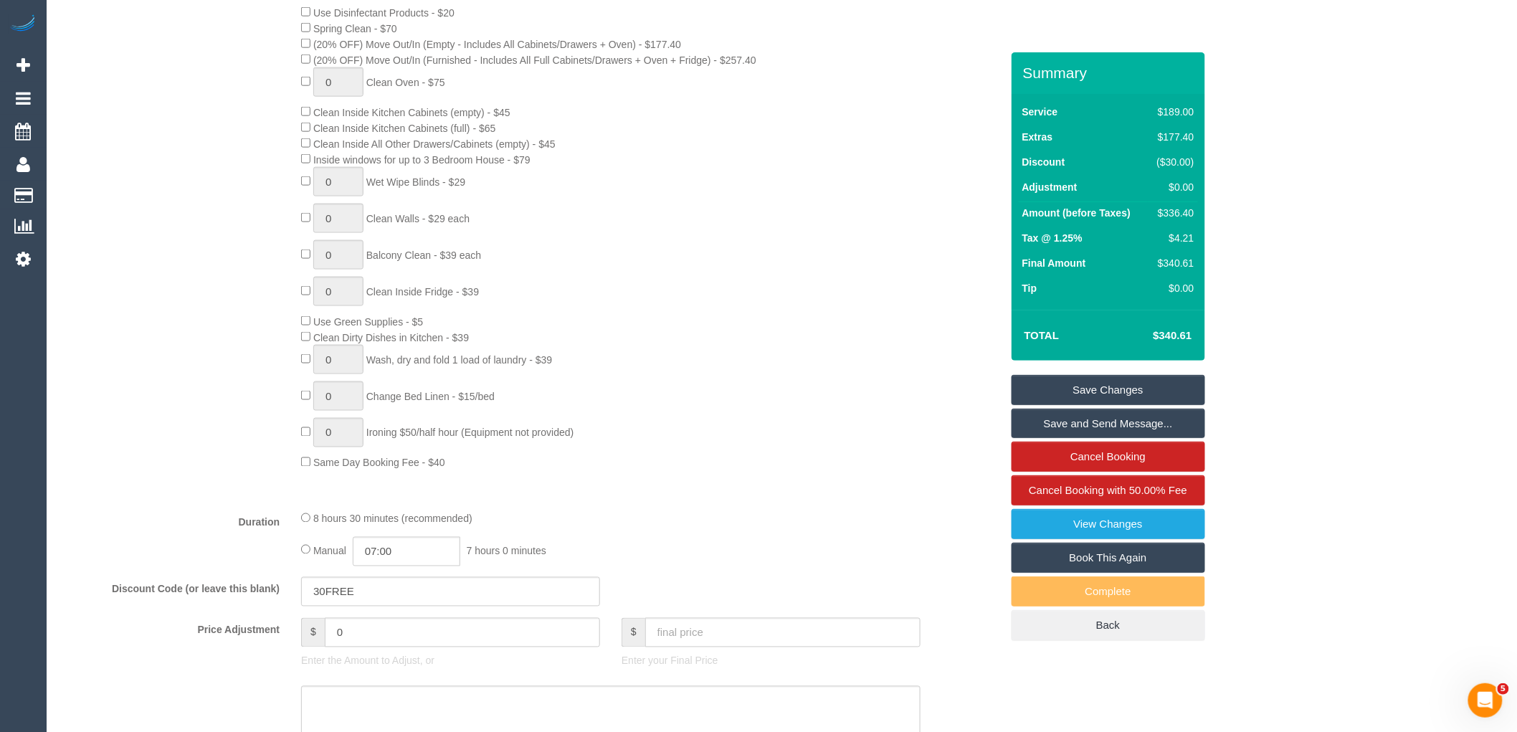
scroll to position [1035, 0]
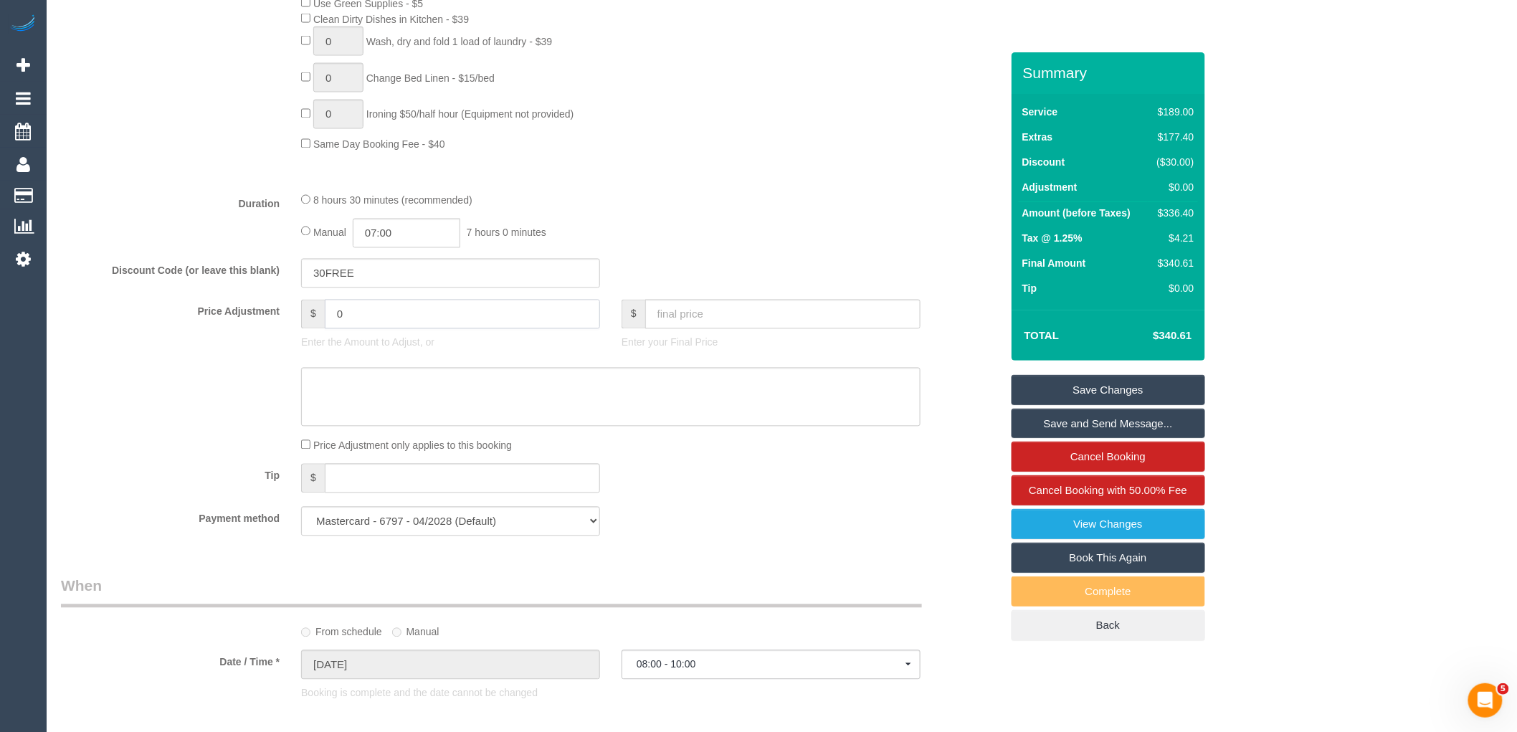
click at [373, 329] on input "0" at bounding box center [462, 314] width 275 height 29
type input "-50"
click at [391, 424] on textarea at bounding box center [610, 397] width 619 height 59
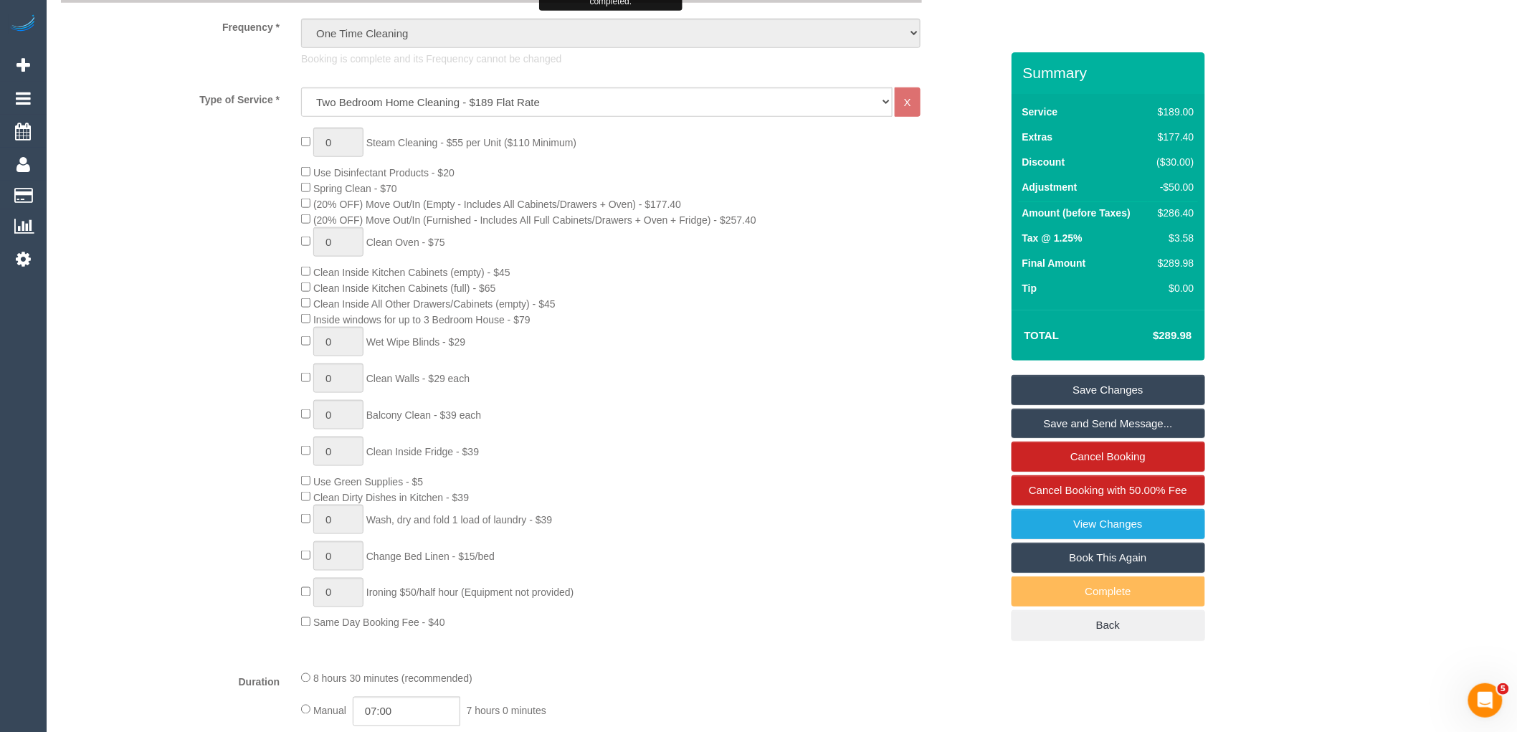
scroll to position [876, 0]
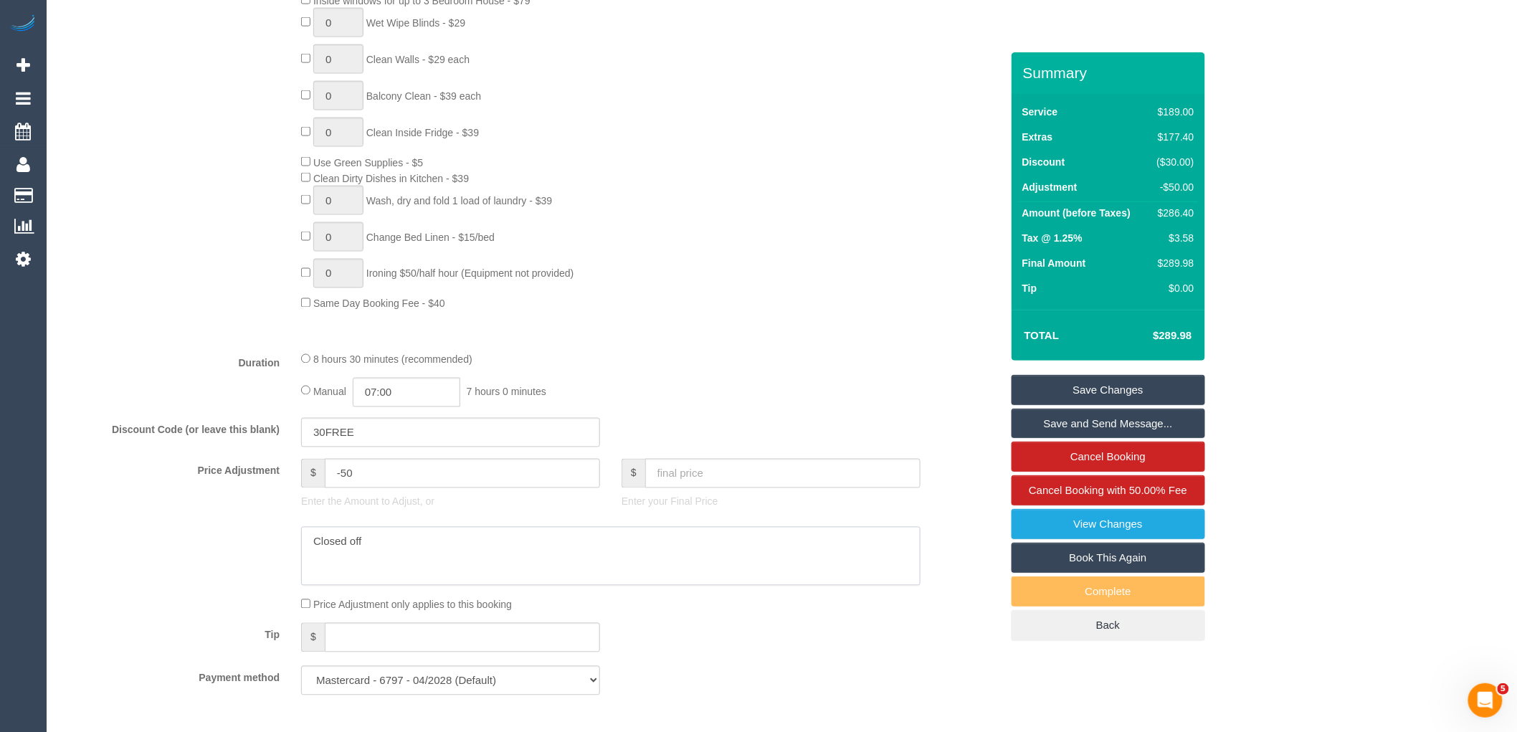
click at [487, 583] on textarea at bounding box center [610, 556] width 619 height 59
type textarea "C"
type textarea "Small discount due to water leak via phone VC"
click at [1120, 369] on div "Summary Service $189.00 Extras $177.40 Discount ($30.00) Adjustment -$50.00 Amo…" at bounding box center [1108, 360] width 194 height 617
click at [1126, 396] on link "Save Changes" at bounding box center [1108, 390] width 194 height 30
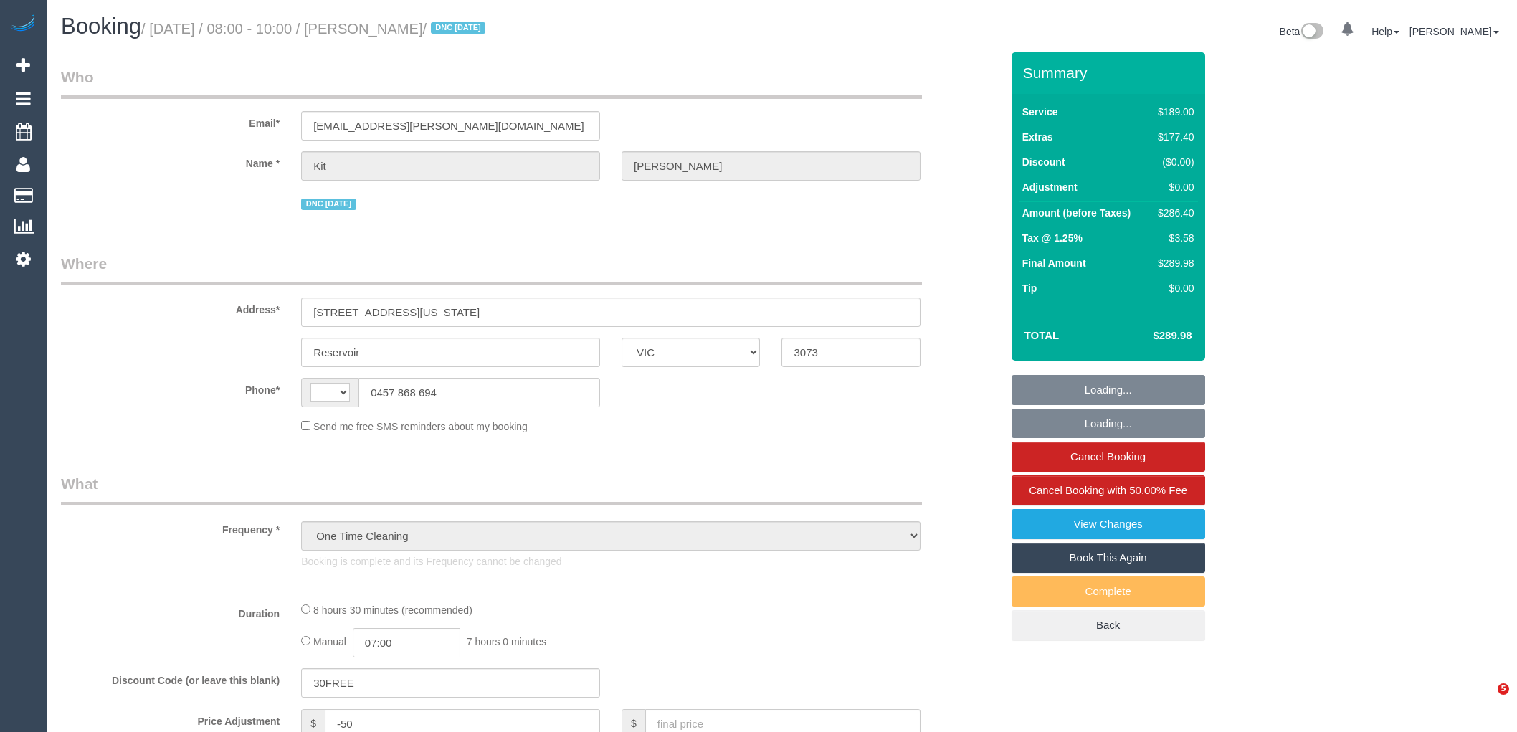
select select "VIC"
select select "string:stripe-pm_1RuN0q2GScqysDRVxpWsHVka"
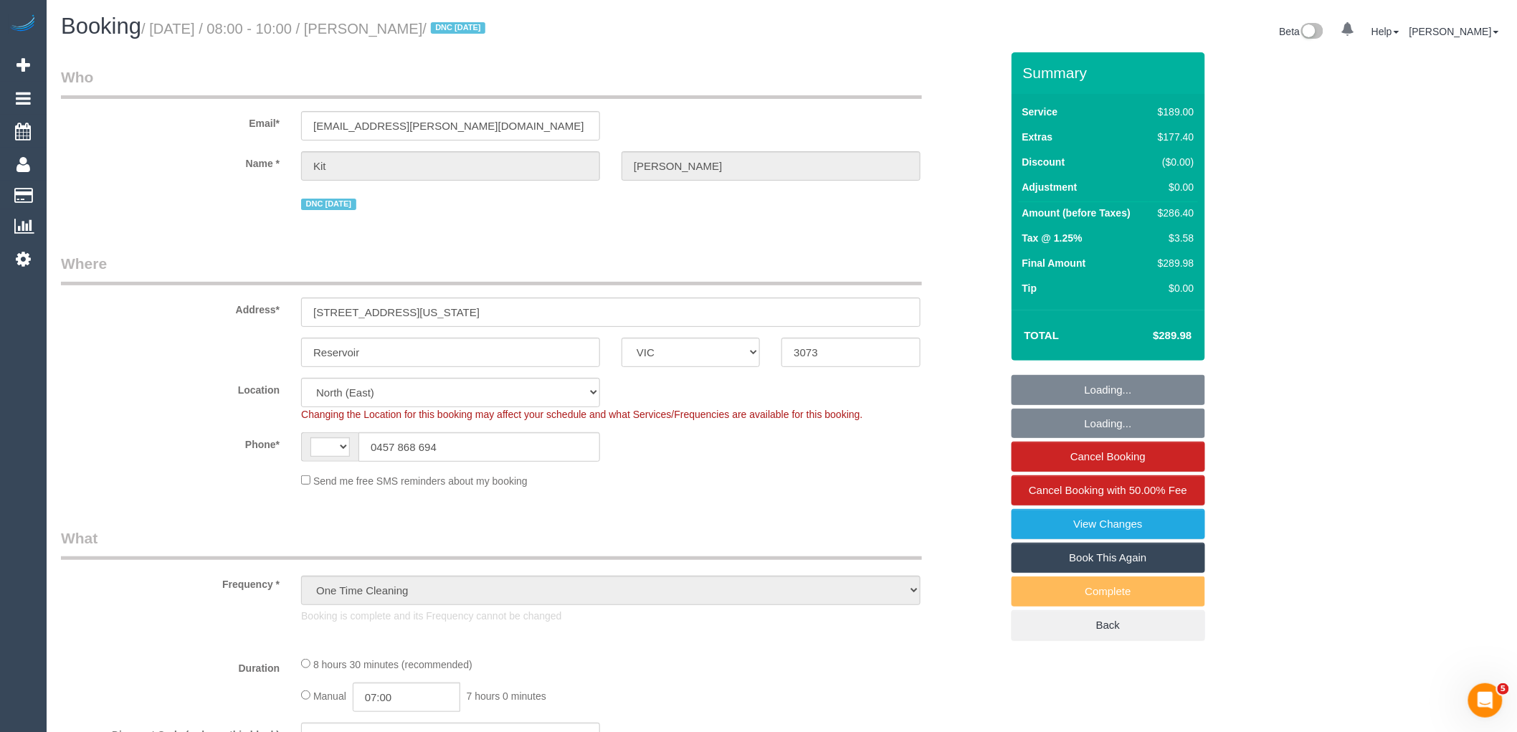
select select "string:AU"
select select "number:27"
select select "number:14"
select select "number:19"
select select "number:25"
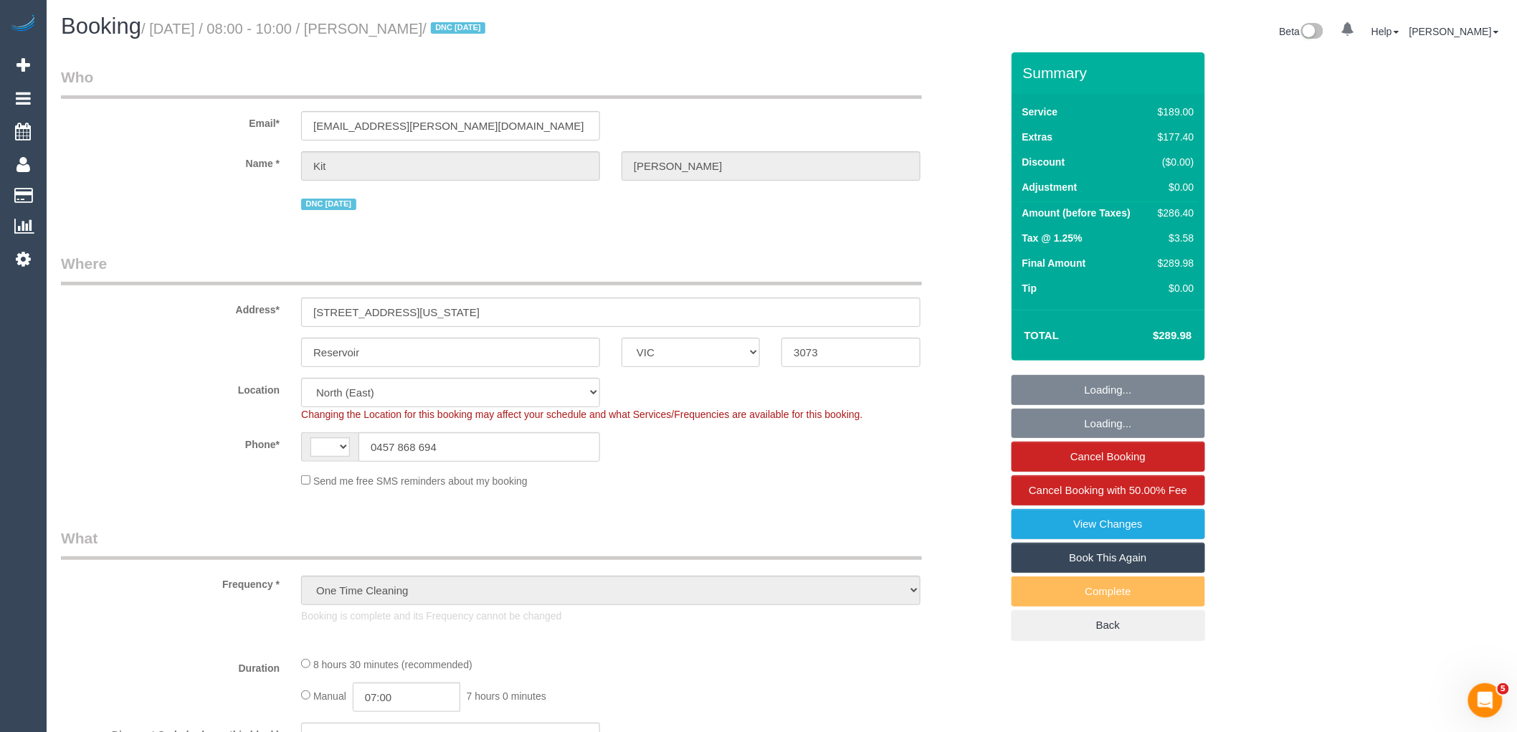
select select "number:33"
select select "number:26"
select select "object:759"
select select "spot1"
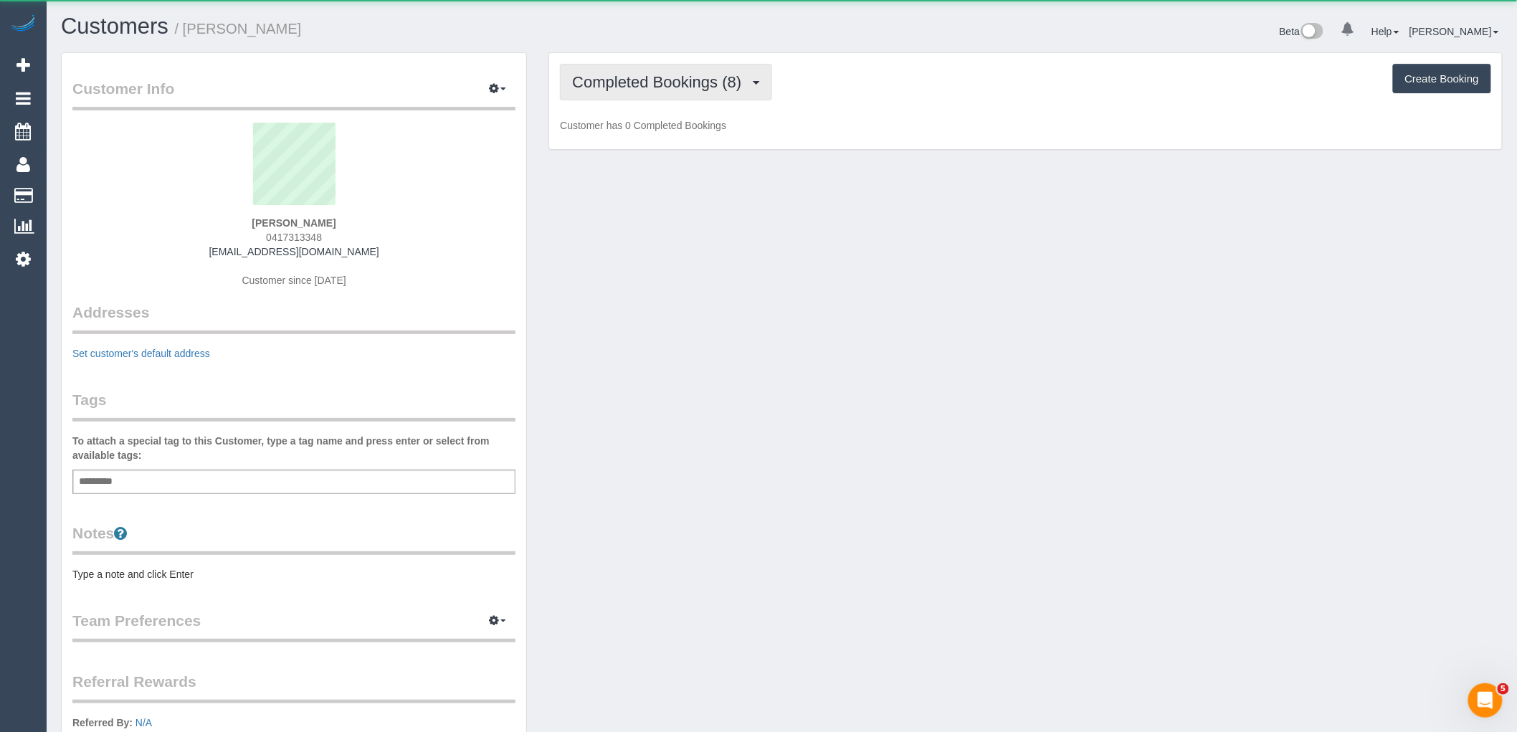
click at [741, 83] on span "Completed Bookings (8)" at bounding box center [660, 82] width 176 height 18
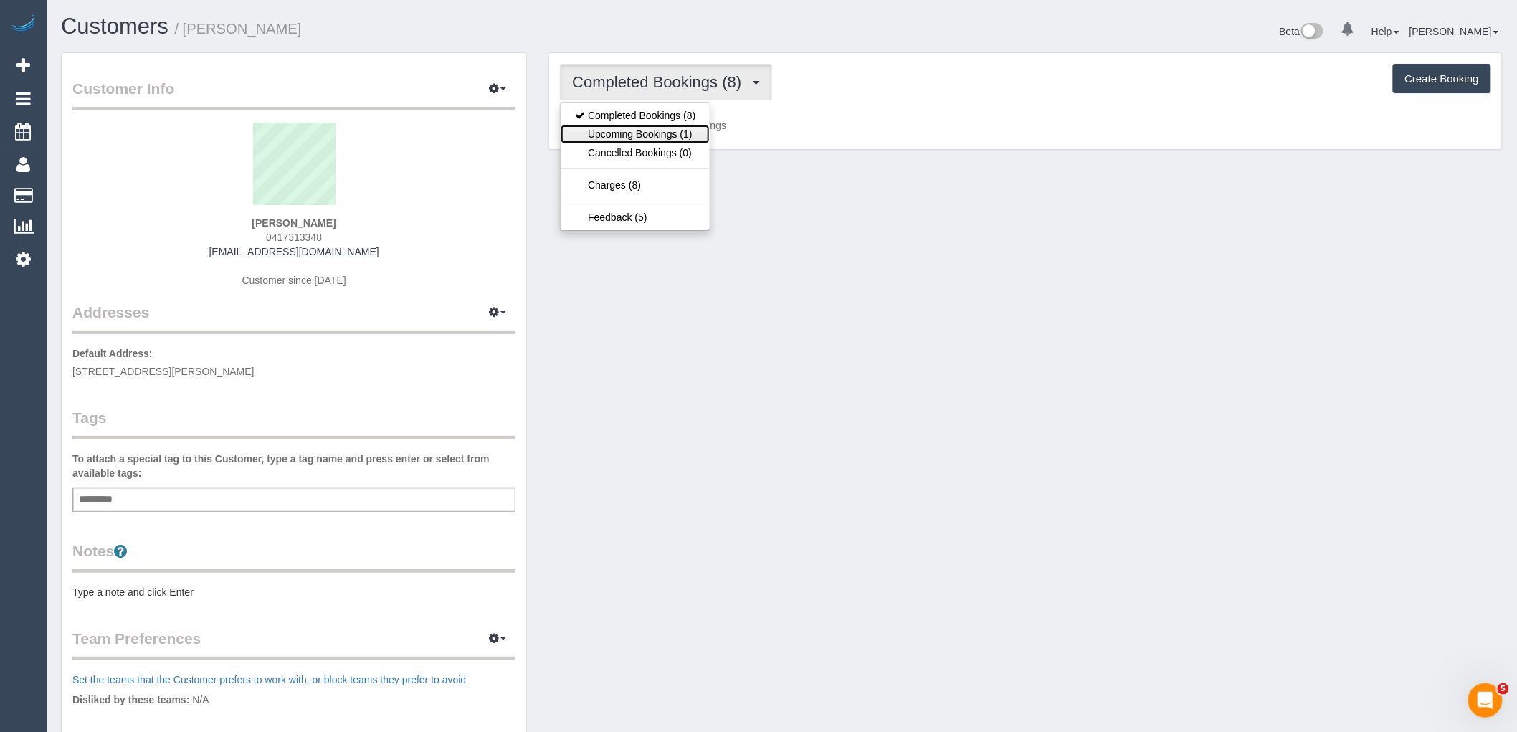
click at [688, 141] on link "Upcoming Bookings (1)" at bounding box center [635, 134] width 149 height 19
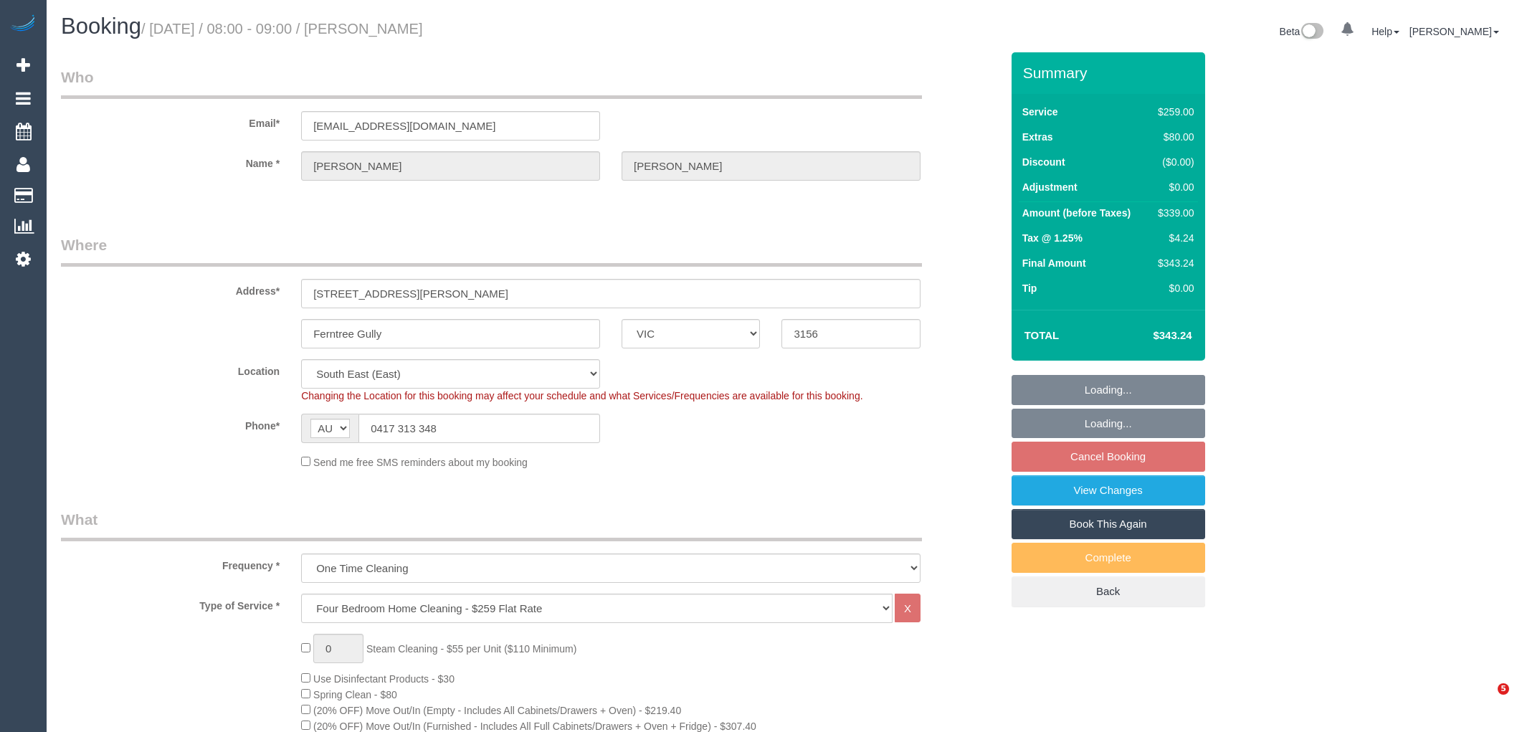
select select "VIC"
select select "object:818"
select select "string:stripe-card_1CoPKp2GScqysDRV1tts5fD7"
select select "number:27"
select select "number:15"
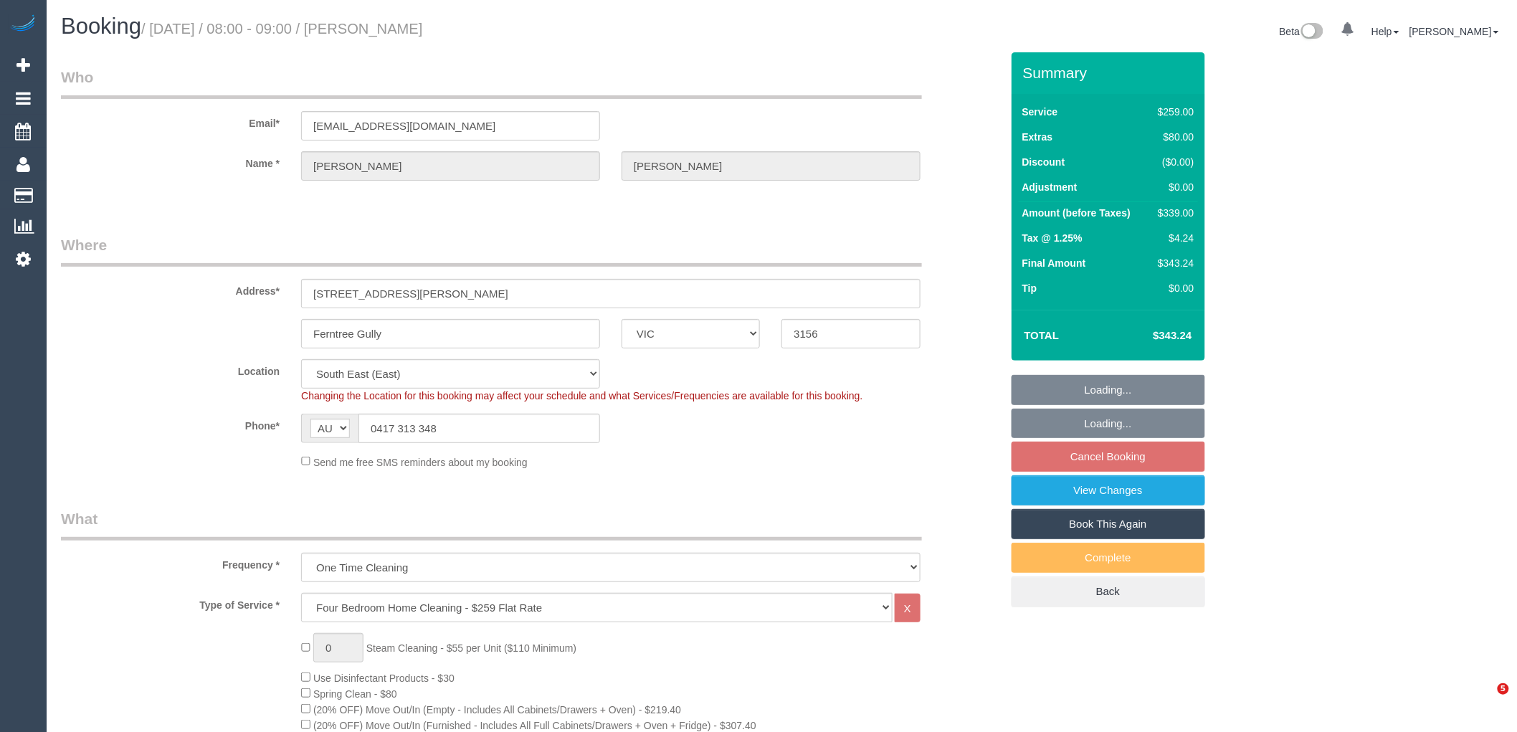
select select "number:18"
select select "number:22"
select select "number:26"
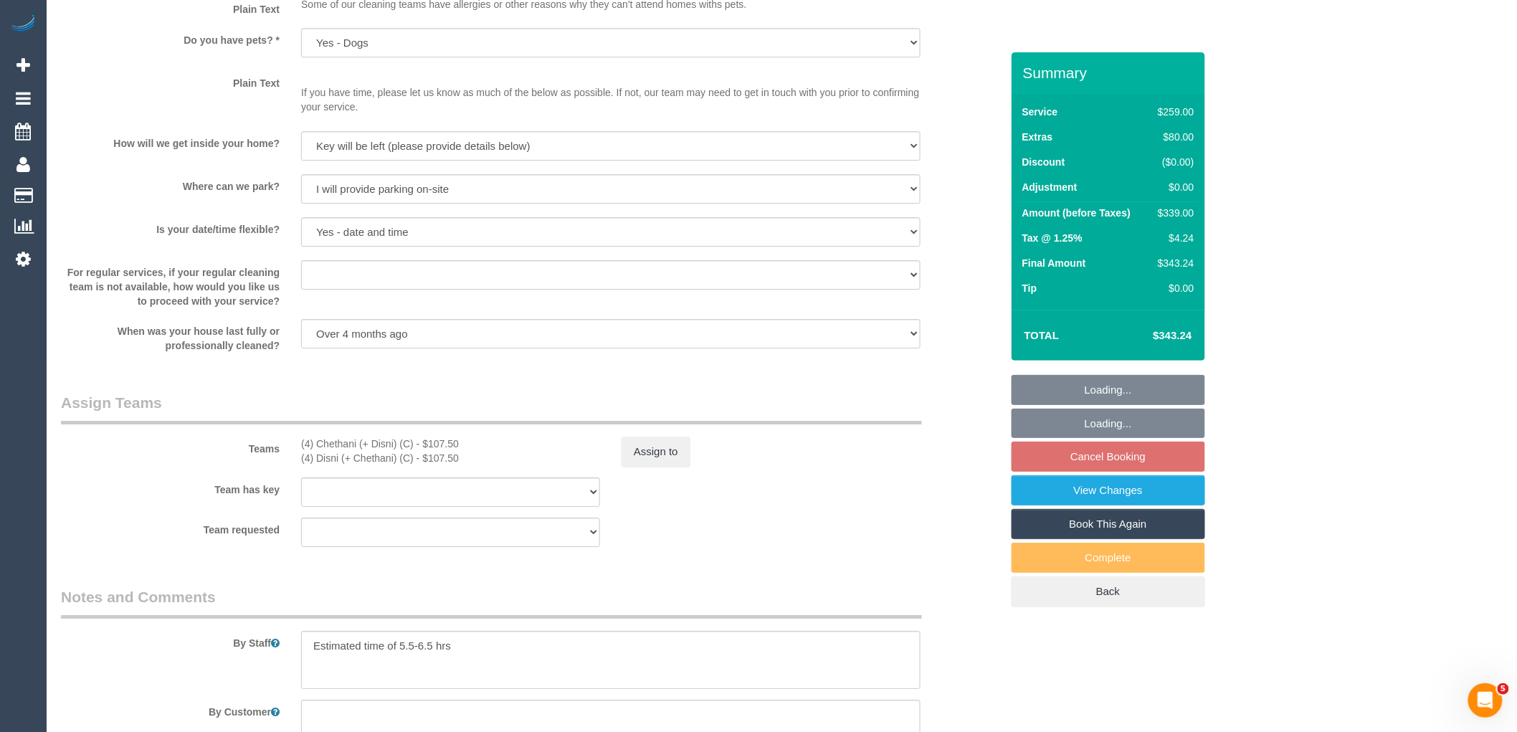
scroll to position [2150, 0]
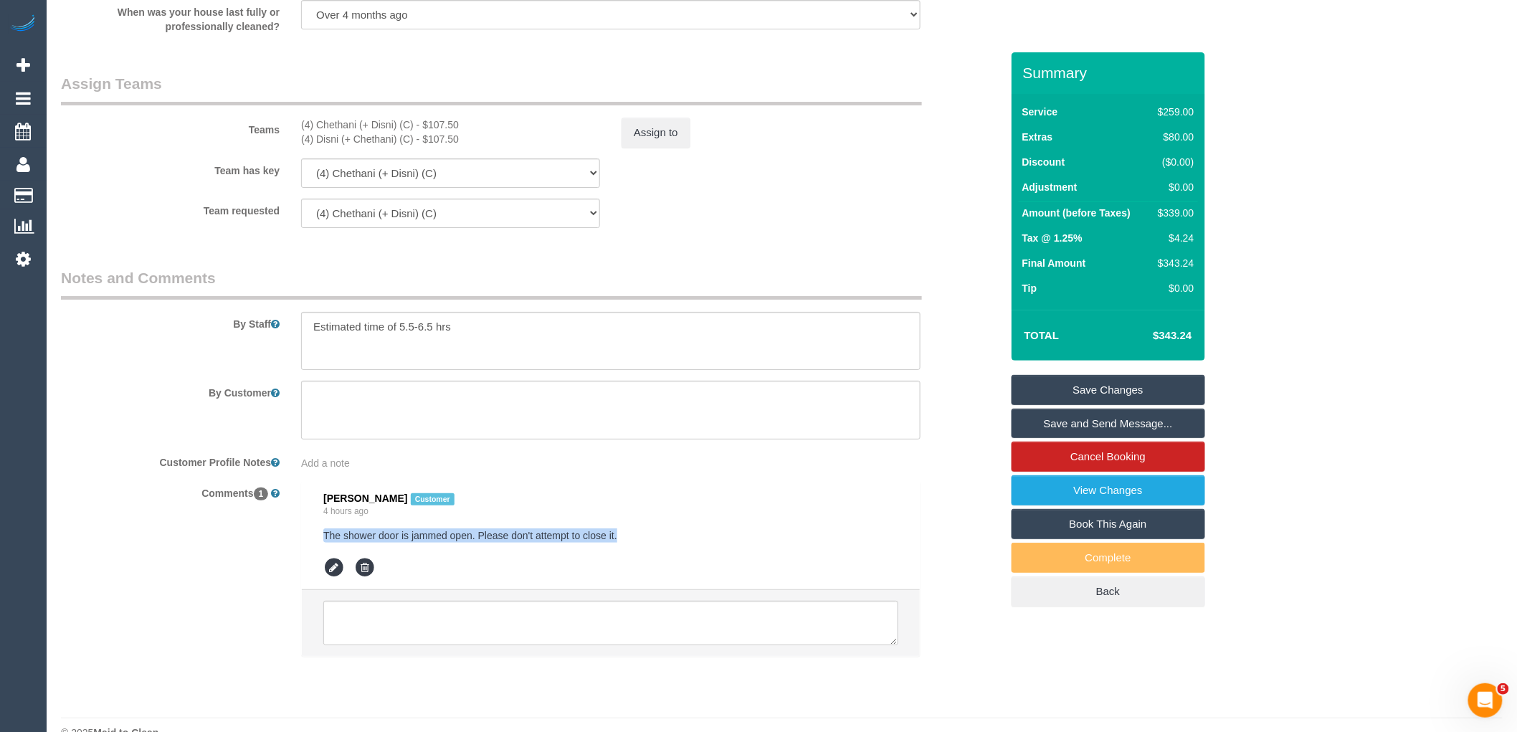
drag, startPoint x: 647, startPoint y: 547, endPoint x: 308, endPoint y: 545, distance: 339.1
click at [308, 545] on li "Sophia Kidd Customer 4 hours ago The shower door is jammed open. Please don't a…" at bounding box center [611, 536] width 618 height 108
copy pre "The shower door is jammed open. Please don't attempt to close it."
click at [459, 401] on textarea at bounding box center [610, 410] width 619 height 59
paste textarea "The shower door is jammed open. Please don't attempt to close it."
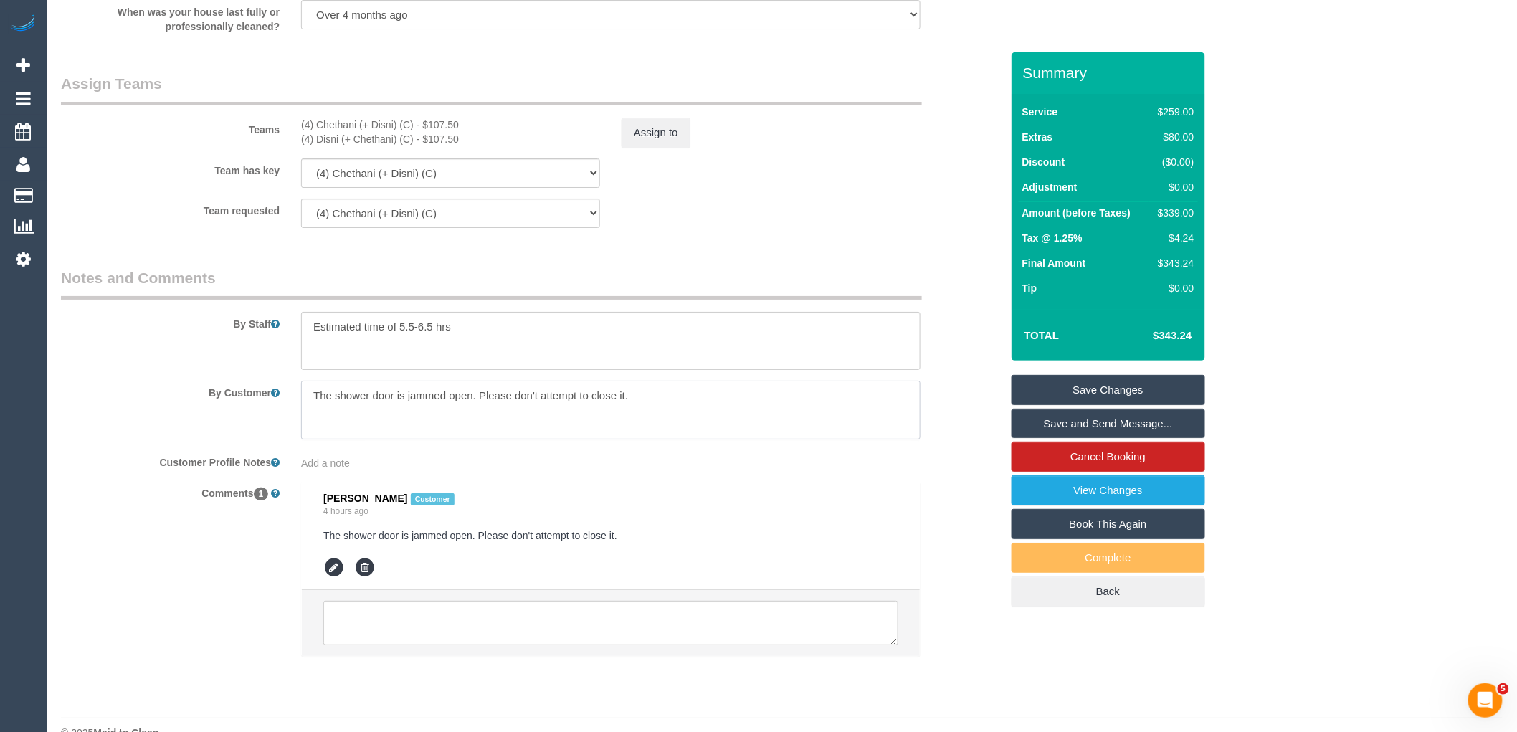
type textarea "The shower door is jammed open. Please don't attempt to close it."
click at [1149, 388] on link "Save Changes" at bounding box center [1108, 390] width 194 height 30
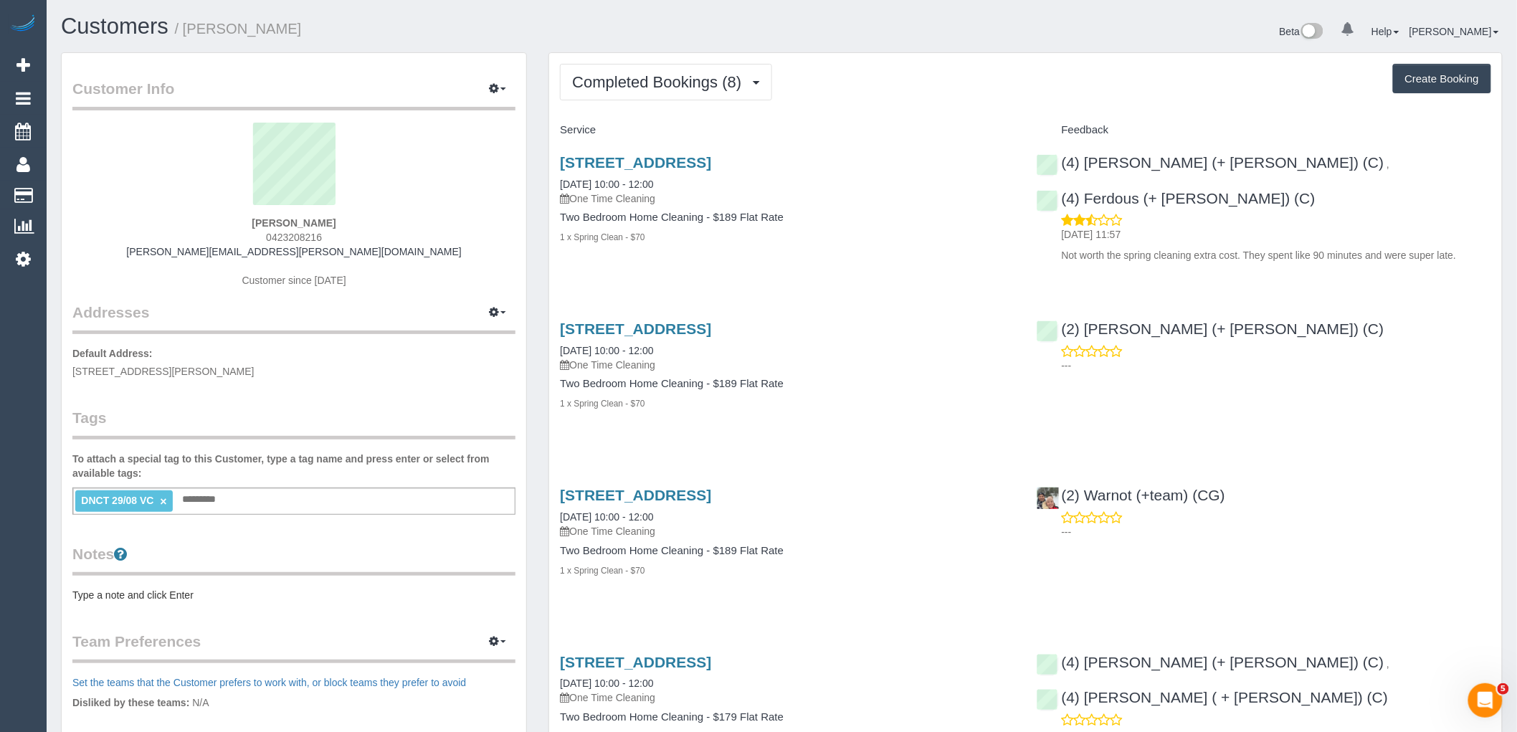
drag, startPoint x: 340, startPoint y: 235, endPoint x: 188, endPoint y: 232, distance: 152.0
click at [188, 232] on div "Samuel Collis 0423208216 samuel.n.collis@gmail.com Customer since 2019" at bounding box center [293, 212] width 443 height 179
copy span "0423208216"
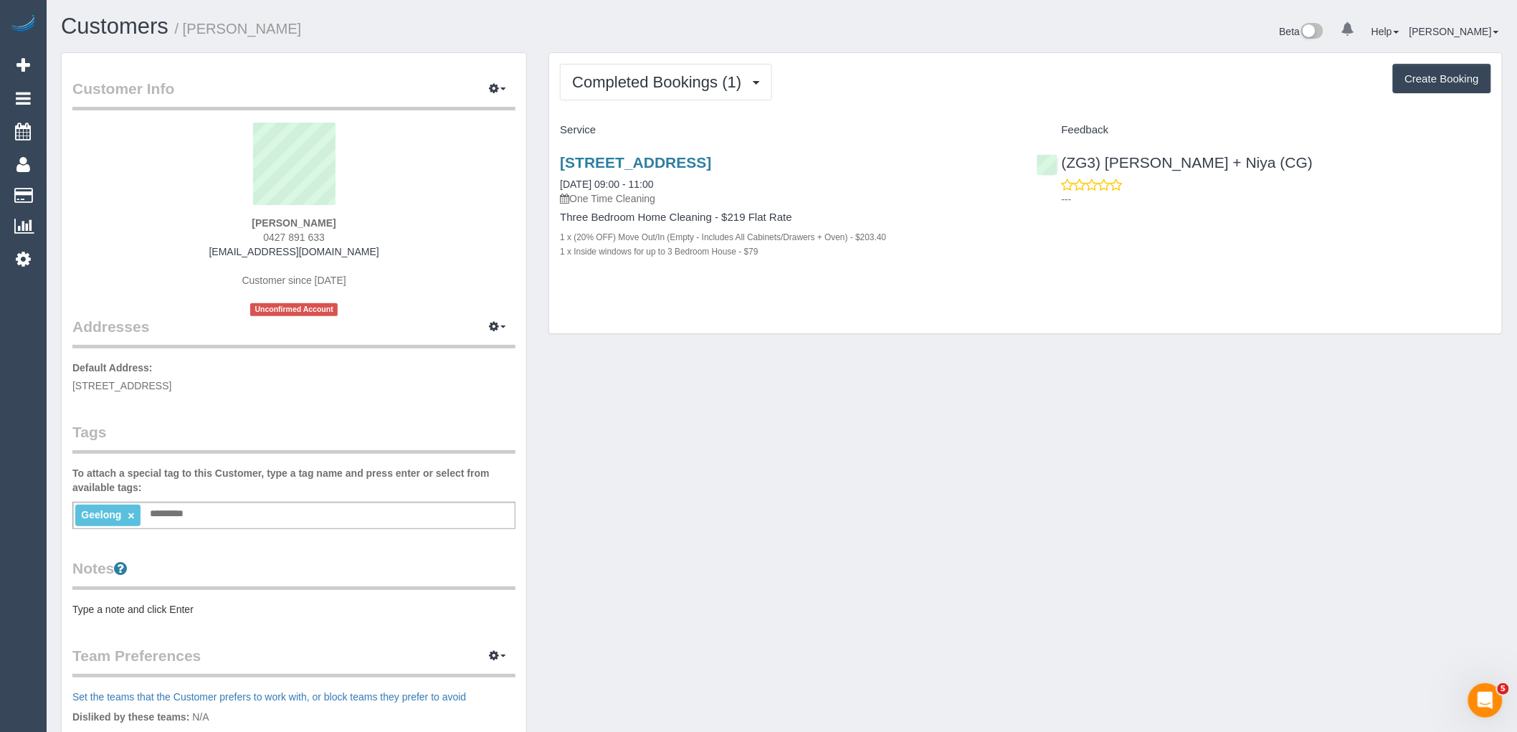
drag, startPoint x: 340, startPoint y: 234, endPoint x: 199, endPoint y: 228, distance: 142.0
click at [202, 227] on div "[PERSON_NAME] 0427 891 633 [EMAIL_ADDRESS][DOMAIN_NAME] Customer since [DATE] U…" at bounding box center [293, 220] width 443 height 194
click at [457, 199] on sui-profile-pic at bounding box center [293, 169] width 421 height 93
drag, startPoint x: 357, startPoint y: 232, endPoint x: 226, endPoint y: 233, distance: 131.2
click at [226, 233] on div "Riley Stephens 0427 891 633 rjstephens@outlook.com.au Customer since 2025 Uncon…" at bounding box center [293, 220] width 443 height 194
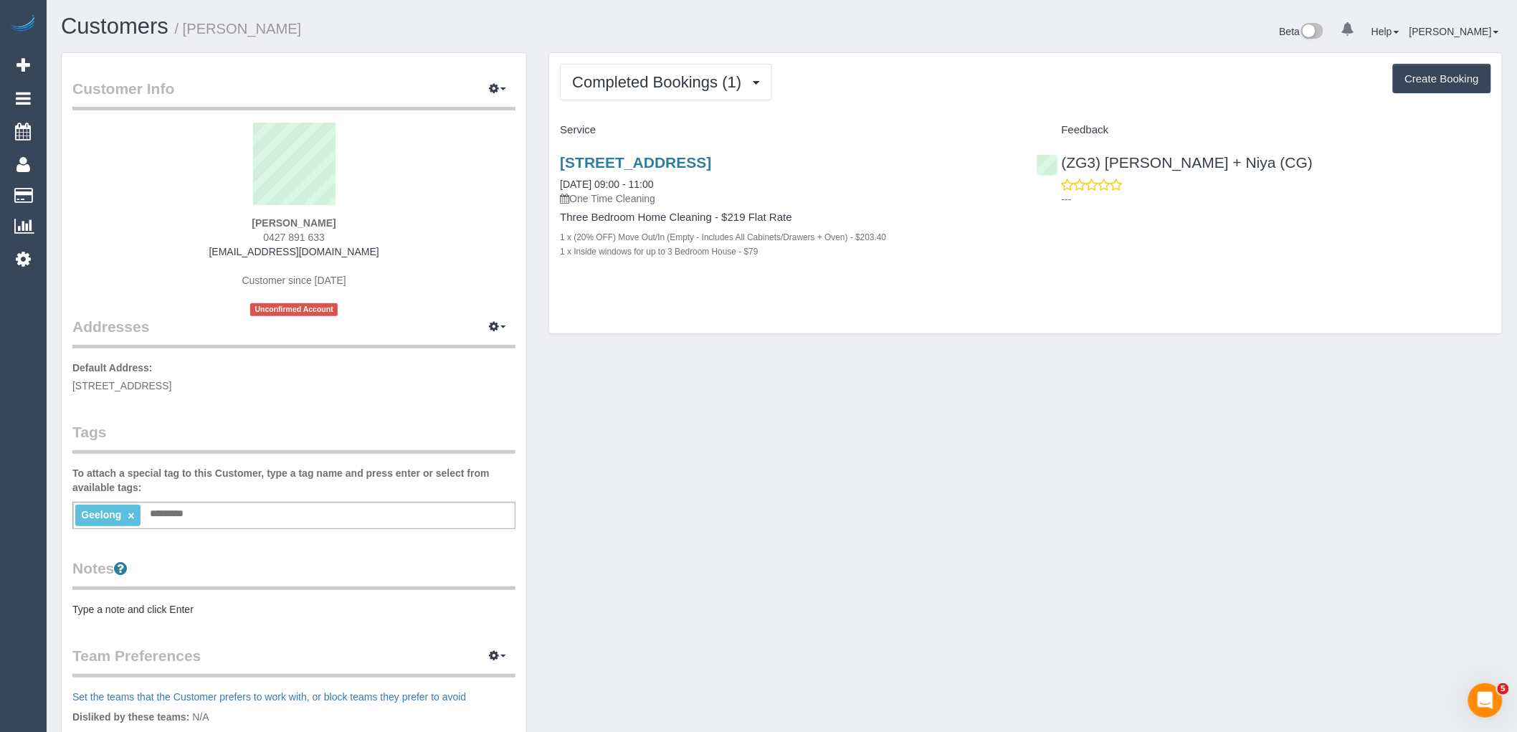
copy span "0427 891 633"
click at [692, 70] on button "Completed Bookings (1)" at bounding box center [666, 82] width 212 height 37
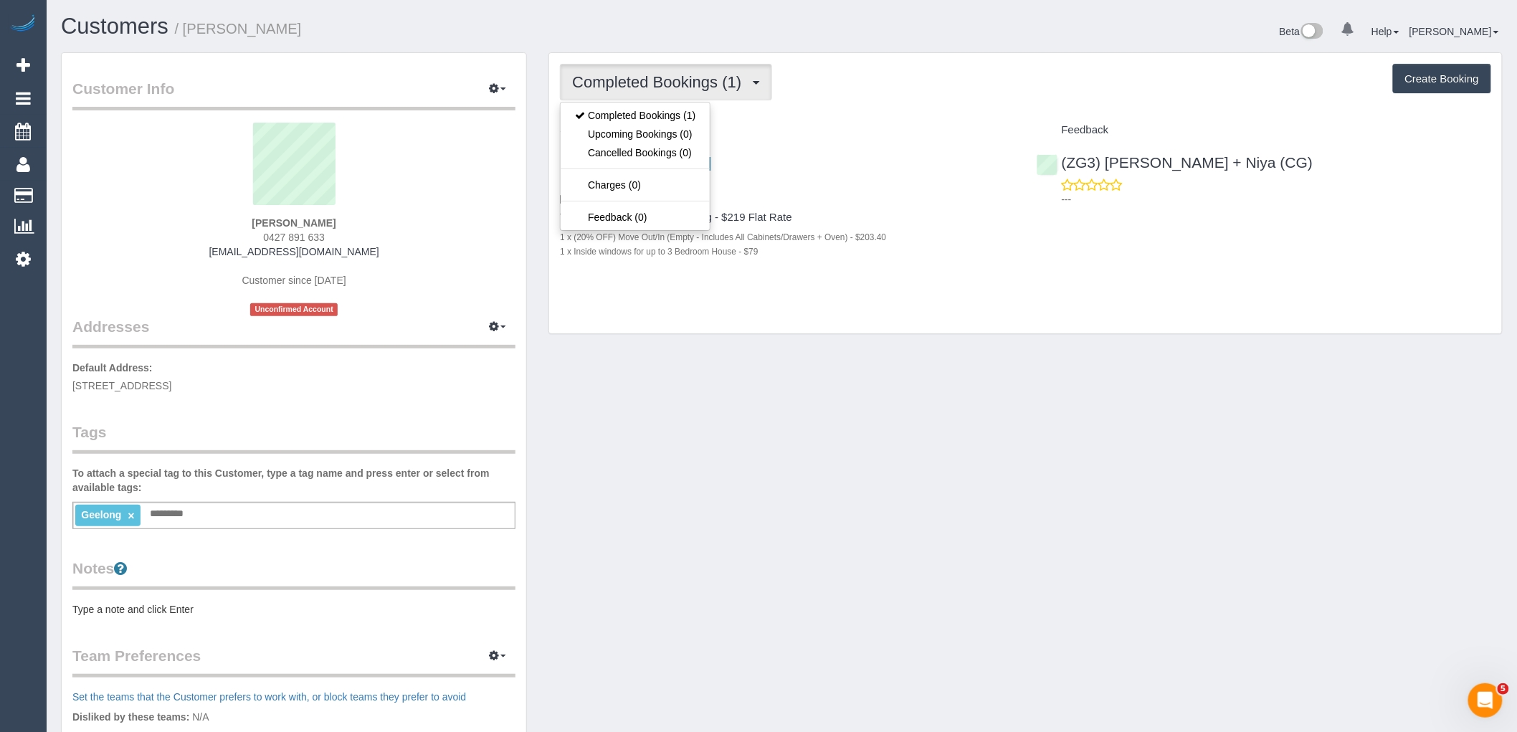
click at [839, 76] on div "Completed Bookings (1) Completed Bookings (1) Upcoming Bookings (0) Cancelled B…" at bounding box center [1025, 82] width 931 height 37
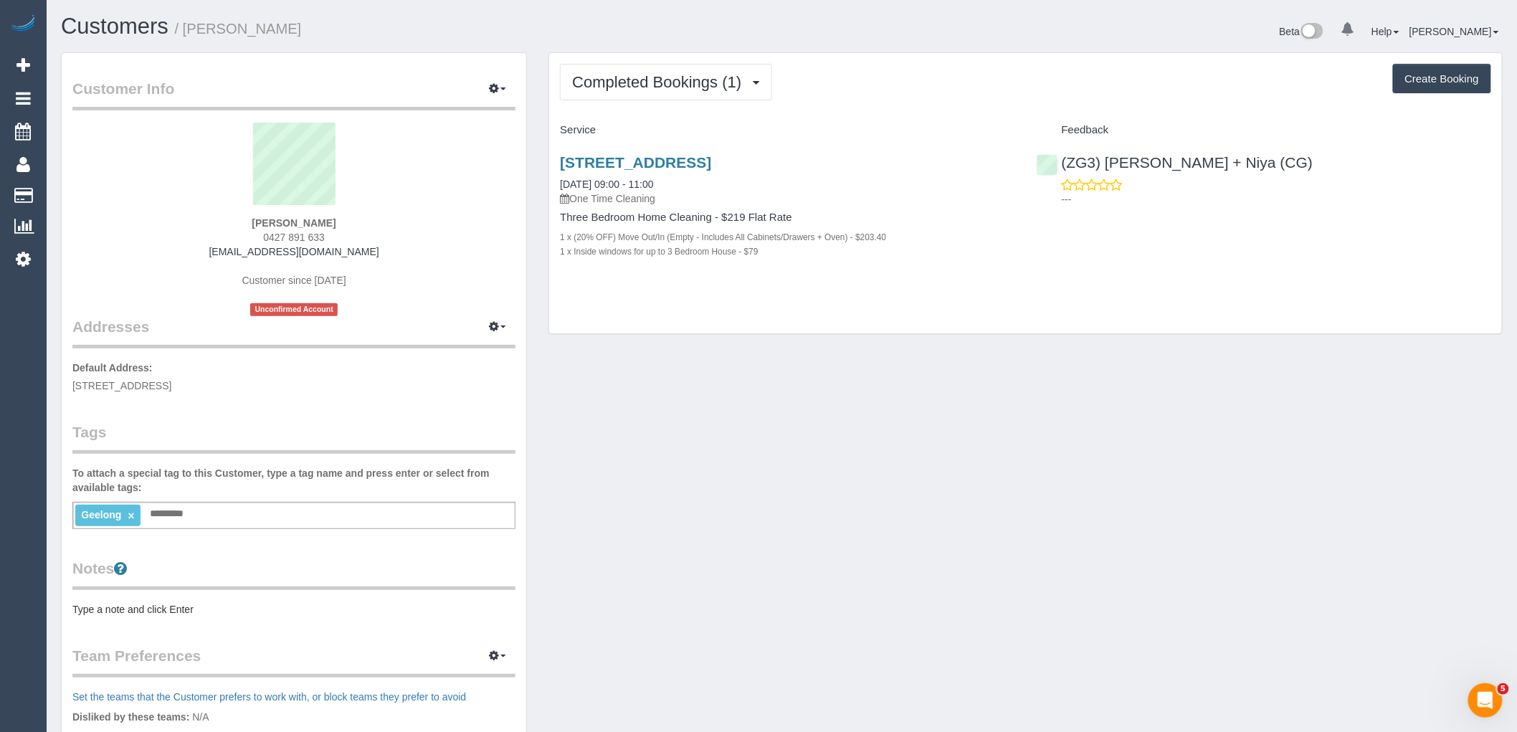
drag, startPoint x: 362, startPoint y: 246, endPoint x: 201, endPoint y: 255, distance: 161.6
click at [201, 255] on div "Riley Stephens 0427 891 633 rjstephens@outlook.com.au Customer since 2025 Uncon…" at bounding box center [293, 220] width 443 height 194
copy link "rjstephens@outlook.com.au"
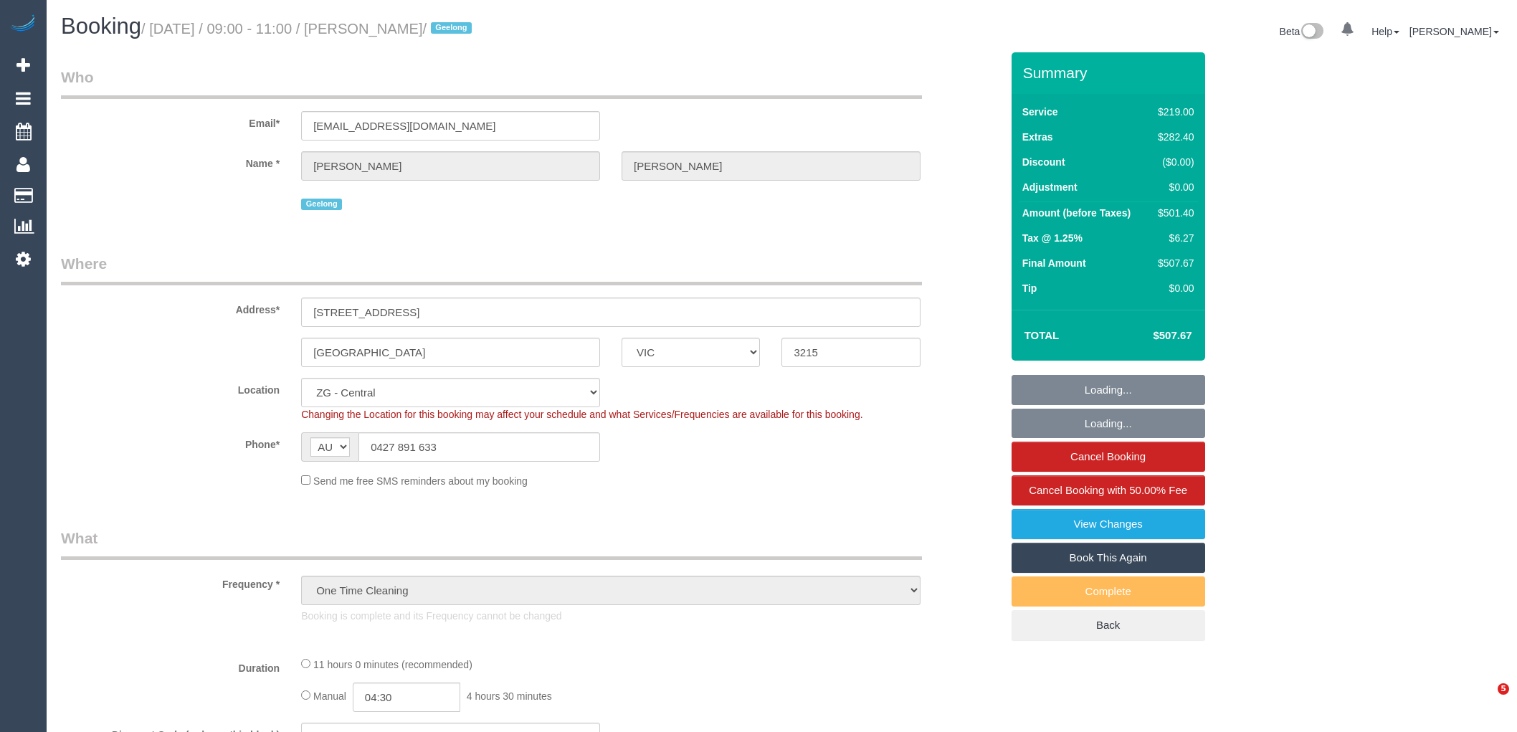
select select "VIC"
select select "spot1"
select select "number:28"
select select "number:14"
select select "number:19"
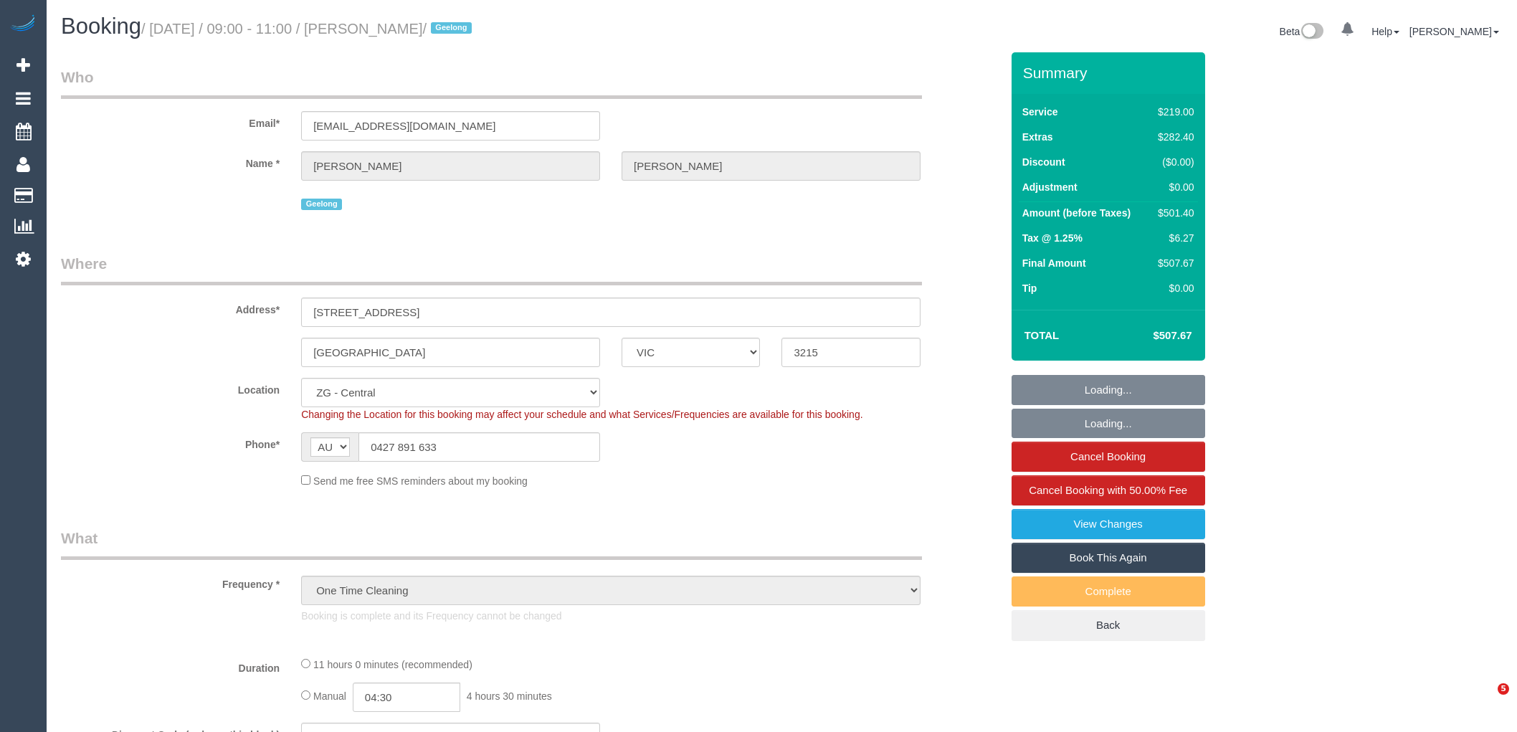
select select "number:36"
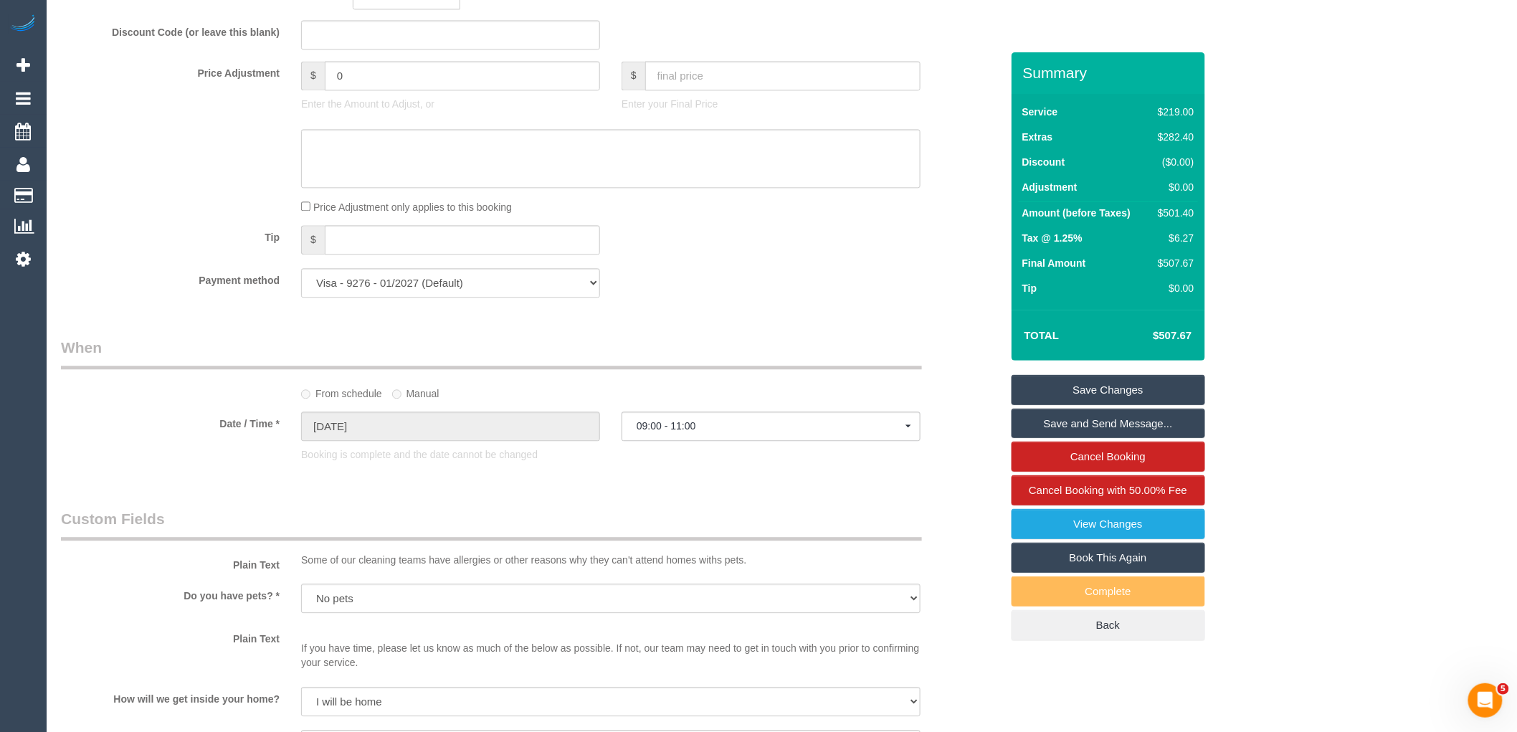
scroll to position [1991, 0]
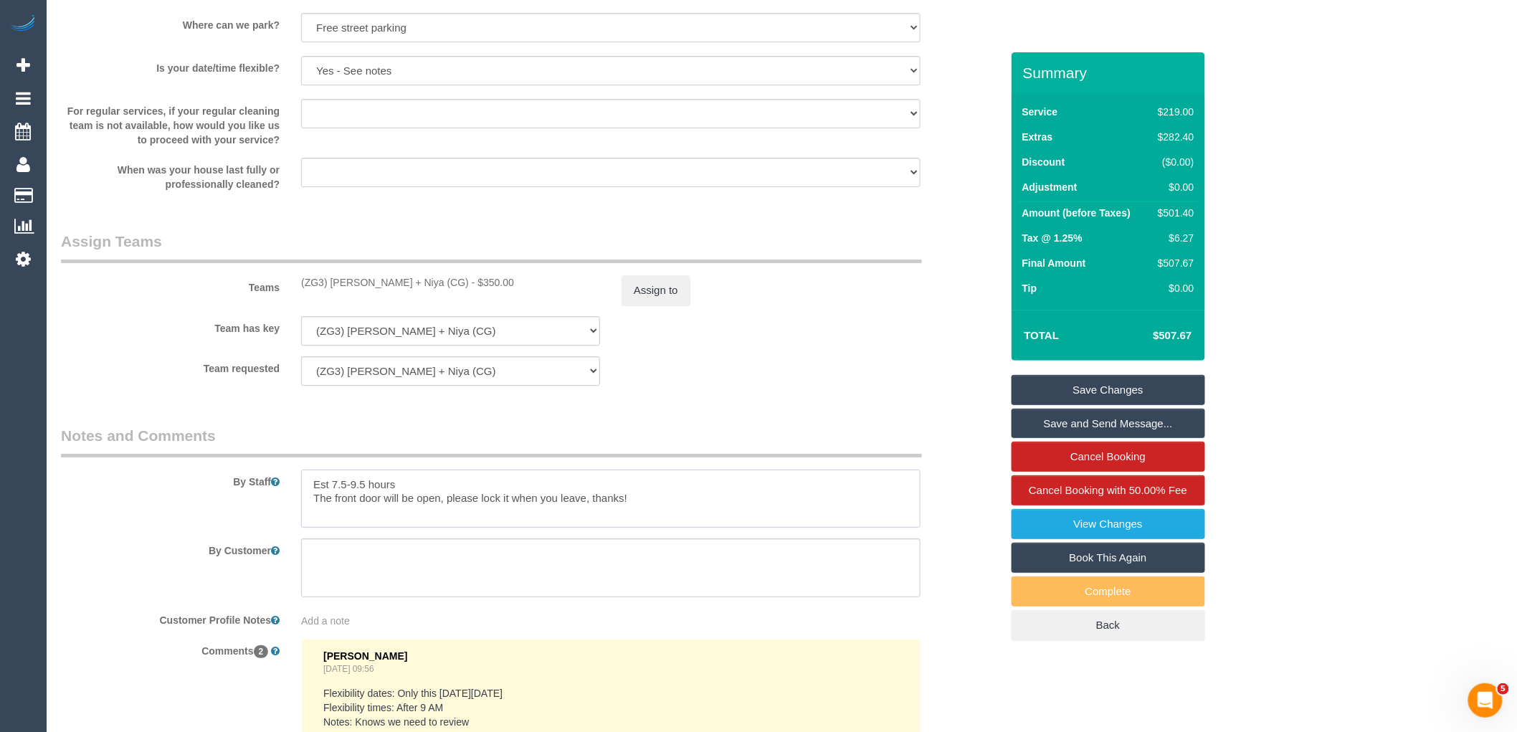
drag, startPoint x: 373, startPoint y: 496, endPoint x: 333, endPoint y: 496, distance: 40.1
click at [333, 496] on textarea at bounding box center [610, 499] width 619 height 59
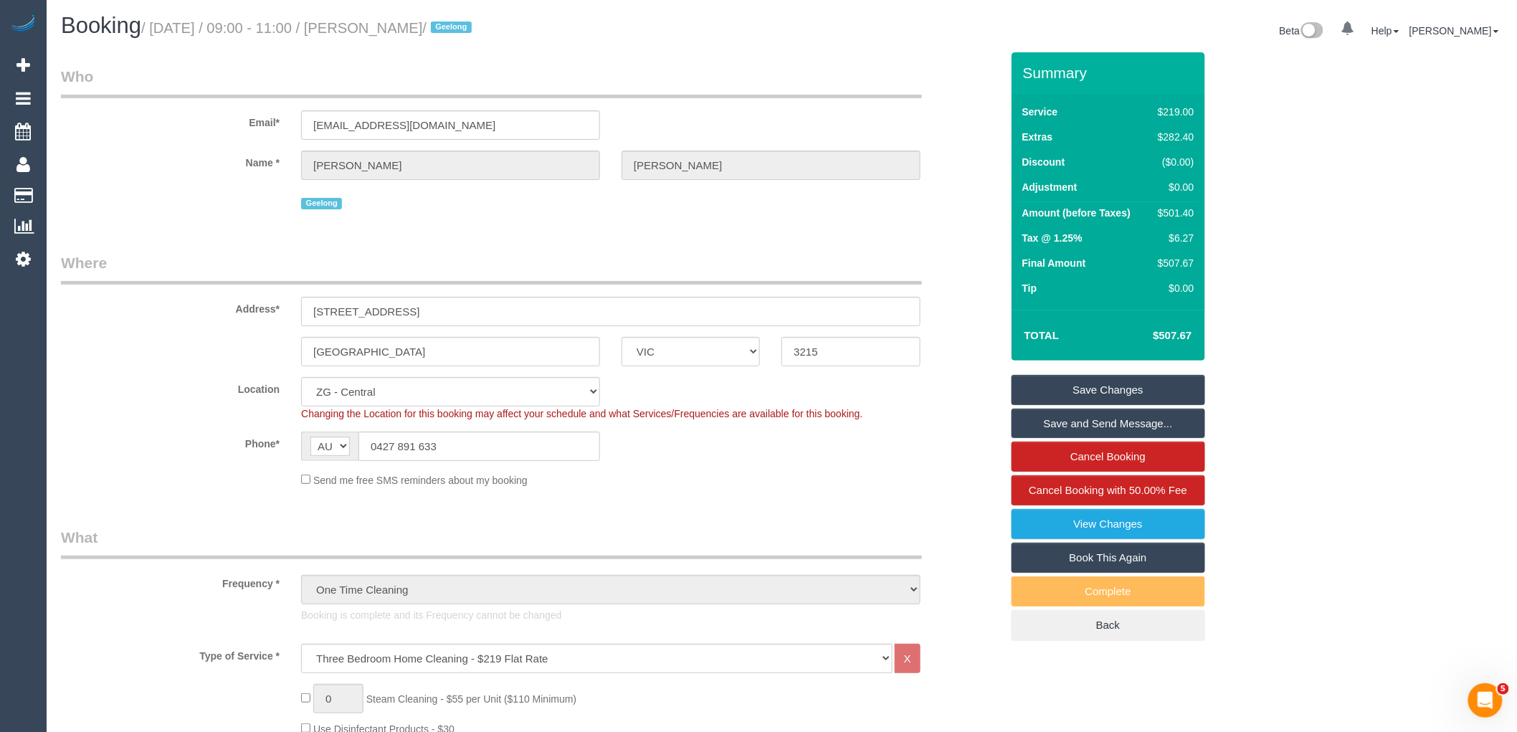
scroll to position [0, 0]
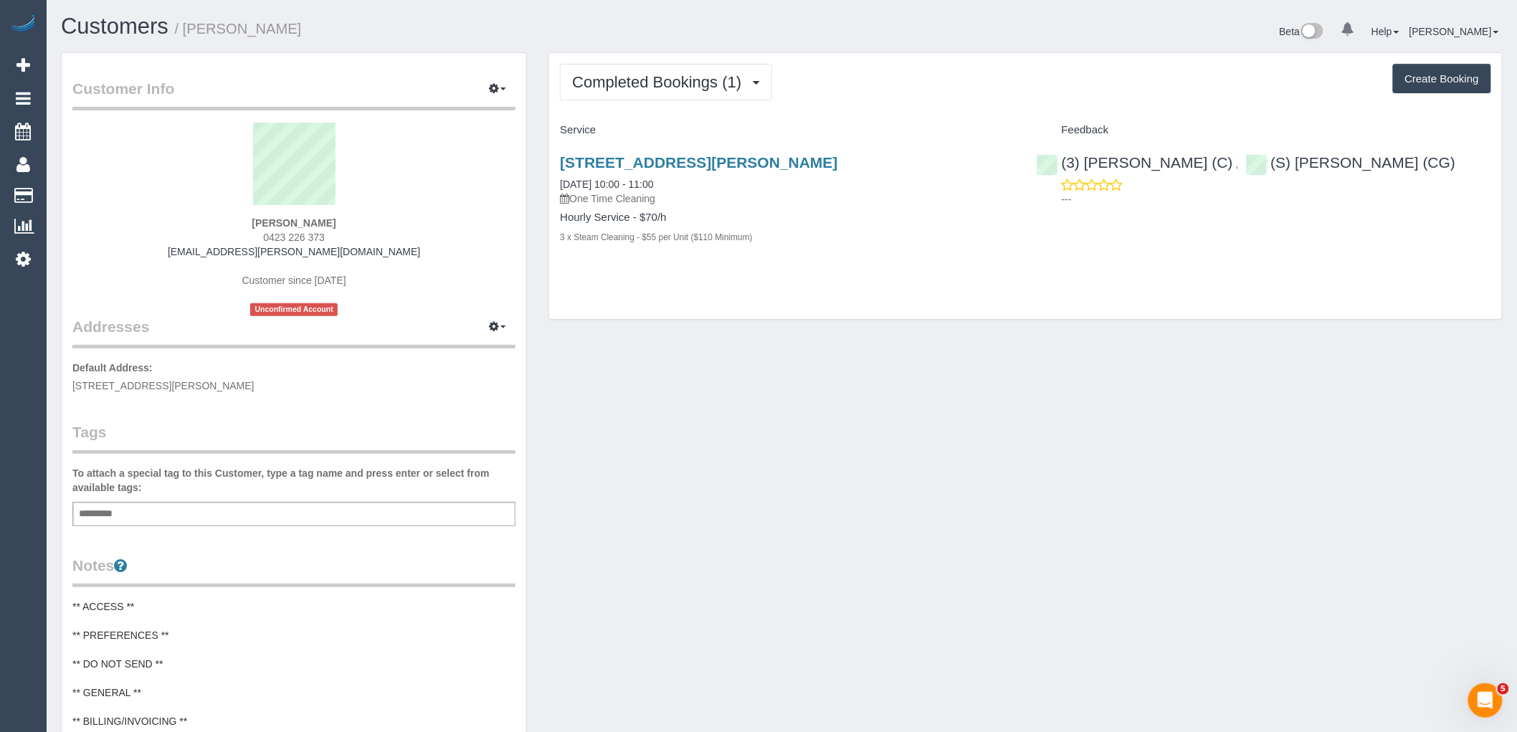
click at [705, 62] on div "Completed Bookings (1) Completed Bookings (1) Upcoming Bookings (1) Cancelled B…" at bounding box center [1025, 186] width 953 height 267
click at [697, 85] on span "Completed Bookings (1)" at bounding box center [660, 82] width 176 height 18
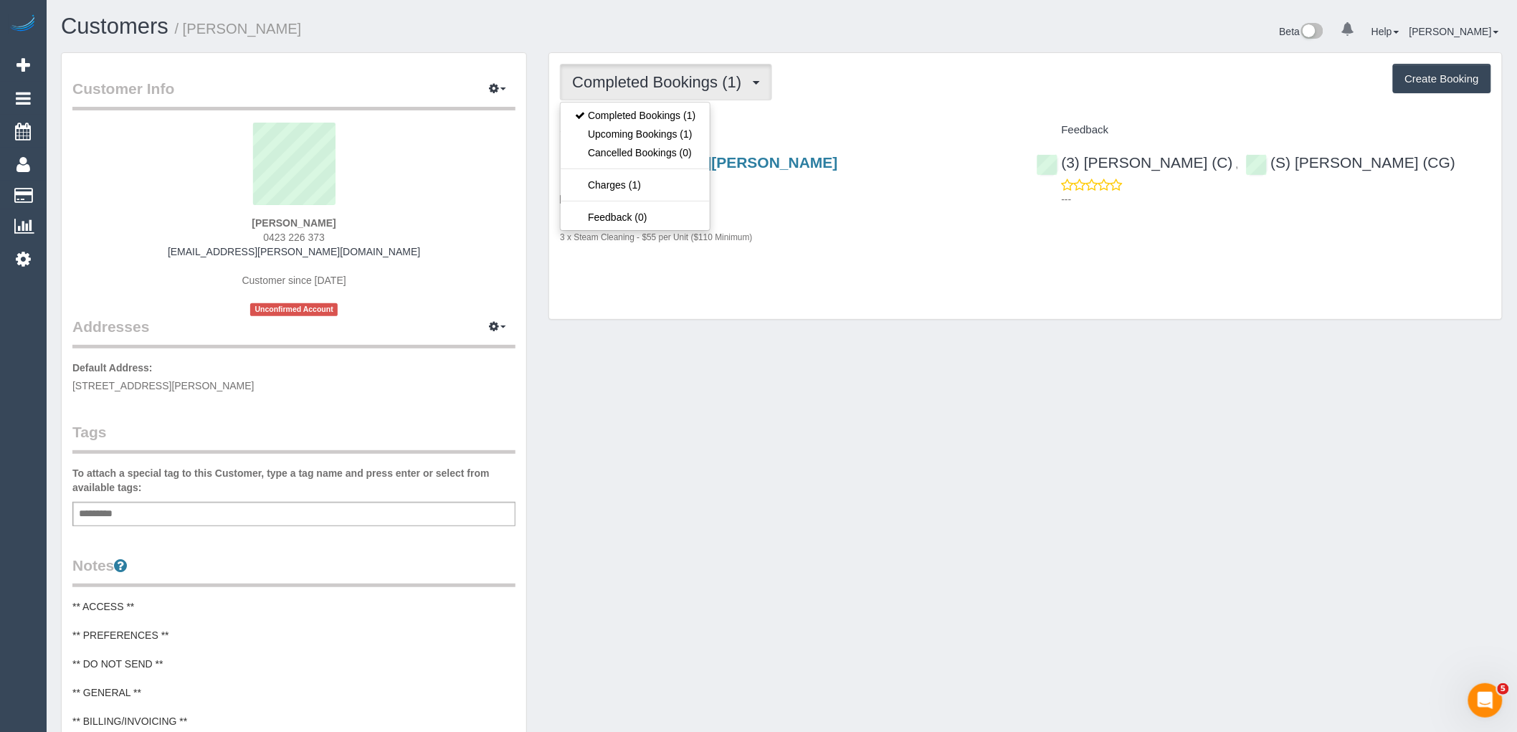
click at [909, 95] on div "Completed Bookings (1) Completed Bookings (1) Upcoming Bookings (1) Cancelled B…" at bounding box center [1025, 82] width 931 height 37
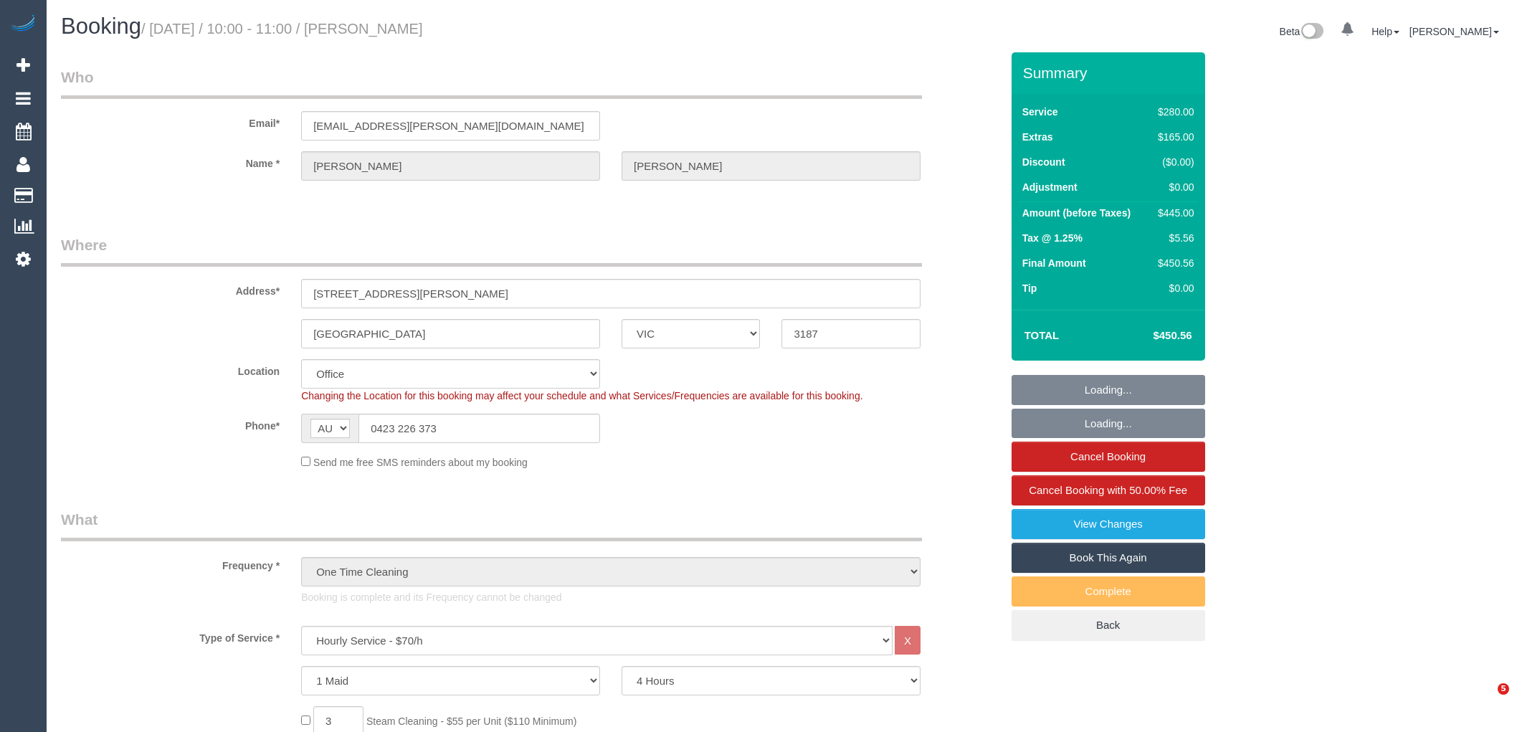
select select "VIC"
select select "240"
select select "number:28"
select select "number:14"
select select "number:19"
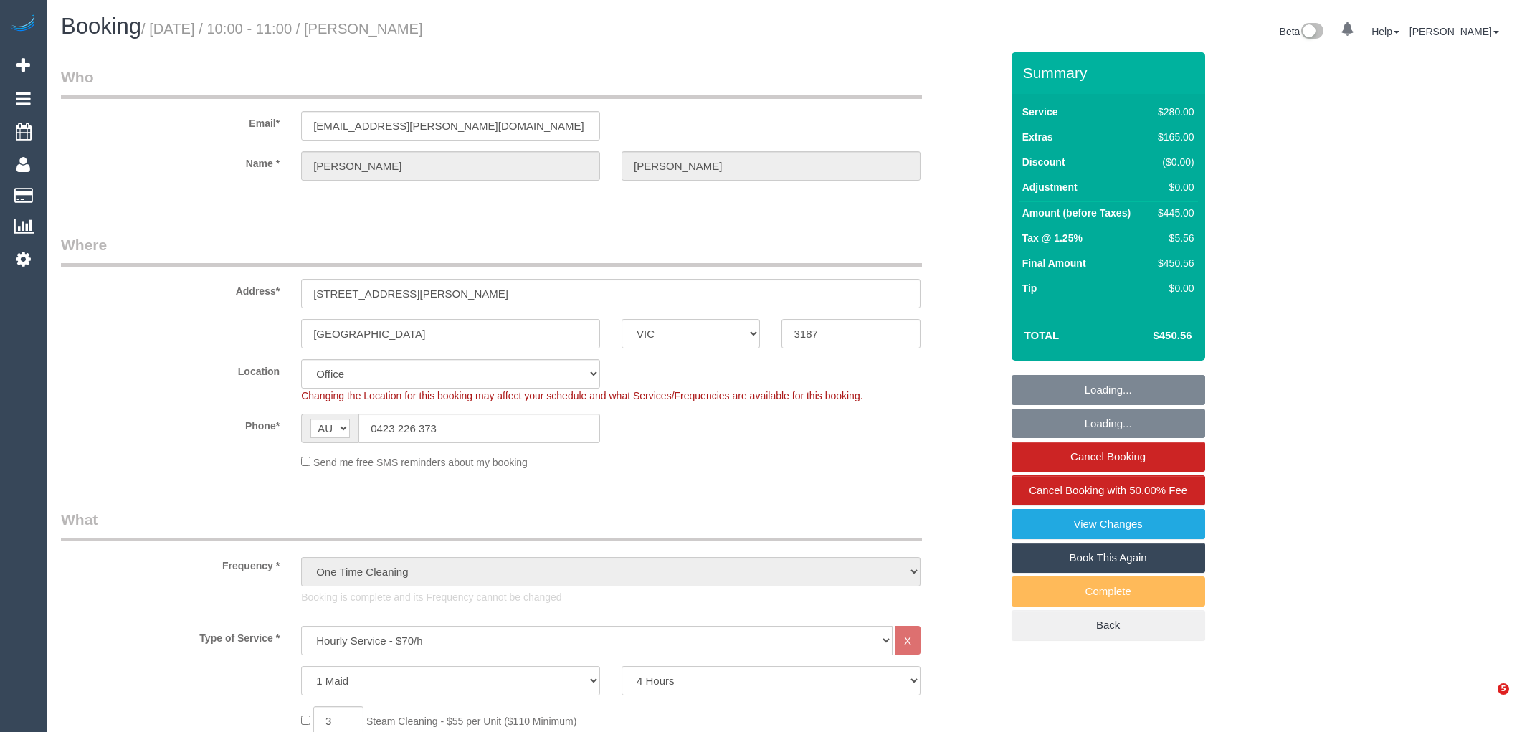
select select "number:24"
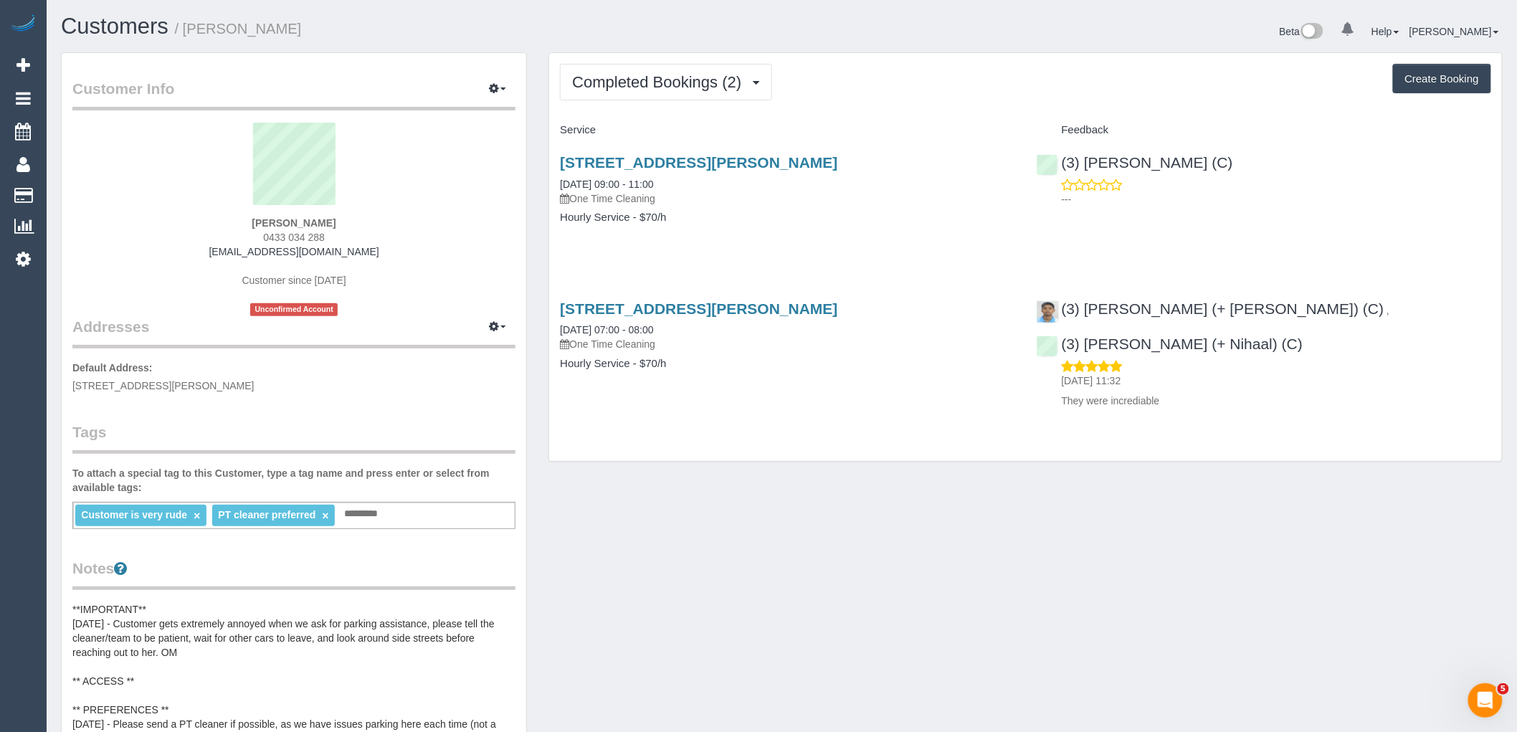
drag, startPoint x: 340, startPoint y: 234, endPoint x: 214, endPoint y: 234, distance: 126.2
click at [214, 234] on div "Jasmine Proust 0433 034 288 jasmineproust@gmail.com Customer since 2025 Unconfi…" at bounding box center [293, 220] width 443 height 194
copy span "0433 034 288"
click at [456, 262] on div "Jasmine Proust 0433 034 288 jasmineproust@gmail.com Customer since 2025 Unconfi…" at bounding box center [293, 220] width 443 height 194
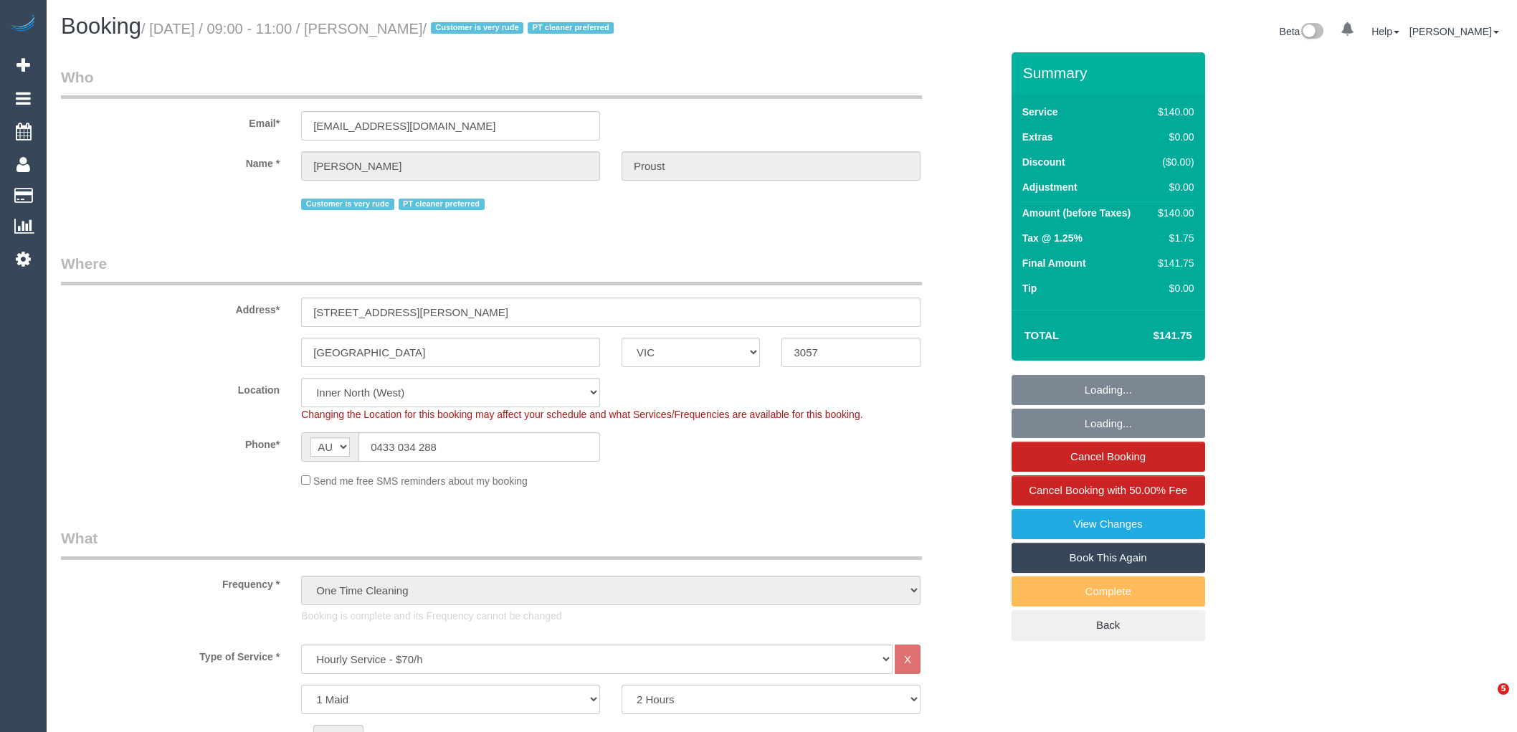
select select "VIC"
select select "number:28"
select select "number:14"
select select "number:19"
select select "number:36"
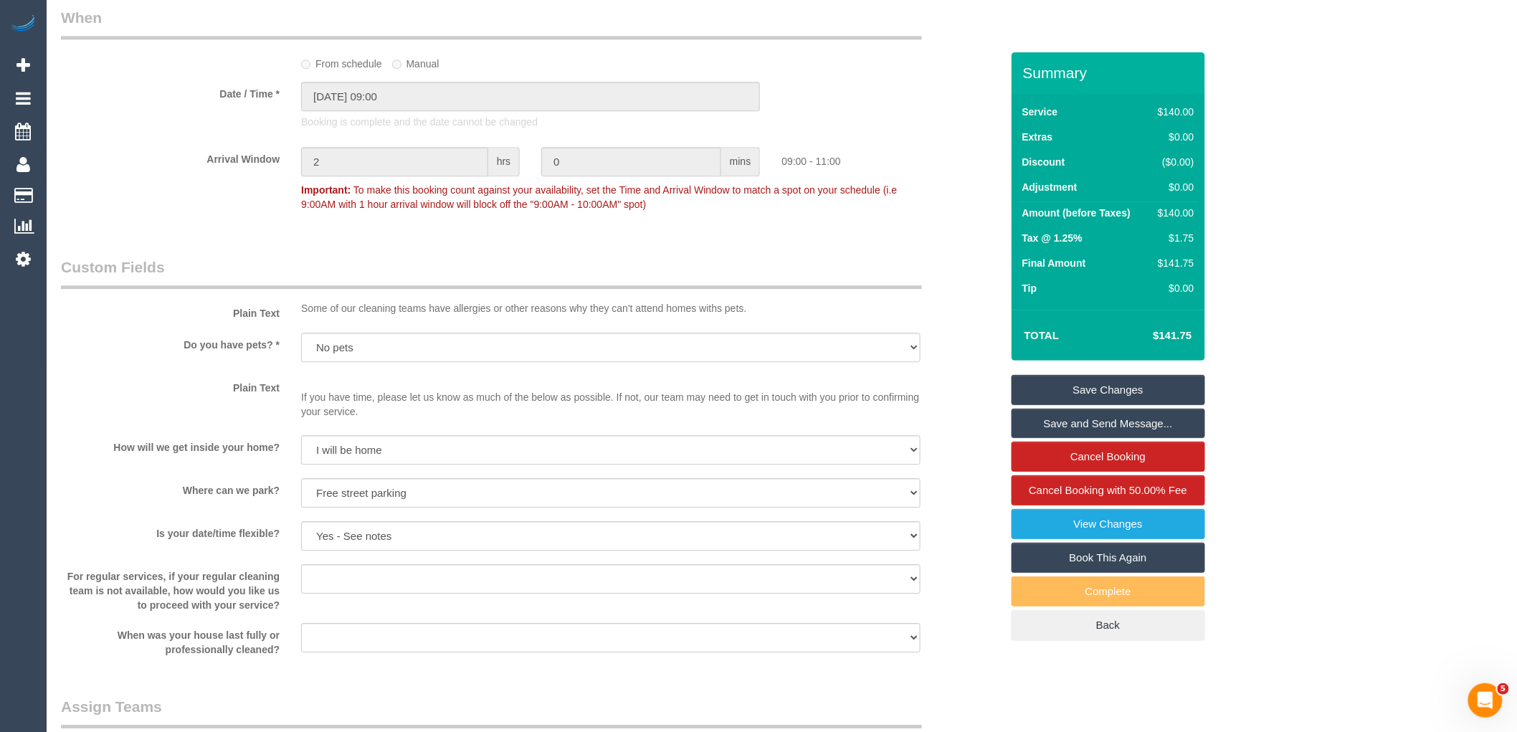
scroll to position [1593, 0]
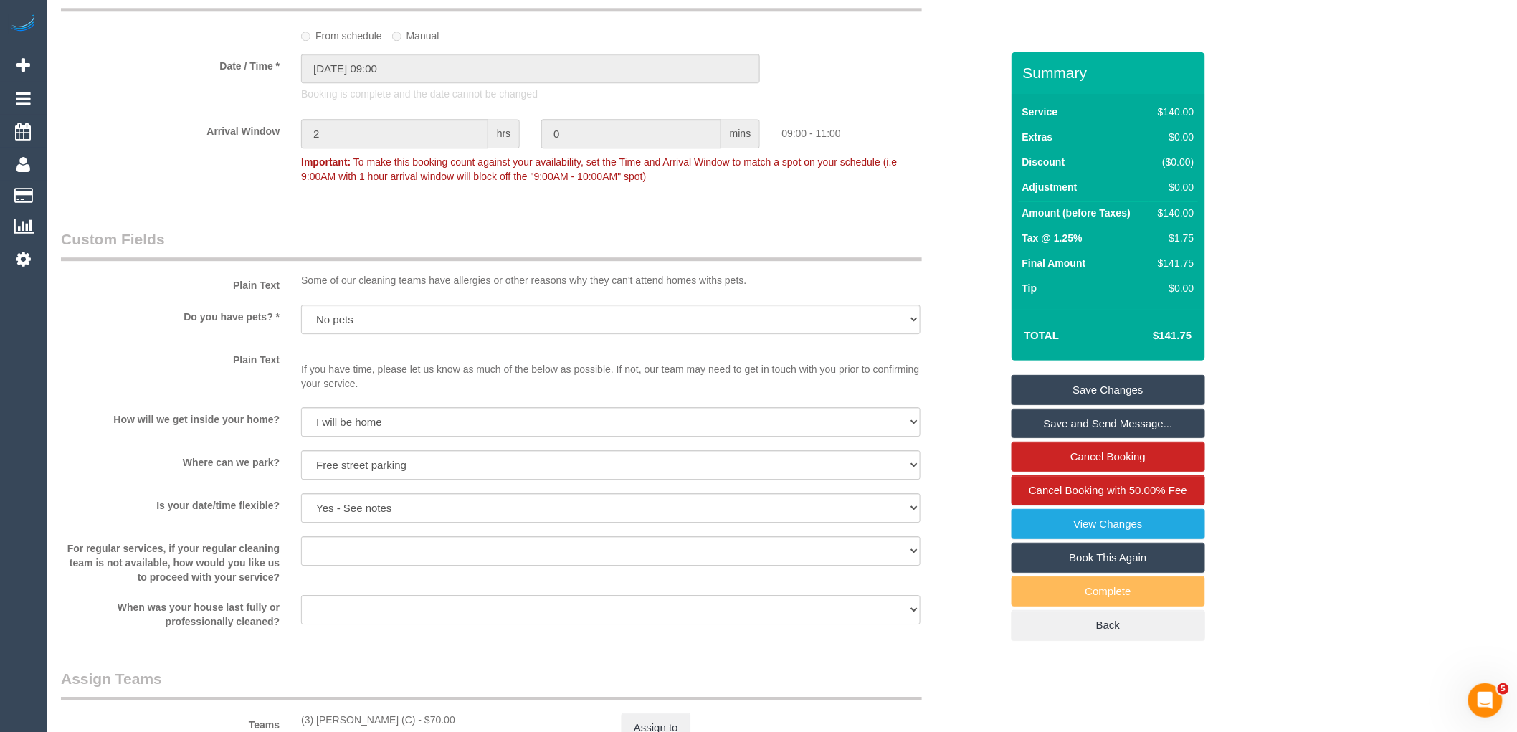
click at [110, 261] on legend "Custom Fields" at bounding box center [491, 245] width 861 height 32
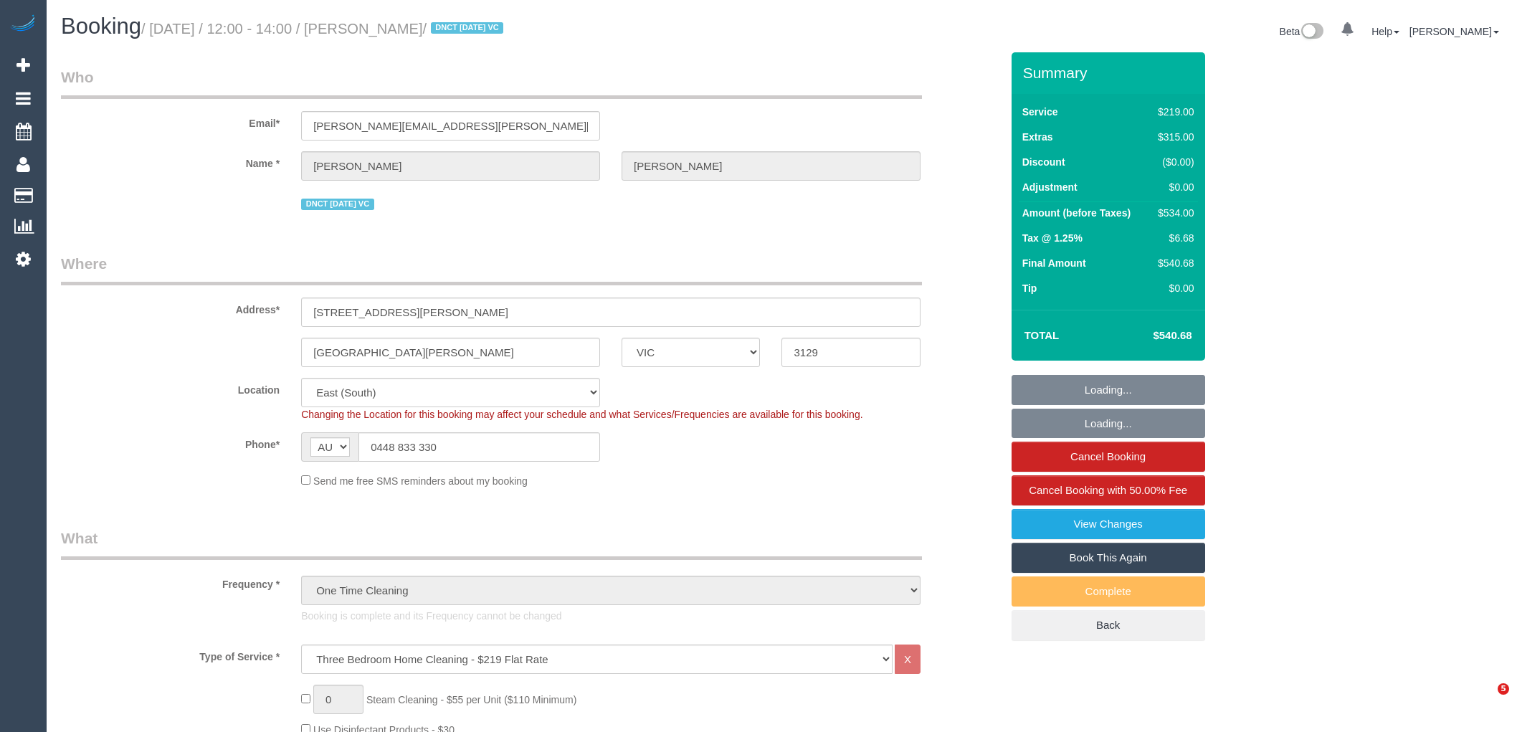
select select "VIC"
select select "number:30"
select select "number:14"
select select "number:19"
select select "number:24"
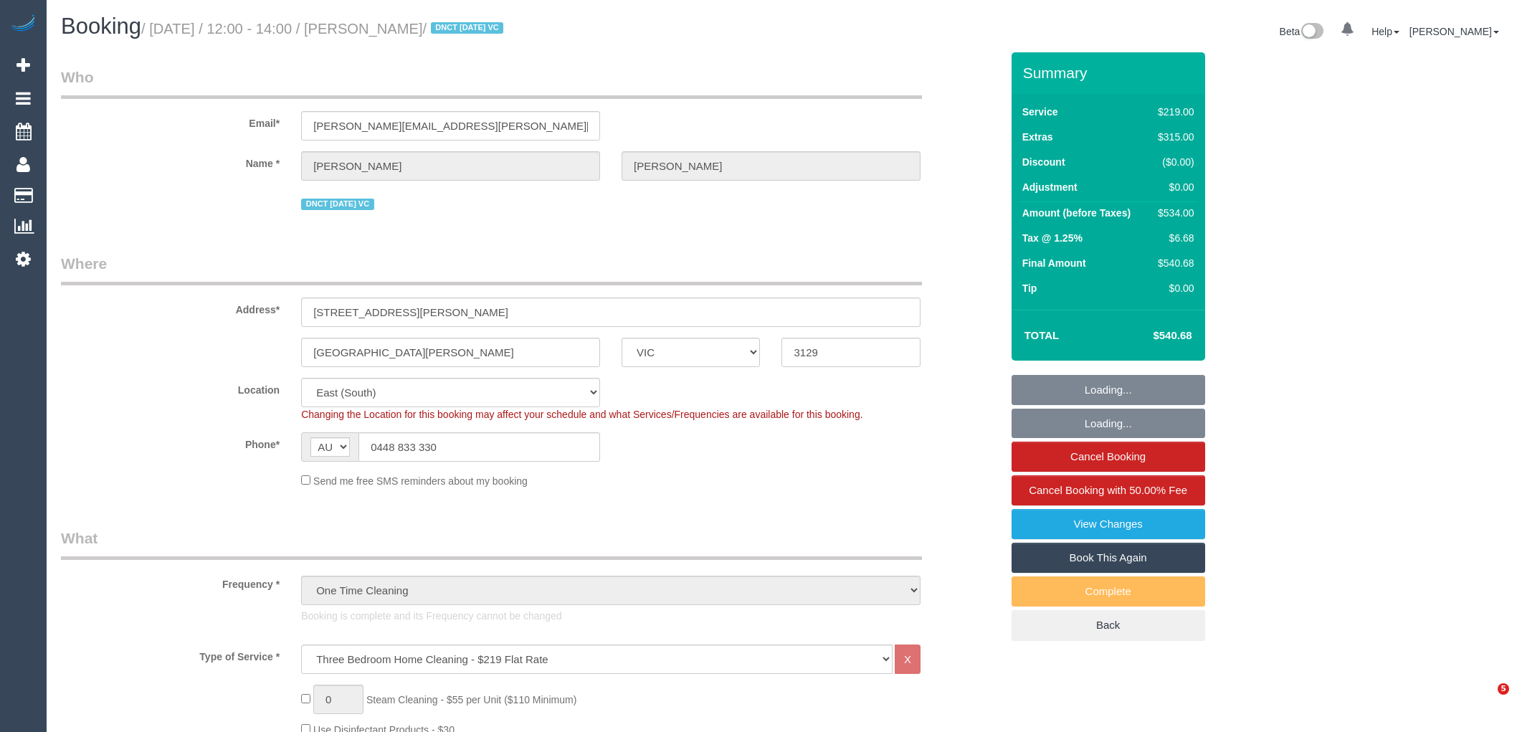
select select "number:33"
select select "number:13"
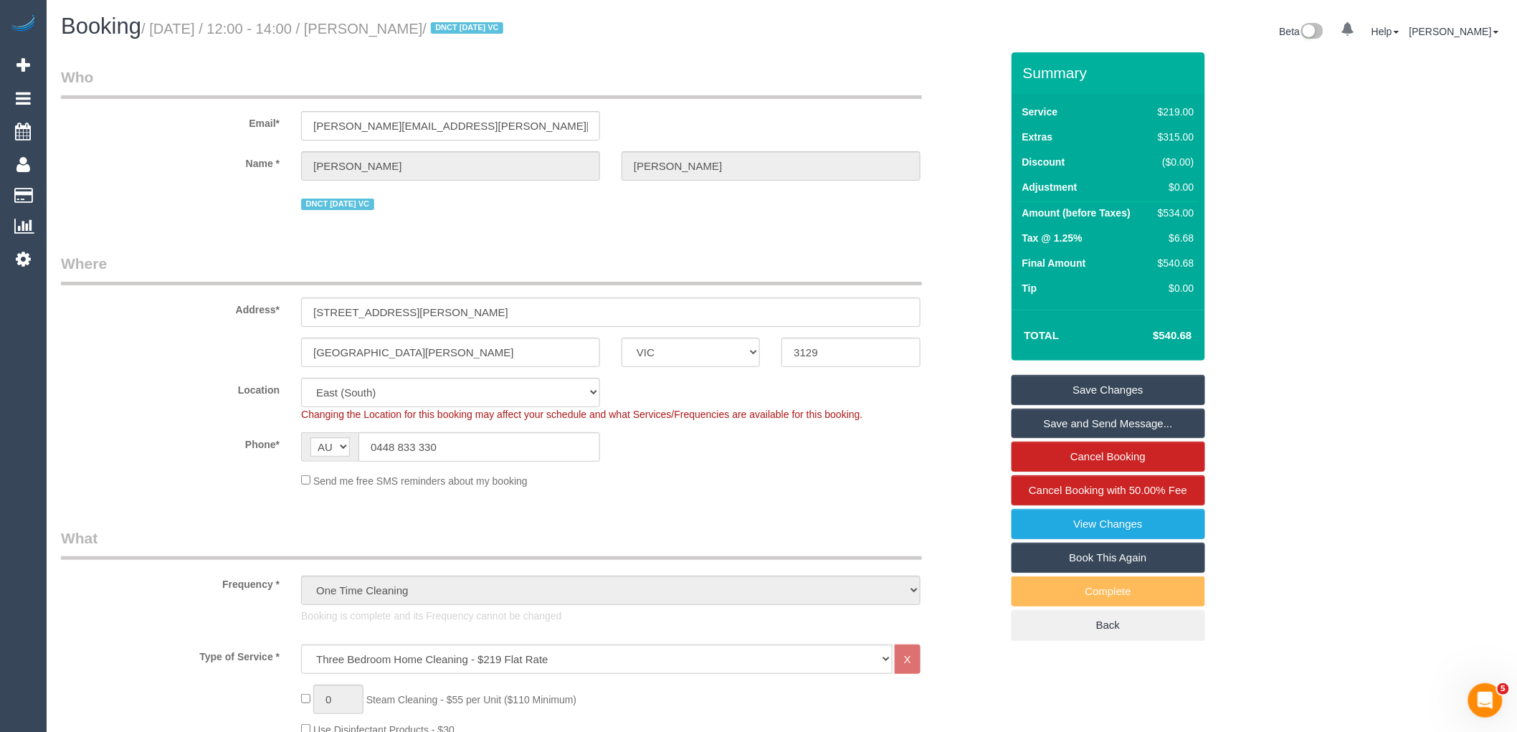
click at [109, 335] on sui-booking-address "Address* [STREET_ADDRESS][PERSON_NAME] [GEOGRAPHIC_DATA][PERSON_NAME] ACT [GEOG…" at bounding box center [531, 310] width 940 height 114
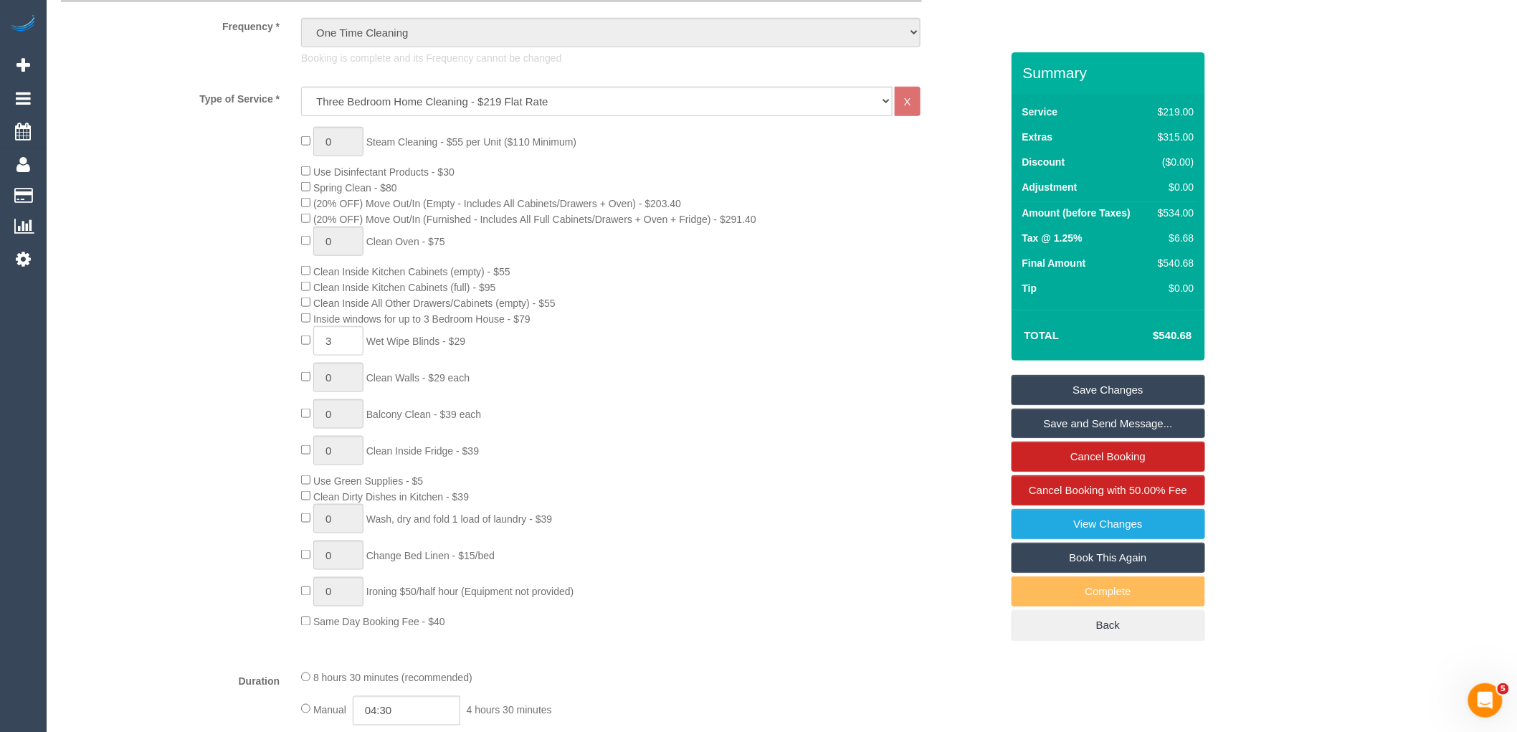
scroll to position [557, 0]
